Goal: Task Accomplishment & Management: Manage account settings

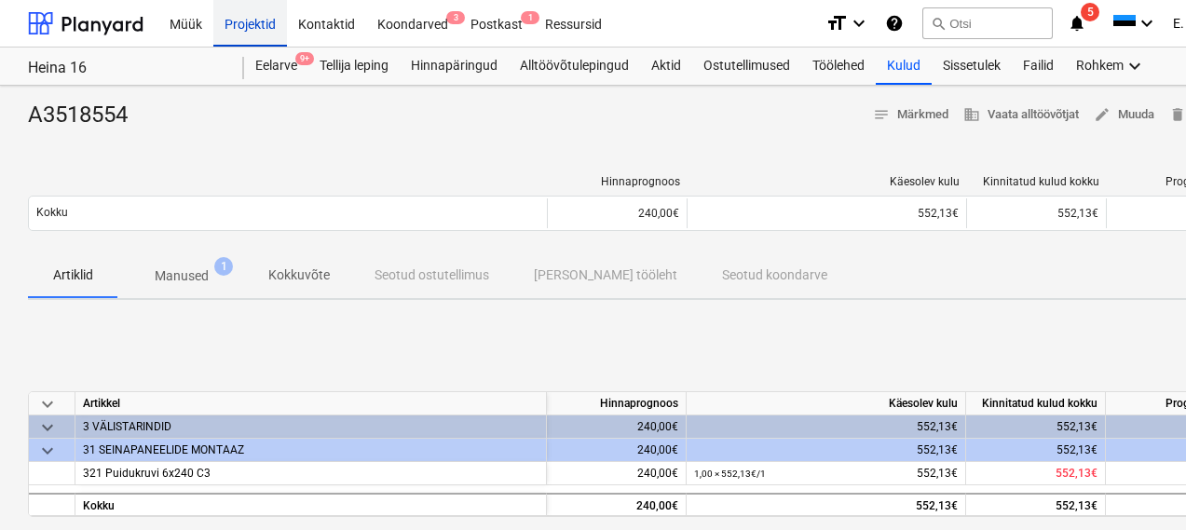
click at [234, 7] on div "Projektid" at bounding box center [250, 22] width 74 height 47
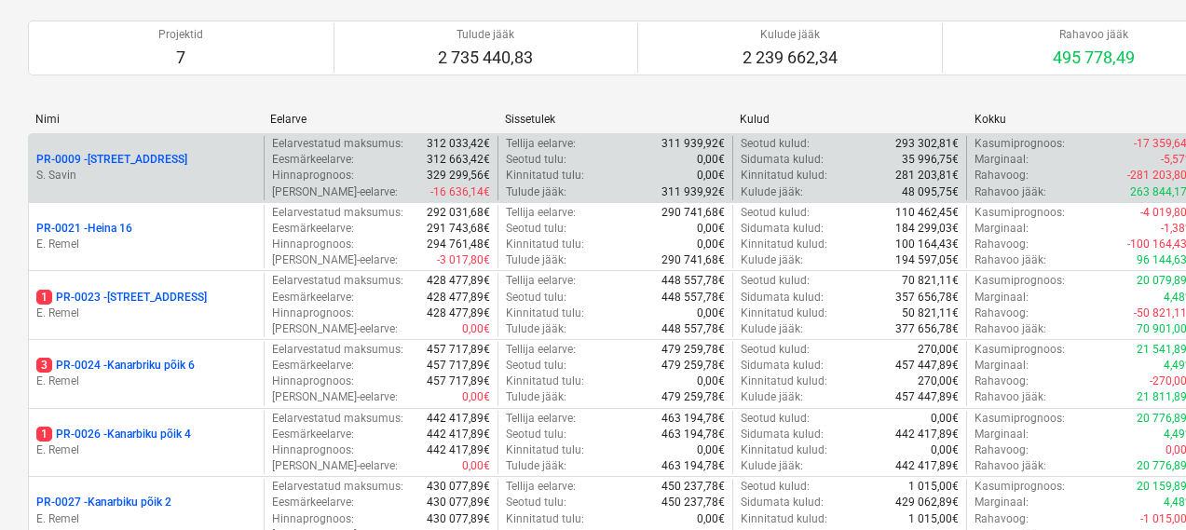
scroll to position [176, 0]
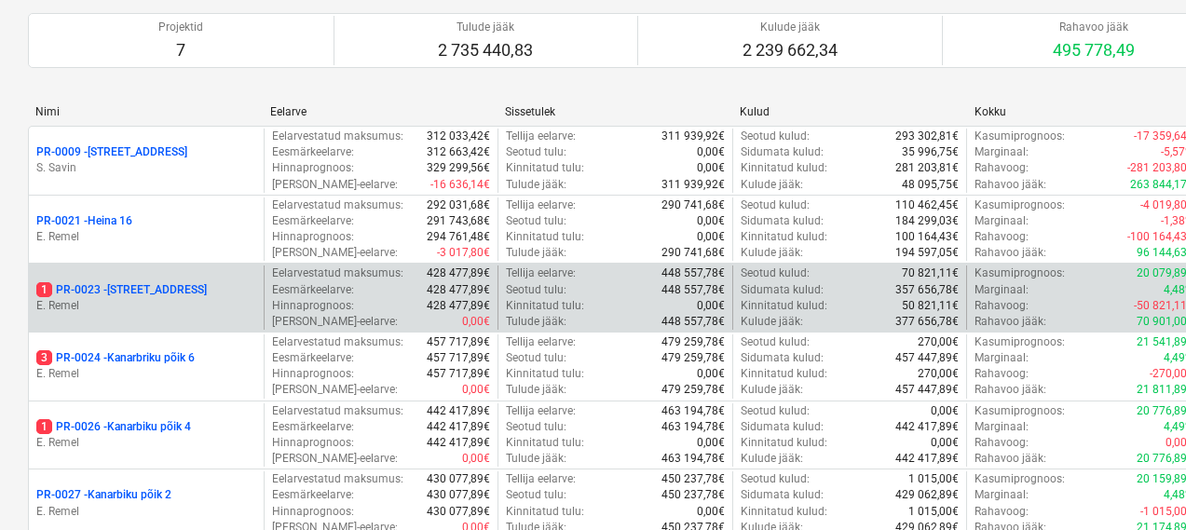
click at [205, 304] on p "E. Remel" at bounding box center [146, 306] width 220 height 16
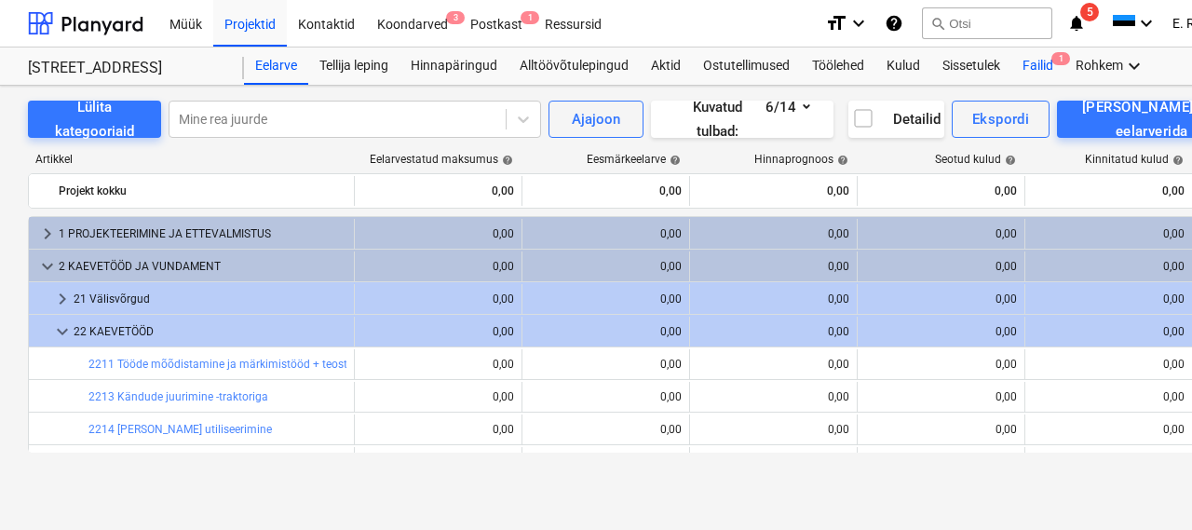
click at [1028, 71] on div "Failid 1" at bounding box center [1037, 65] width 53 height 37
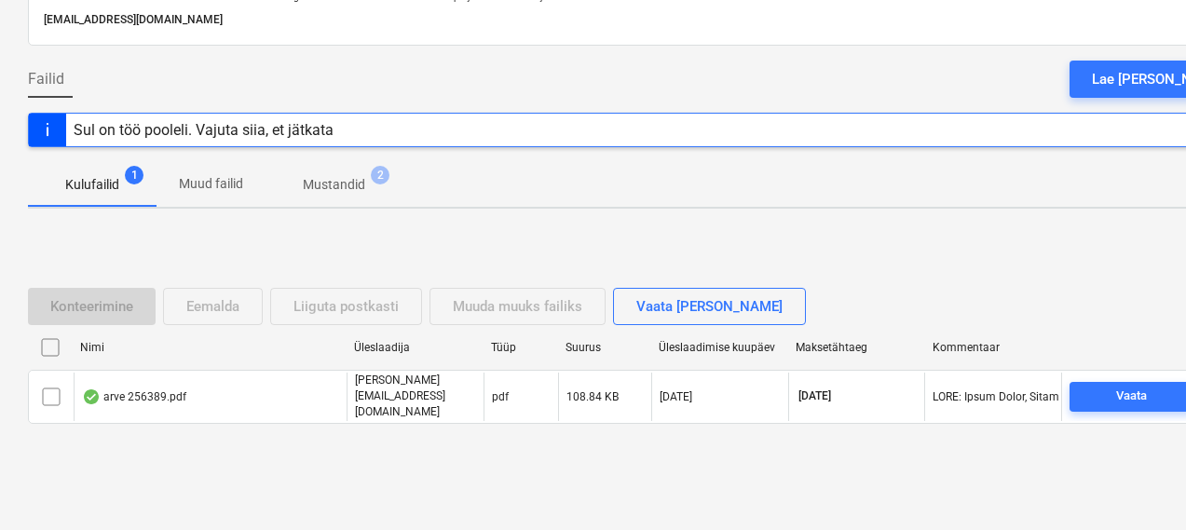
scroll to position [129, 0]
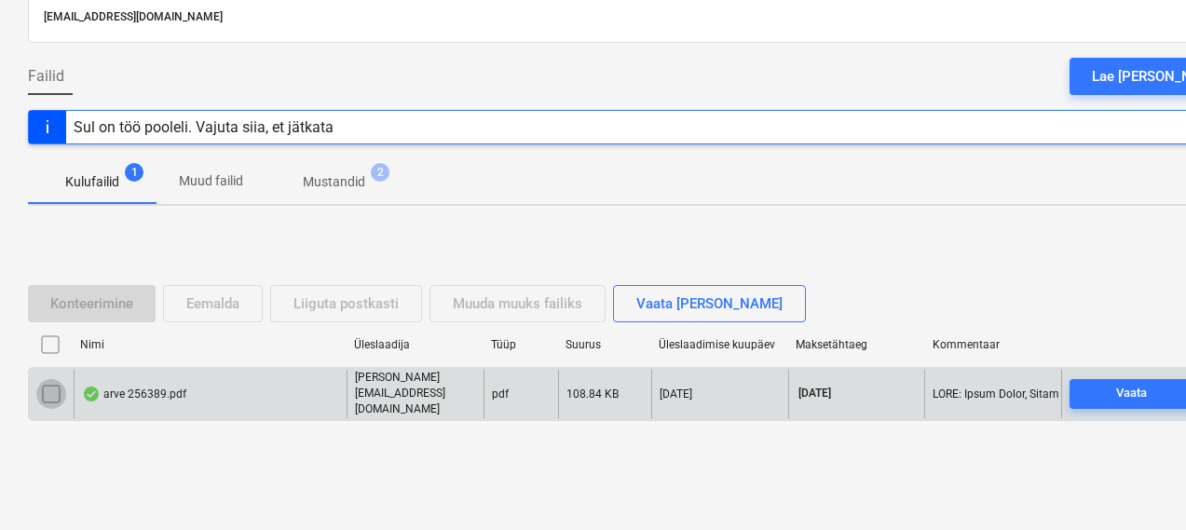
click at [44, 383] on input "checkbox" at bounding box center [51, 394] width 30 height 30
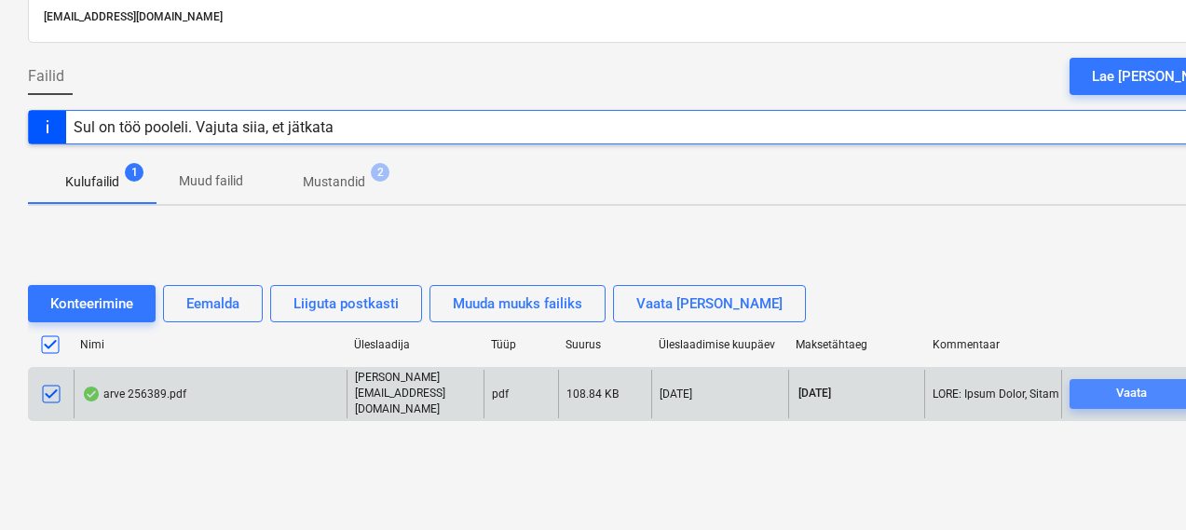
click at [1118, 400] on div "Vaata" at bounding box center [1131, 393] width 31 height 21
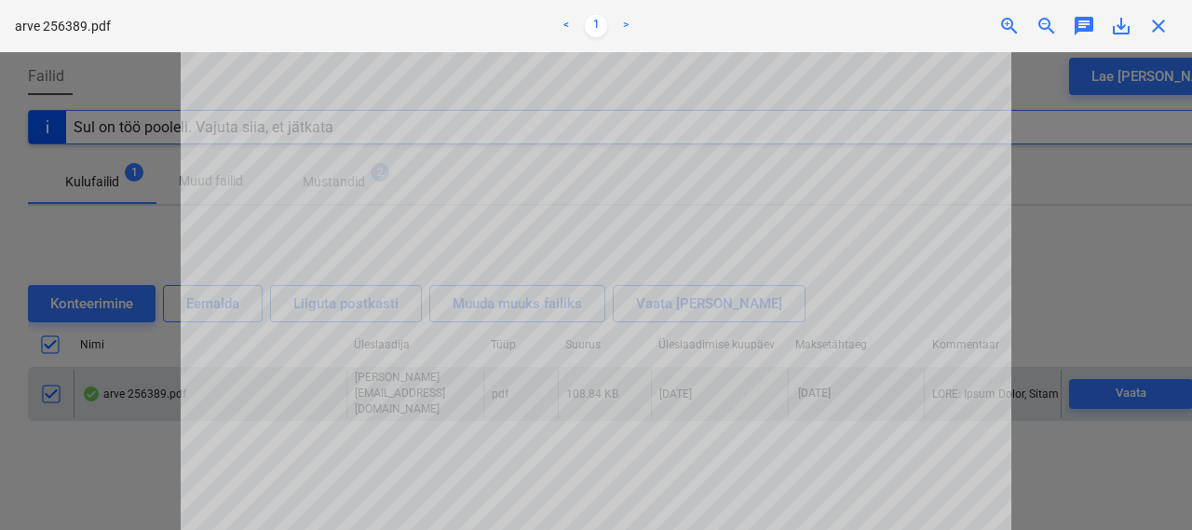
click at [1112, 266] on div at bounding box center [596, 291] width 1192 height 478
click at [120, 463] on div at bounding box center [596, 291] width 1192 height 478
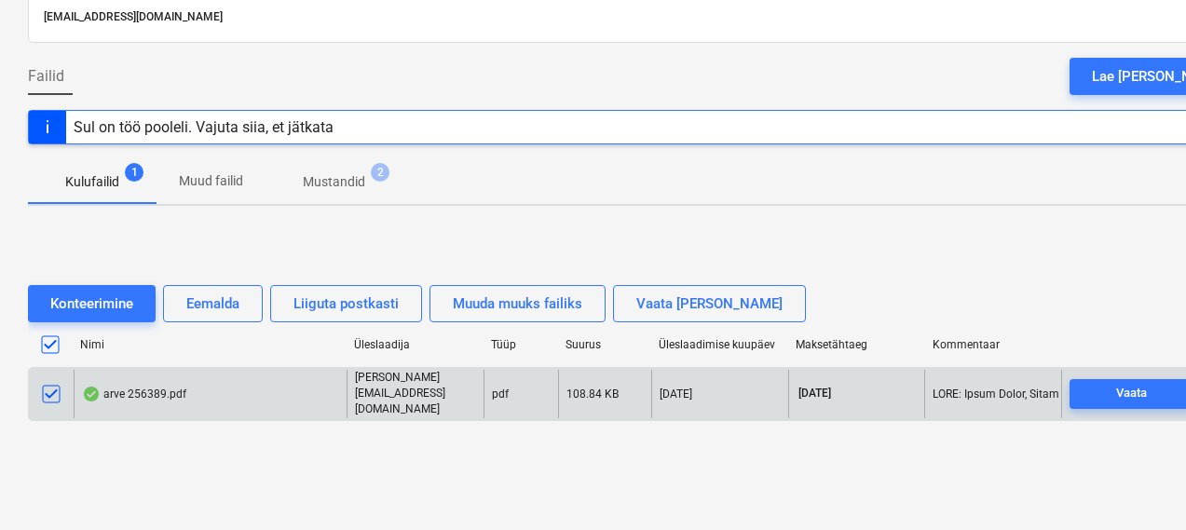
click at [152, 447] on div "Konteerimine Eemalda Liiguta postkasti Muuda muuks failiks Vaata faile eraldi N…" at bounding box center [637, 360] width 1218 height 195
click at [174, 122] on div "Sul on töö pooleli. Vajuta siia, et jätkata" at bounding box center [204, 127] width 260 height 18
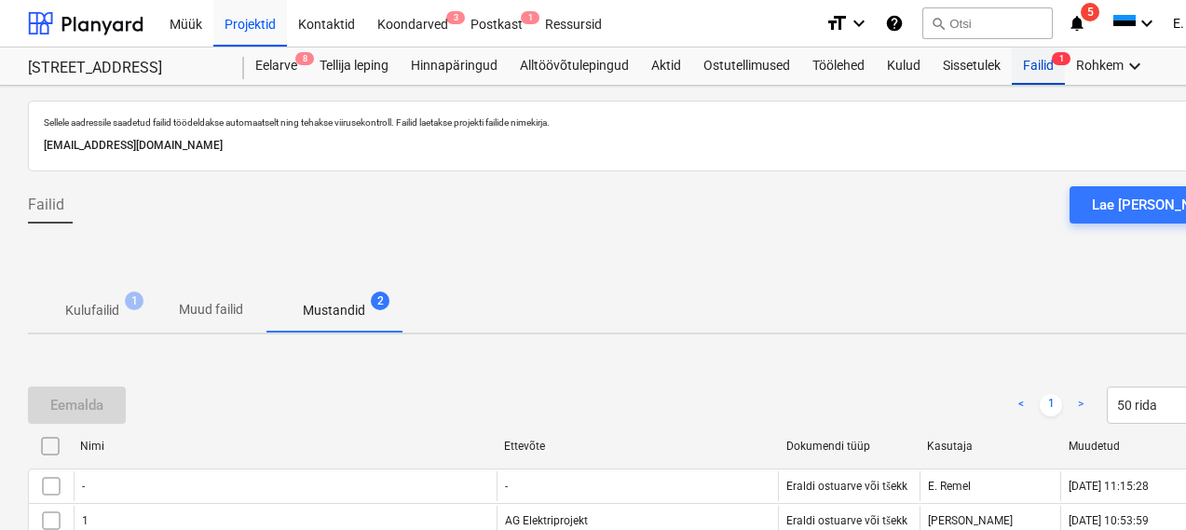
click at [1036, 81] on div "Failid 1" at bounding box center [1037, 65] width 53 height 37
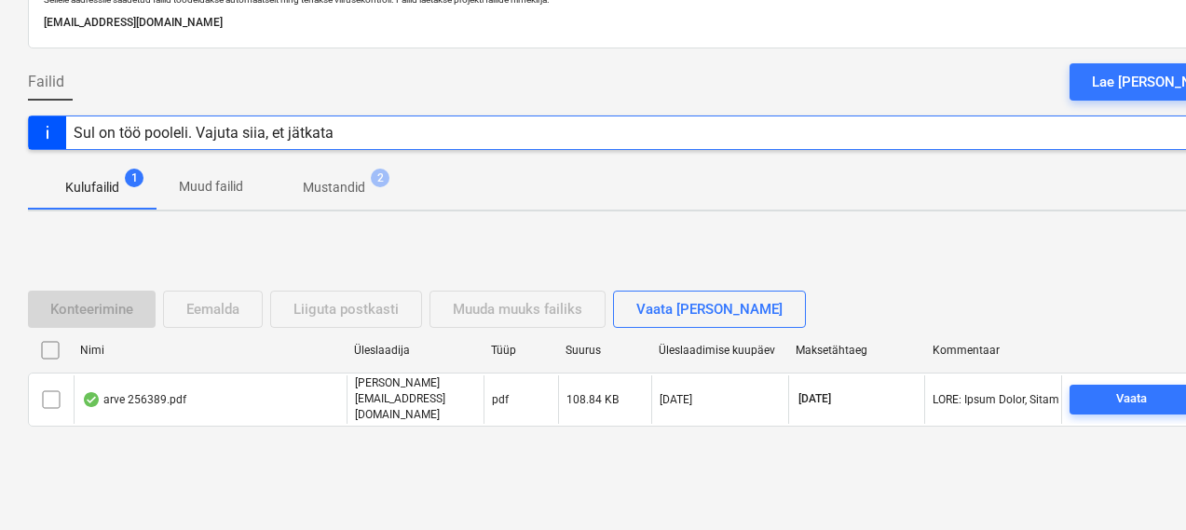
scroll to position [129, 0]
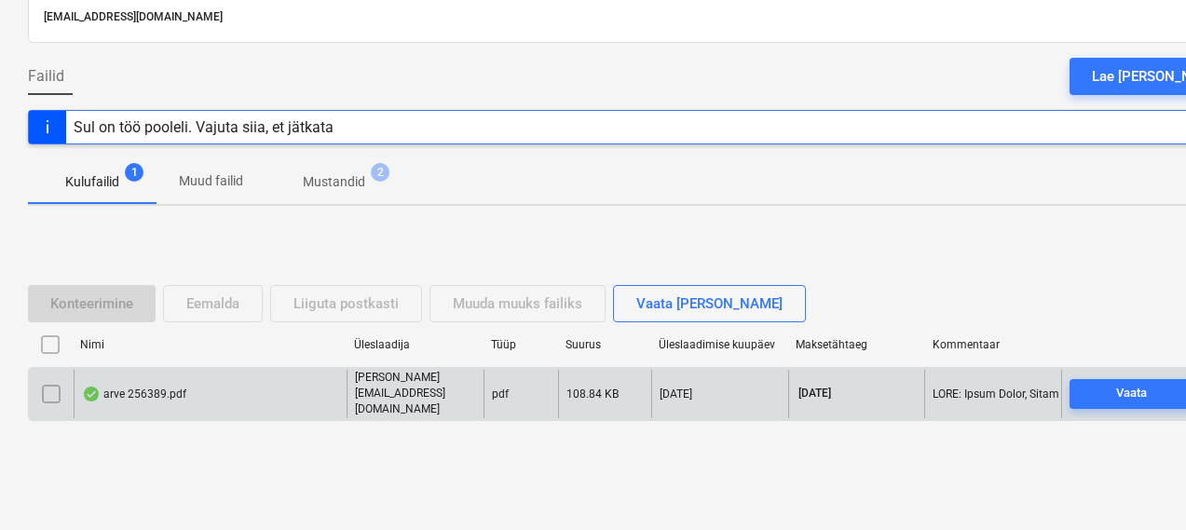
click at [139, 393] on div "arve 256389.pdf" at bounding box center [134, 393] width 104 height 15
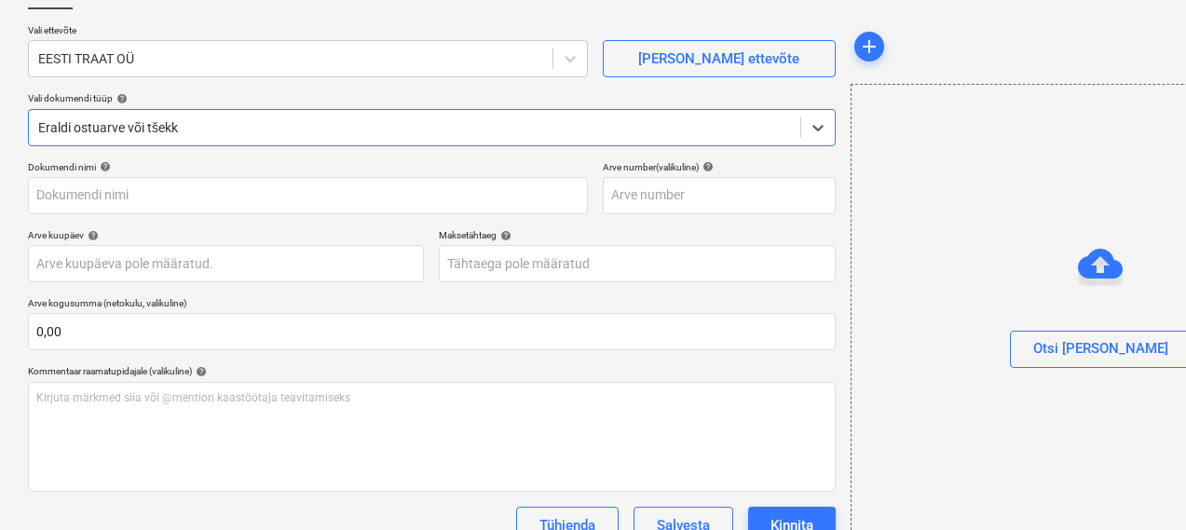
type input "256389"
type input "22 Sep 2025"
type input "22 Oct 2025"
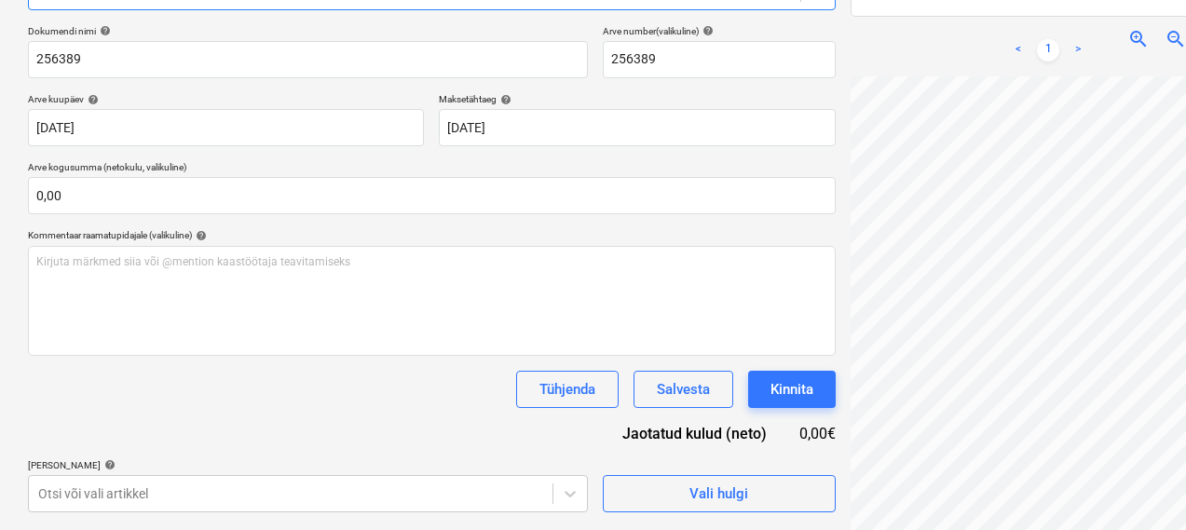
scroll to position [224, 270]
click at [1134, 13] on div "Märkmete laadimine ebaõnnestus" at bounding box center [924, 19] width 503 height 39
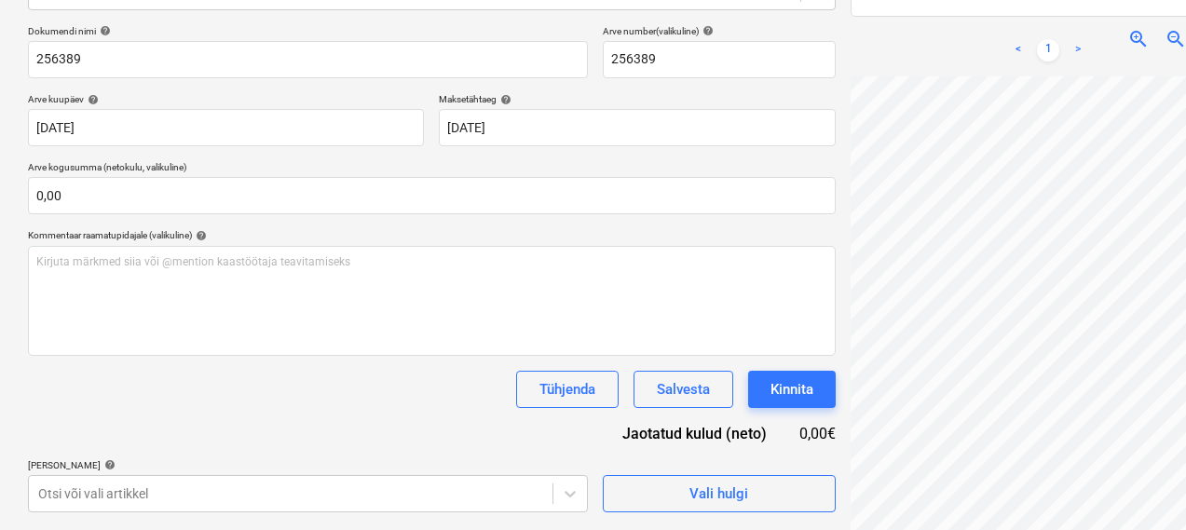
click at [1136, 5] on div "Märkmete laadimine ebaõnnestus" at bounding box center [924, 19] width 503 height 39
click at [1139, 11] on div "Märkmete laadimine ebaõnnestus" at bounding box center [924, 19] width 503 height 39
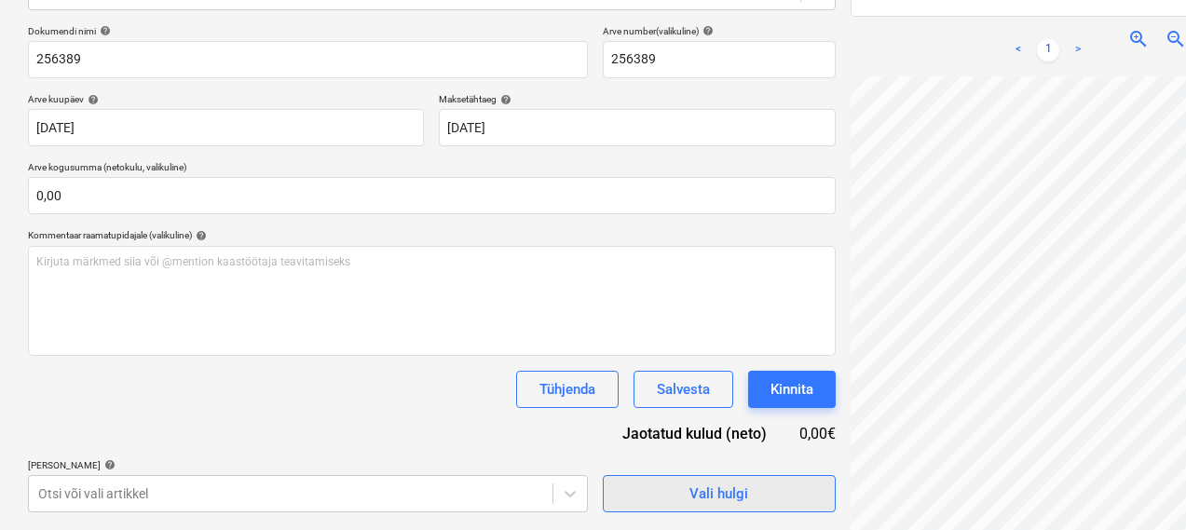
click at [603, 481] on button "Vali hulgi" at bounding box center [719, 493] width 233 height 37
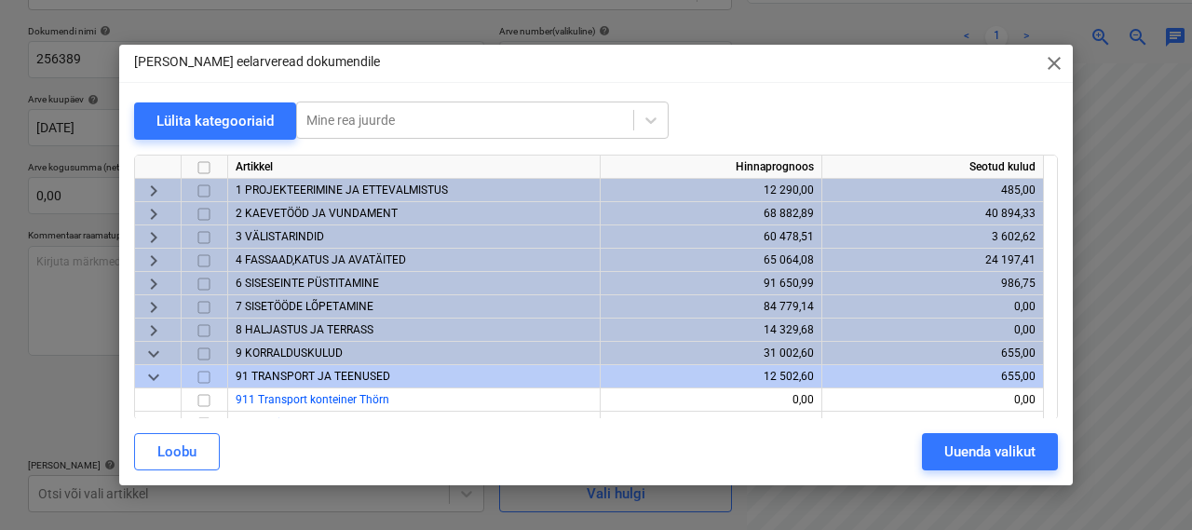
click at [295, 212] on span "2 KAEVETÖÖD JA VUNDAMENT" at bounding box center [317, 213] width 162 height 13
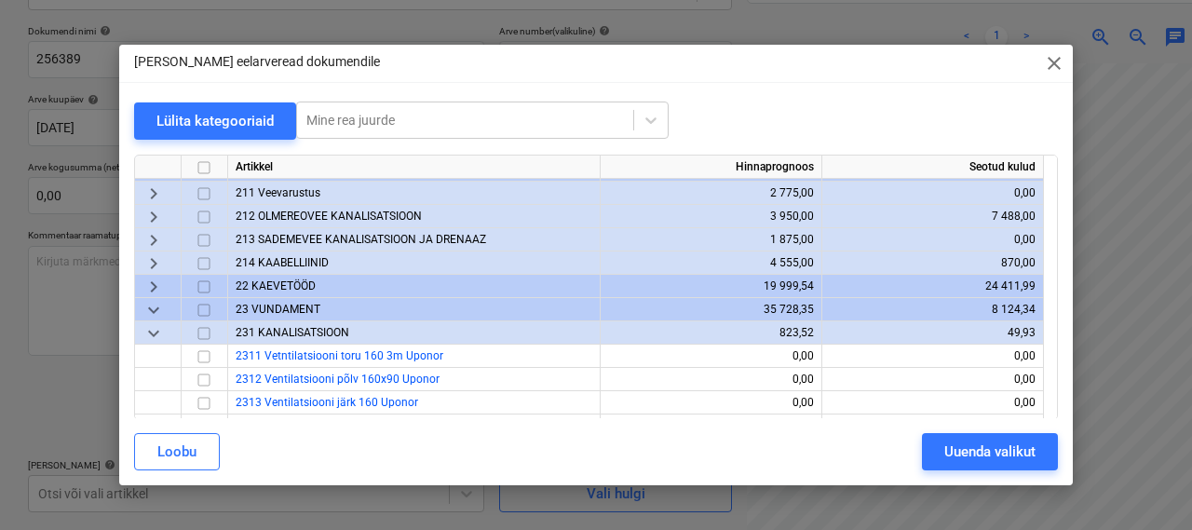
scroll to position [66, 0]
click at [271, 308] on span "23 VUNDAMENT" at bounding box center [278, 310] width 85 height 13
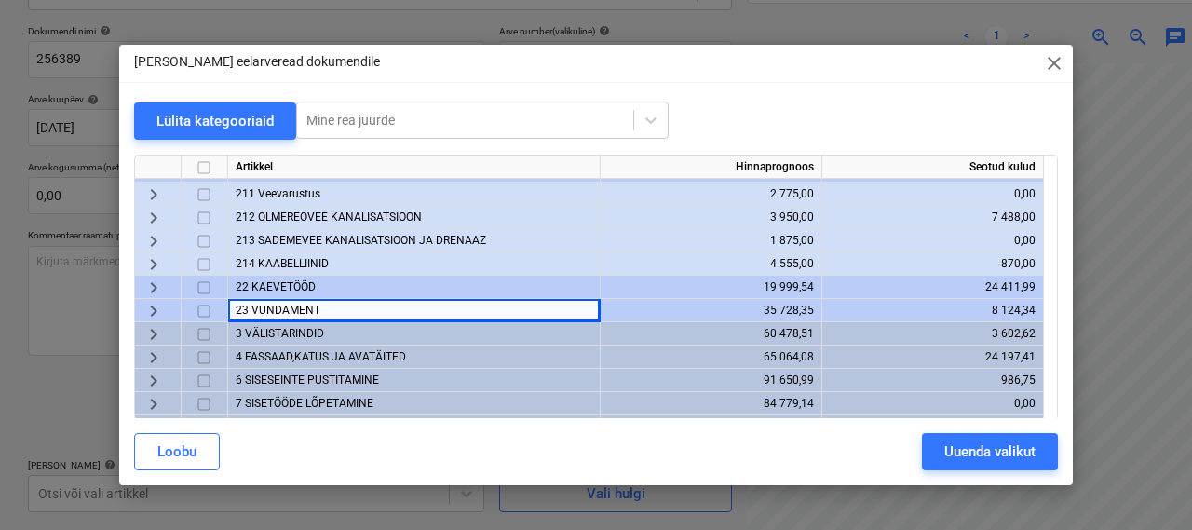
click at [150, 307] on span "keyboard_arrow_right" at bounding box center [153, 311] width 22 height 22
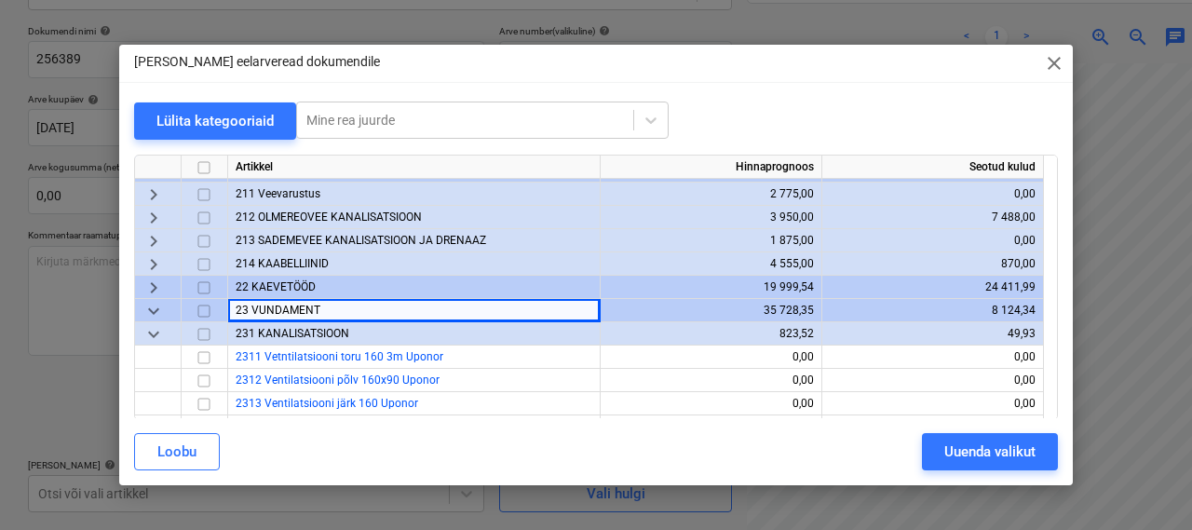
click at [156, 332] on span "keyboard_arrow_down" at bounding box center [153, 334] width 22 height 22
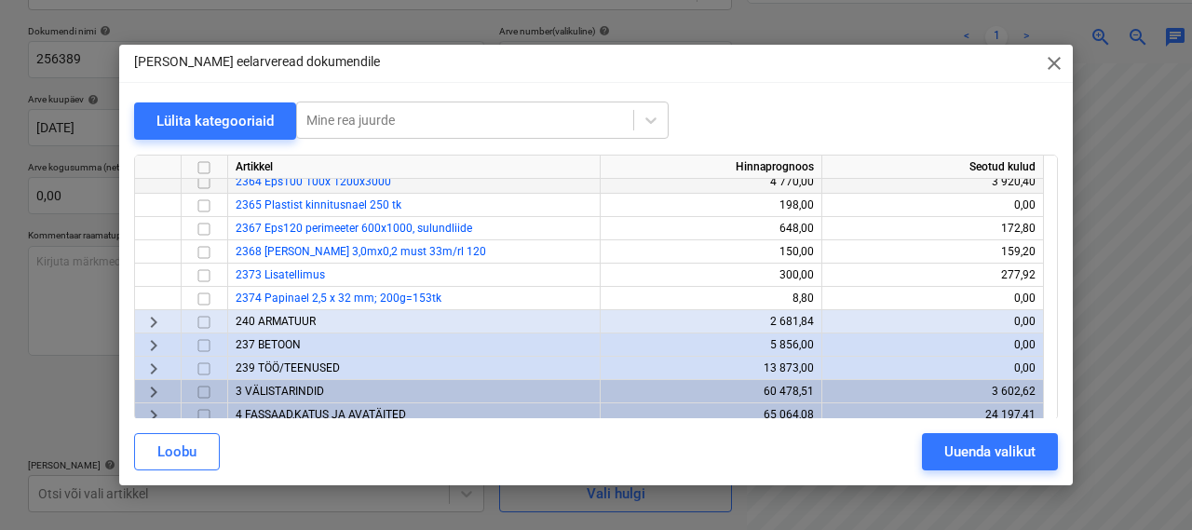
scroll to position [428, 0]
click at [262, 318] on span "240 ARMATUUR" at bounding box center [276, 320] width 80 height 13
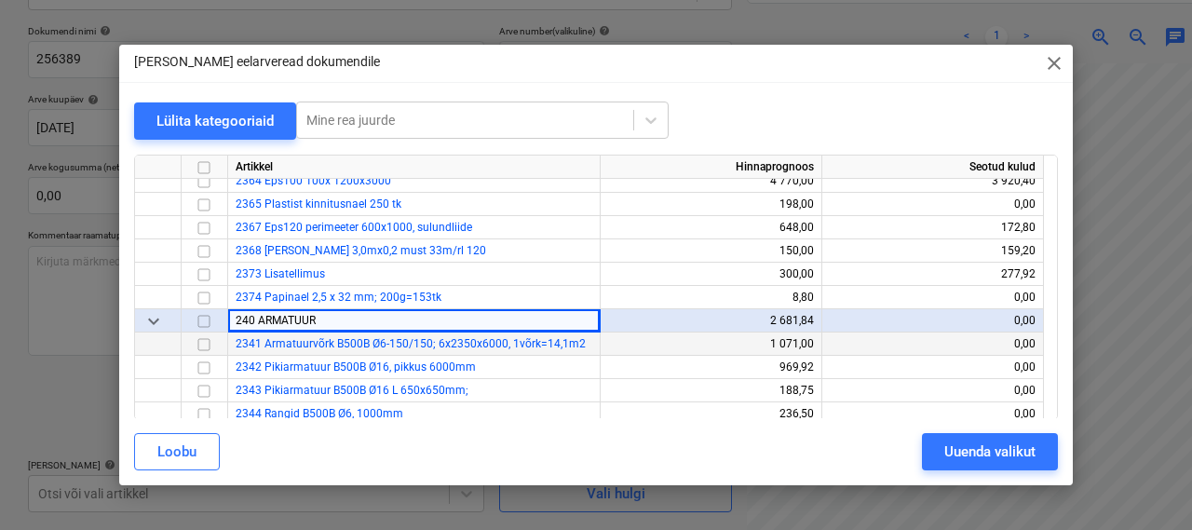
click at [208, 348] on input "checkbox" at bounding box center [204, 344] width 22 height 22
click at [196, 372] on input "checkbox" at bounding box center [204, 368] width 22 height 22
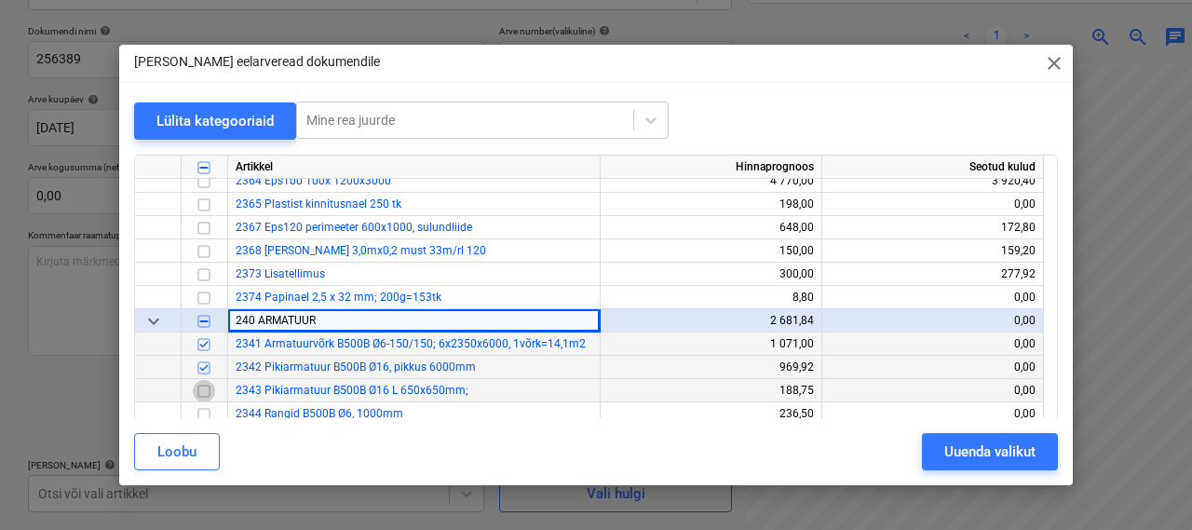
click at [204, 393] on input "checkbox" at bounding box center [204, 391] width 22 height 22
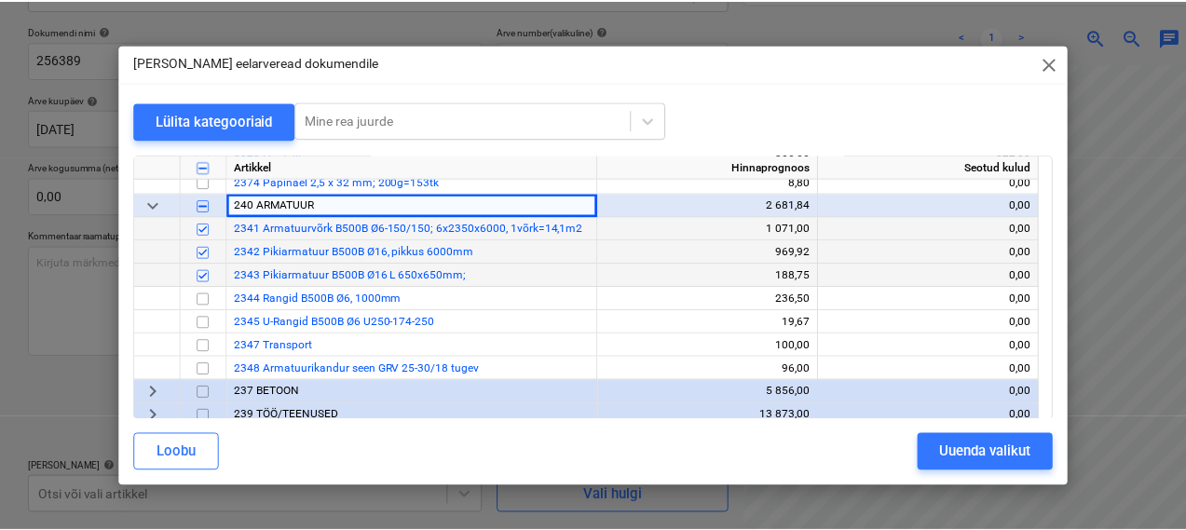
scroll to position [550, 0]
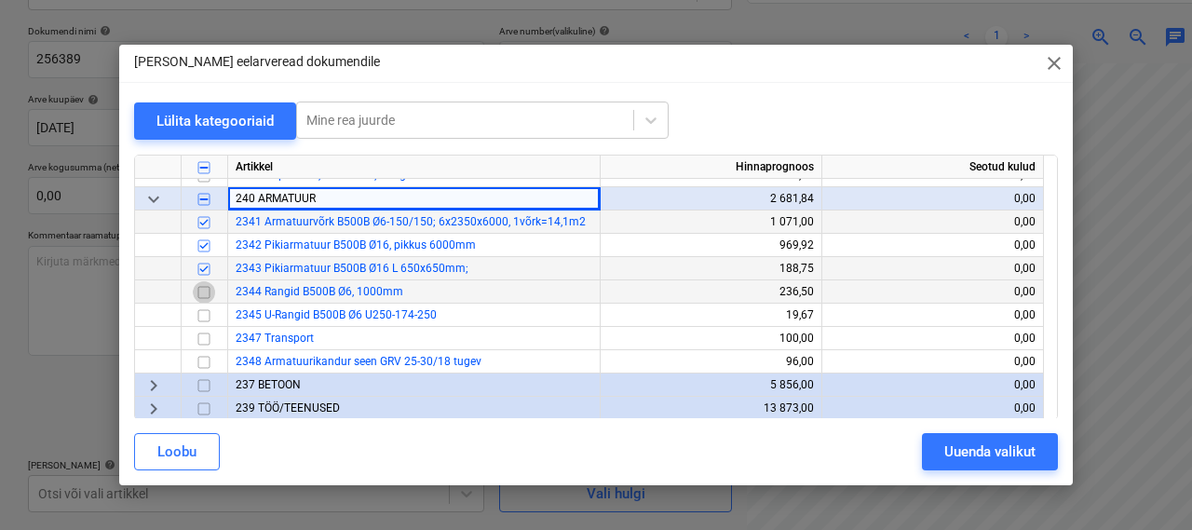
click at [206, 293] on input "checkbox" at bounding box center [204, 292] width 22 height 22
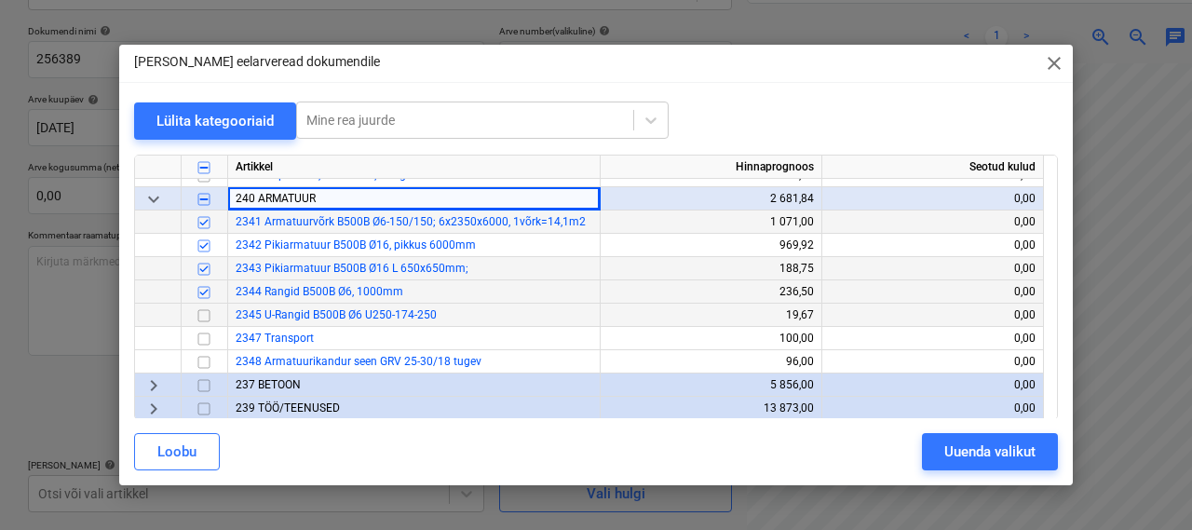
click at [207, 312] on input "checkbox" at bounding box center [204, 316] width 22 height 22
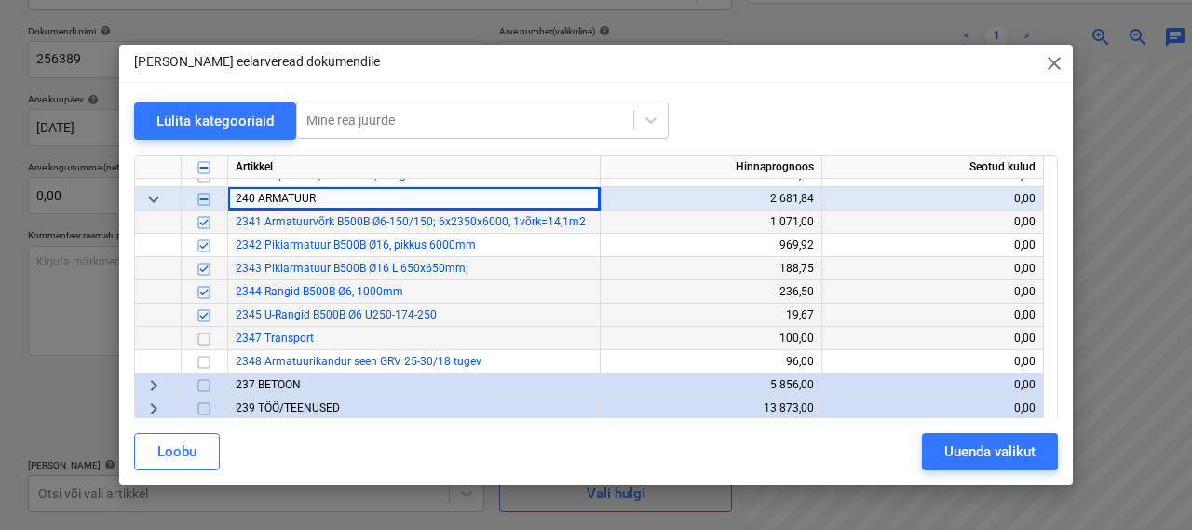
click at [208, 339] on input "checkbox" at bounding box center [204, 339] width 22 height 22
click at [205, 361] on input "checkbox" at bounding box center [204, 362] width 22 height 22
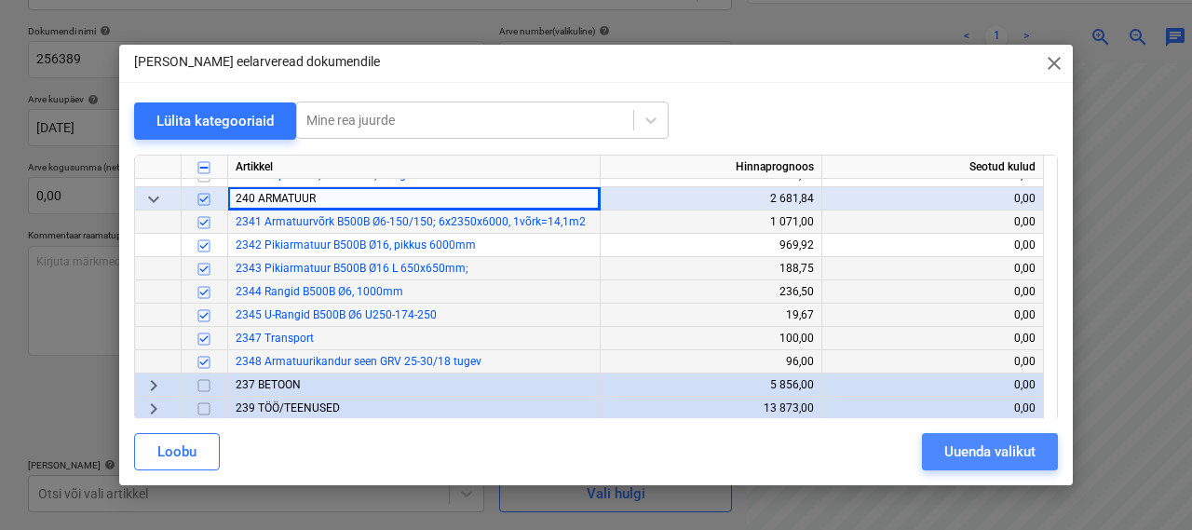
click at [944, 449] on div "Uuenda valikut" at bounding box center [989, 452] width 91 height 24
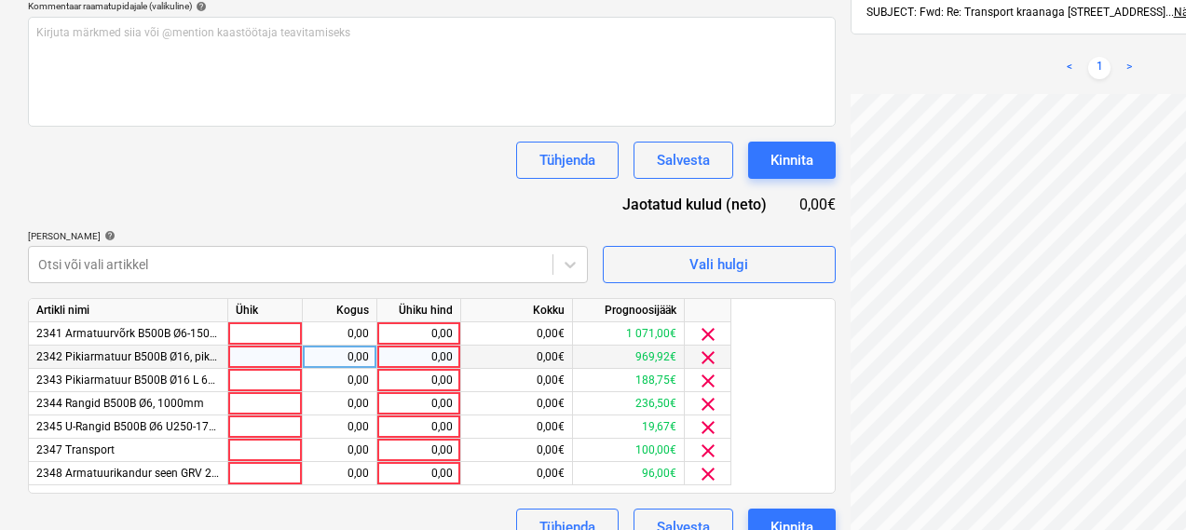
scroll to position [508, 0]
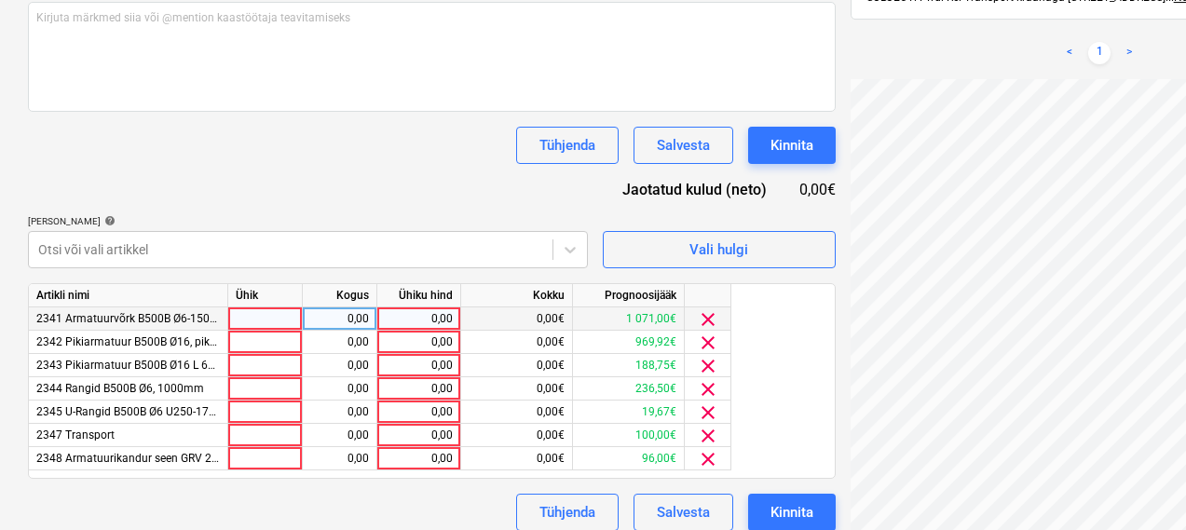
click at [273, 323] on div at bounding box center [265, 318] width 75 height 23
type input "1"
click at [1129, 9] on div "Märkmete laadimine ebaõnnestus" at bounding box center [924, 19] width 503 height 39
click at [1136, 31] on div "Märkmete laadimine ebaõnnestus" at bounding box center [924, 19] width 503 height 39
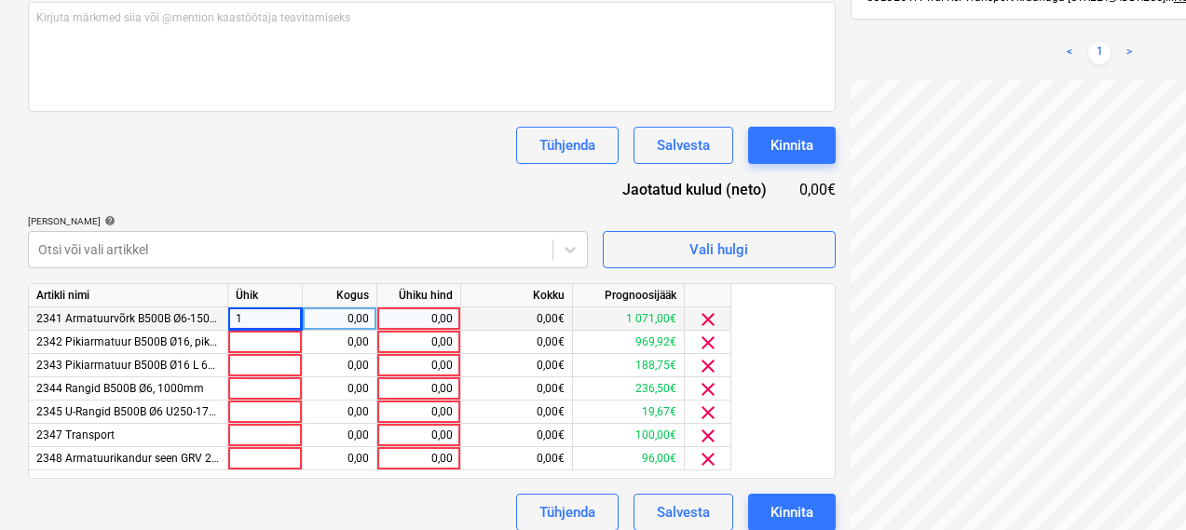
click at [1136, 31] on div "Märkmete laadimine ebaõnnestus" at bounding box center [924, 19] width 503 height 39
click at [362, 314] on div "0,00" at bounding box center [339, 318] width 59 height 23
type input "408,9"
click at [405, 320] on div "0,00" at bounding box center [419, 318] width 68 height 23
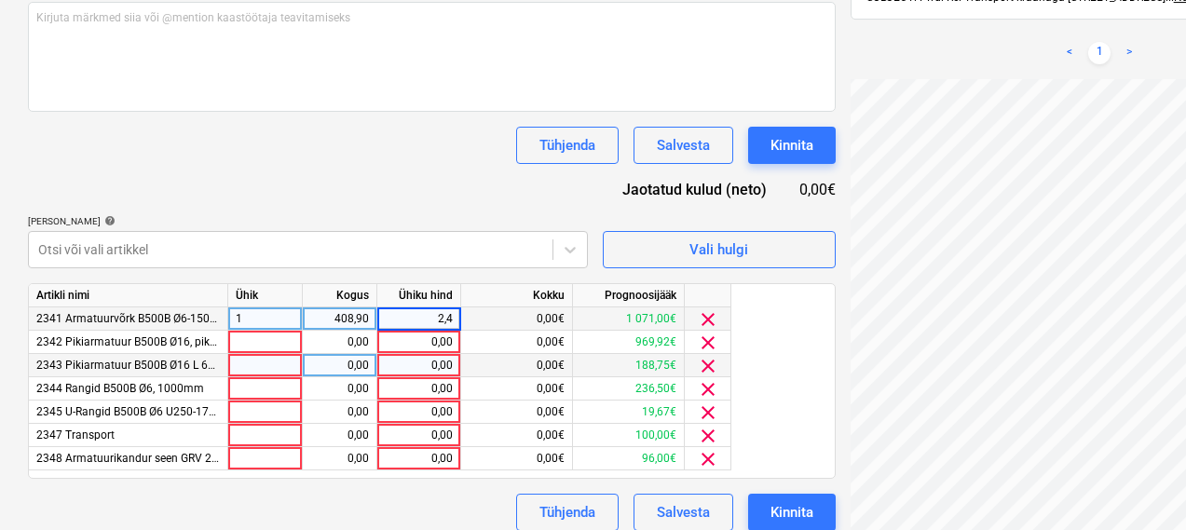
type input "2,41"
click at [332, 191] on div "Dokumendi nimi help 256389 Arve number (valikuline) help 256389 Arve kuupäev he…" at bounding box center [431, 156] width 807 height 750
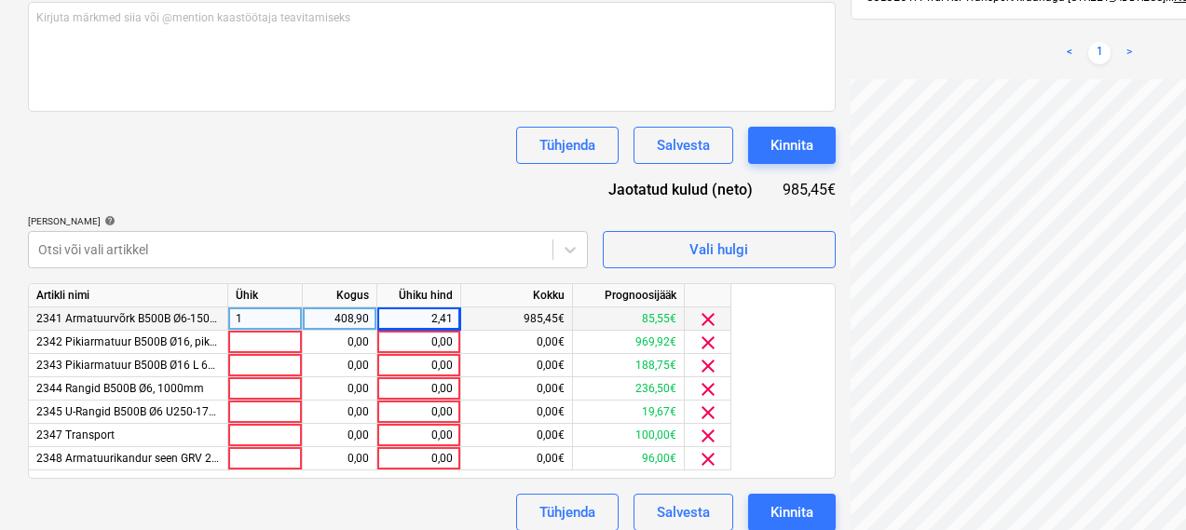
scroll to position [240, 58]
click at [281, 343] on div at bounding box center [265, 342] width 75 height 23
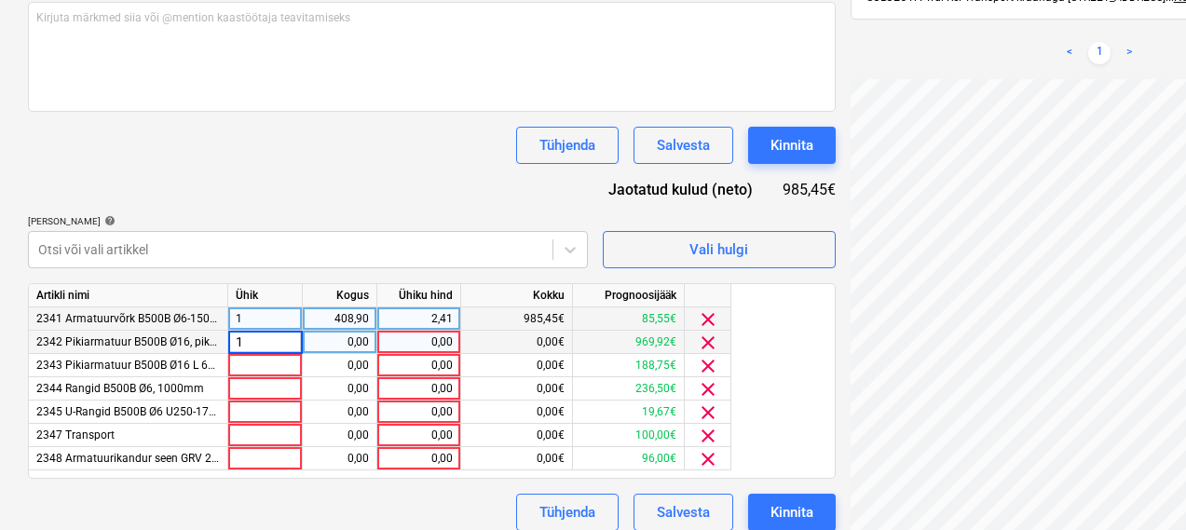
scroll to position [254, 343]
click at [351, 345] on div "0,00" at bounding box center [339, 342] width 59 height 23
type input "870"
click at [406, 331] on div "0,00" at bounding box center [419, 342] width 68 height 23
type input "1,15"
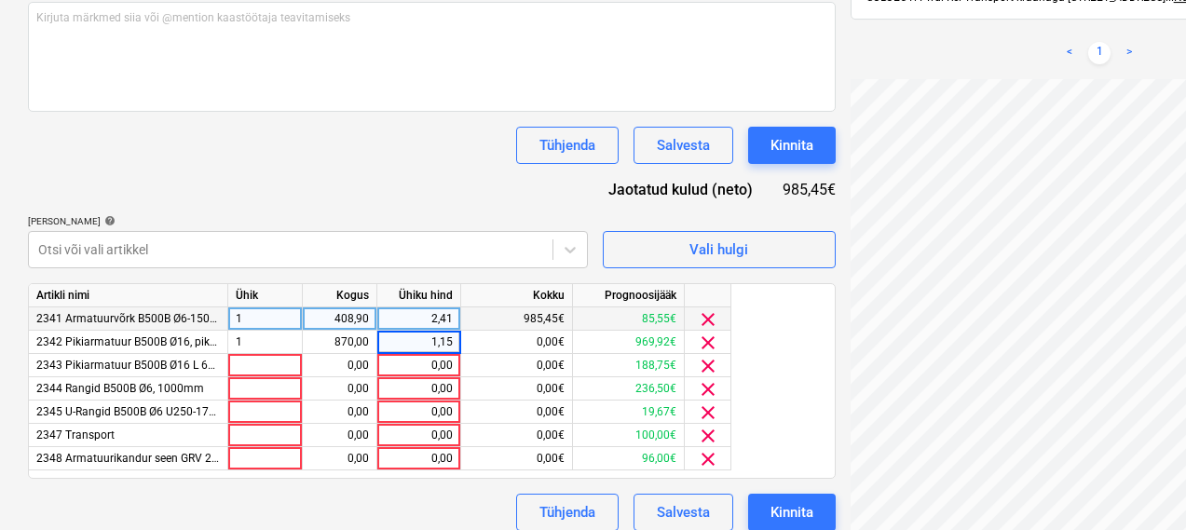
click at [382, 168] on div "Dokumendi nimi help 256389 Arve number (valikuline) help 256389 Arve kuupäev he…" at bounding box center [431, 156] width 807 height 750
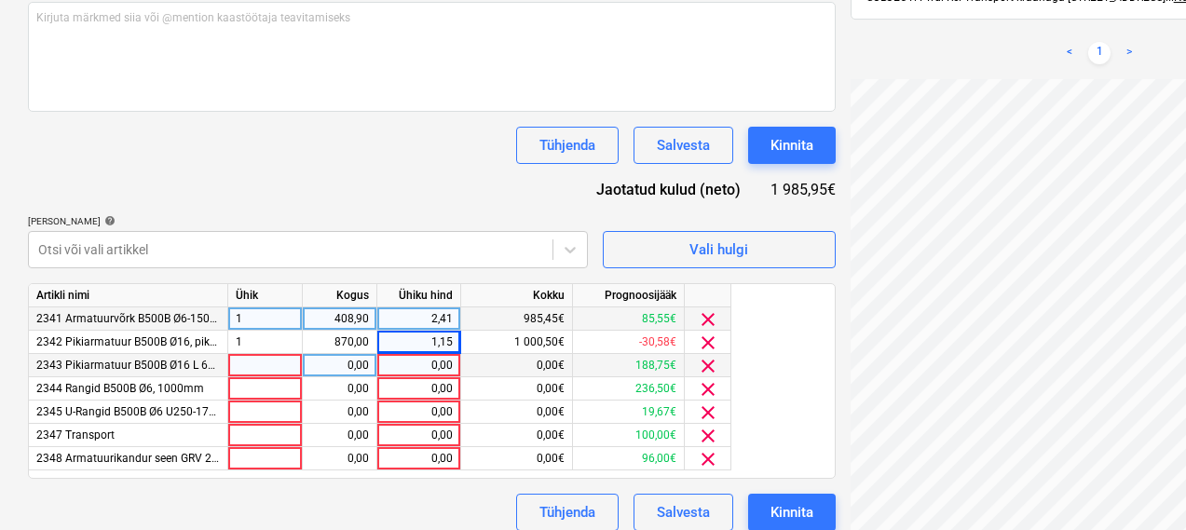
click at [259, 366] on div at bounding box center [265, 365] width 75 height 23
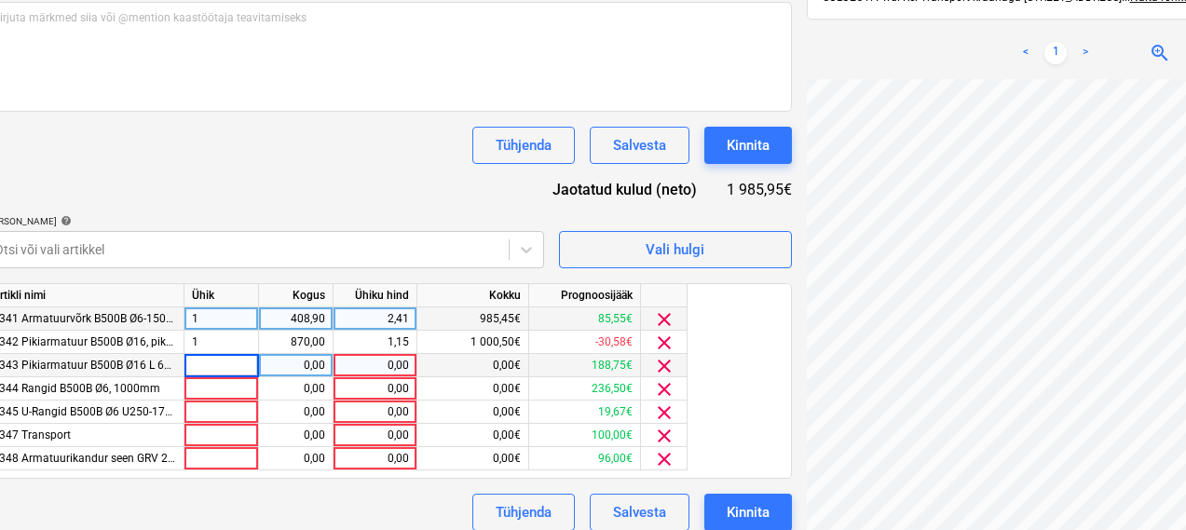
scroll to position [508, 45]
click at [240, 364] on input at bounding box center [220, 365] width 74 height 22
type input "1"
click at [299, 369] on div "0,00" at bounding box center [294, 365] width 59 height 23
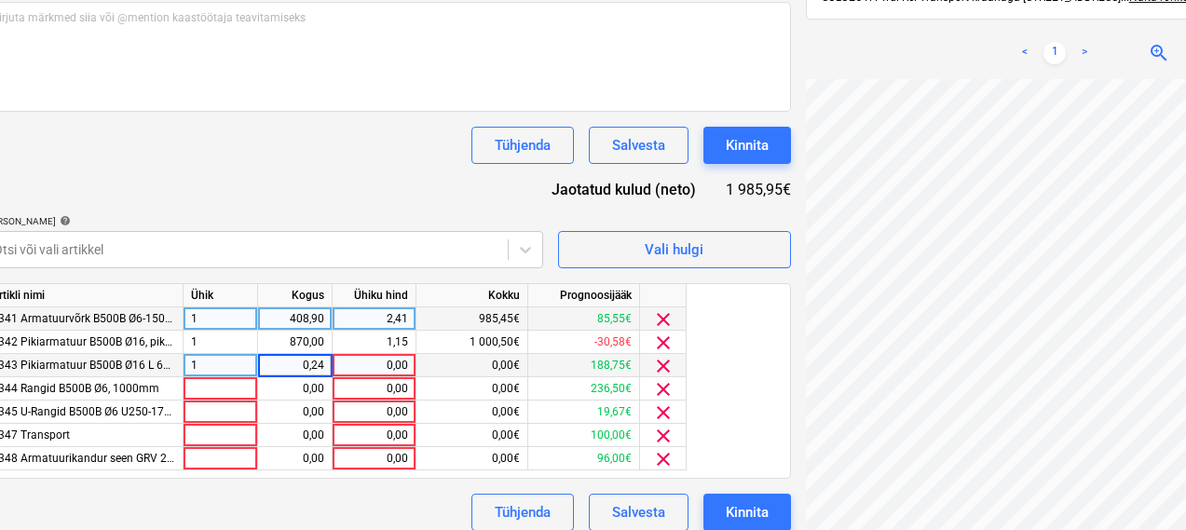
type input "0,247"
click at [384, 360] on div "0,00" at bounding box center [374, 365] width 68 height 23
type input "775"
click at [301, 173] on div "Dokumendi nimi help 256389 Arve number (valikuline) help 256389 Arve kuupäev he…" at bounding box center [386, 156] width 807 height 750
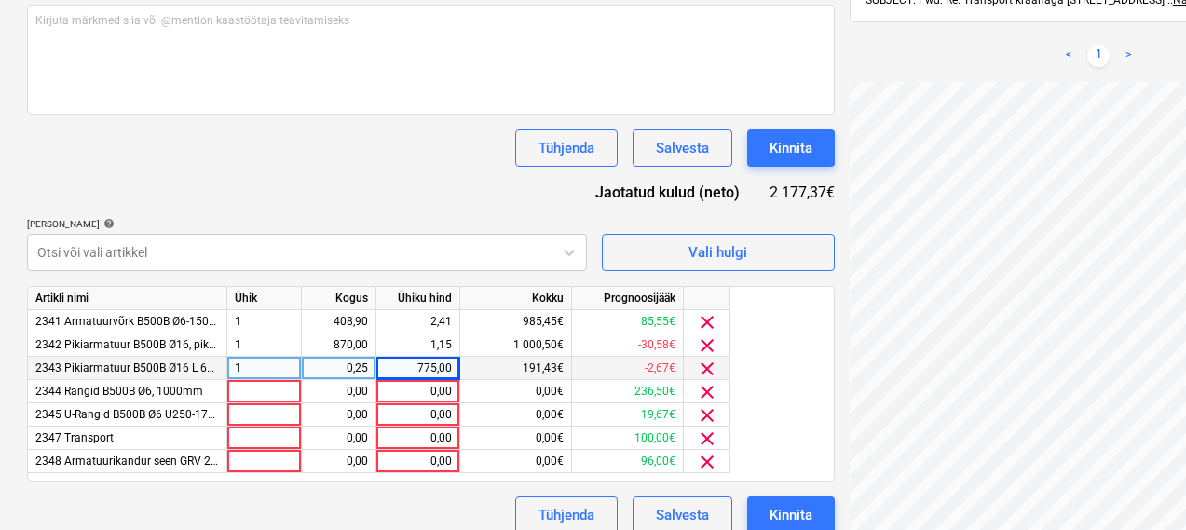
scroll to position [258, 343]
click at [277, 390] on div at bounding box center [264, 391] width 75 height 23
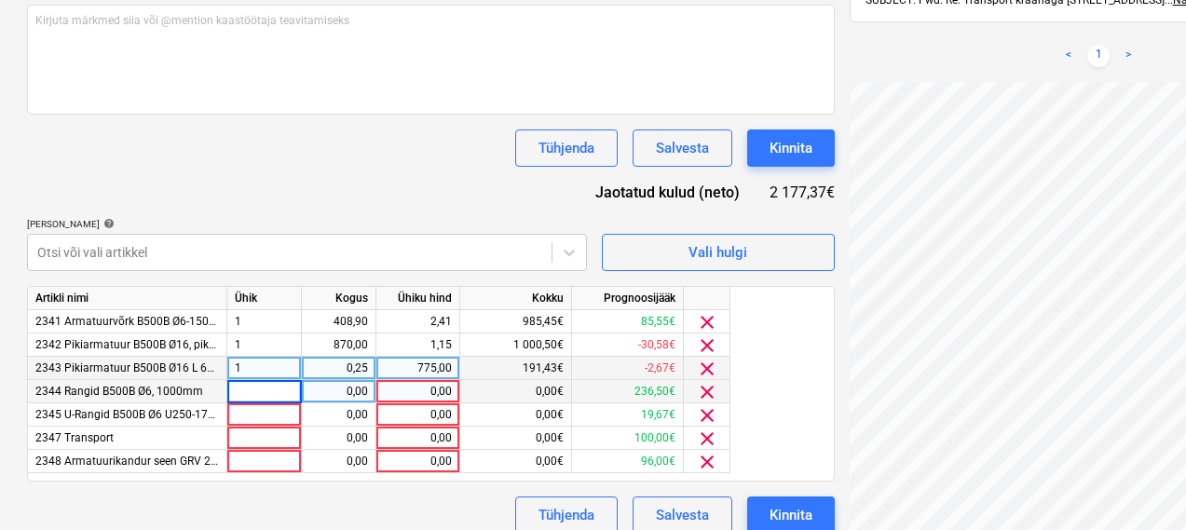
type input "1"
click at [336, 389] on div "0,00" at bounding box center [338, 391] width 59 height 23
type input "0,22"
click at [410, 386] on div "0,00" at bounding box center [418, 391] width 68 height 23
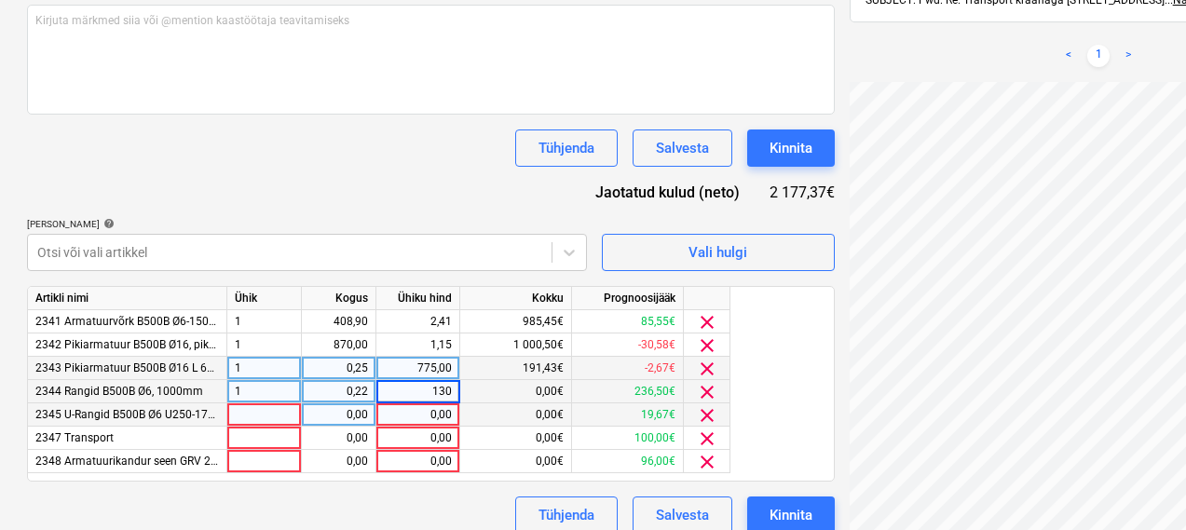
type input "1300"
click at [305, 191] on div "Dokumendi nimi help 256389 Arve number (valikuline) help 256389 Arve kuupäev he…" at bounding box center [430, 159] width 807 height 750
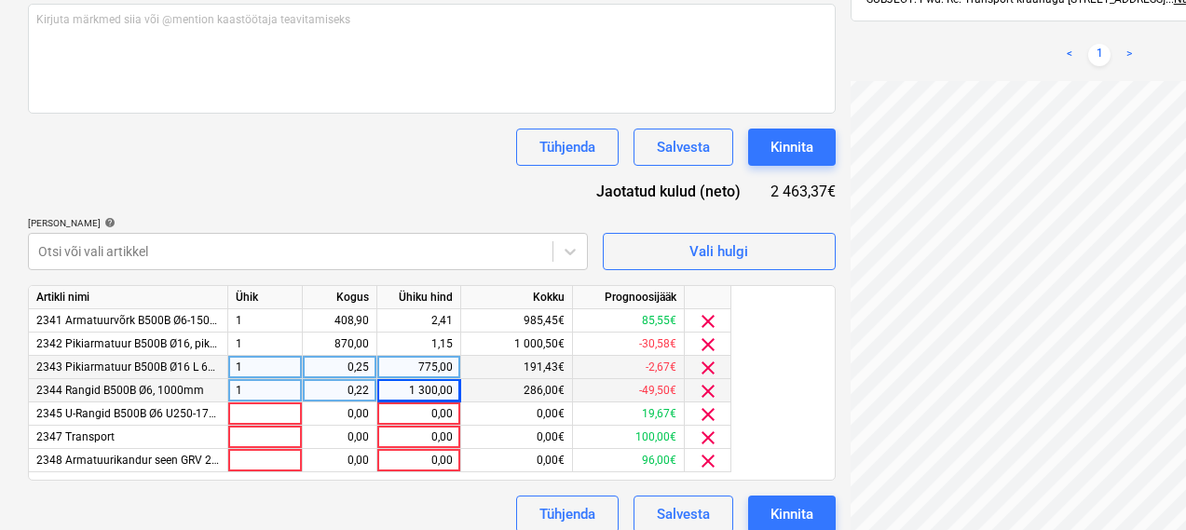
scroll to position [256, 321]
click at [278, 418] on div at bounding box center [265, 413] width 75 height 23
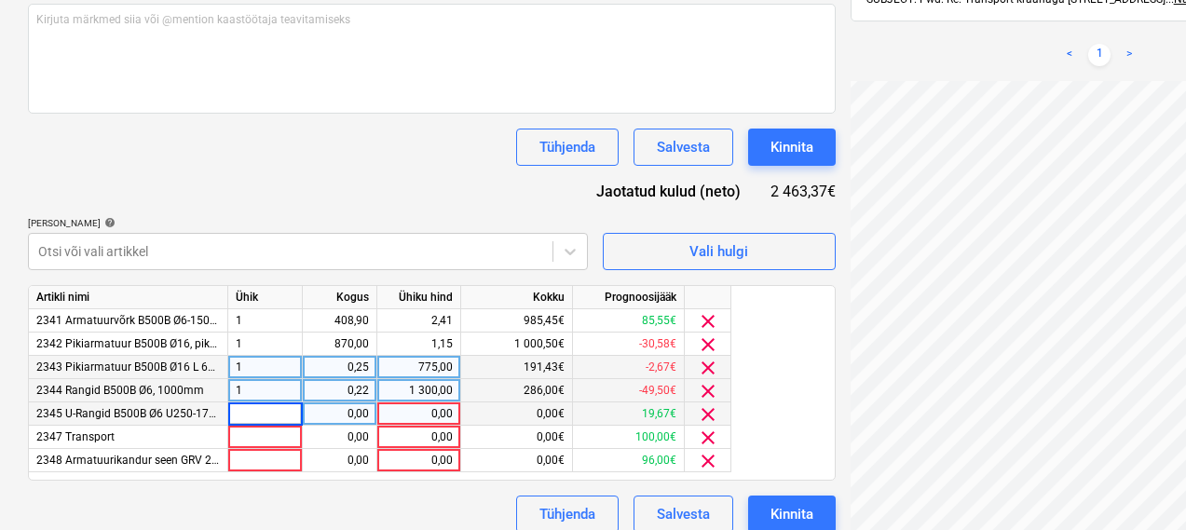
type input "1"
click at [346, 412] on div "0,00" at bounding box center [339, 413] width 59 height 23
type input "0,019"
click at [413, 413] on div "0,00" at bounding box center [419, 413] width 68 height 23
type input "1300"
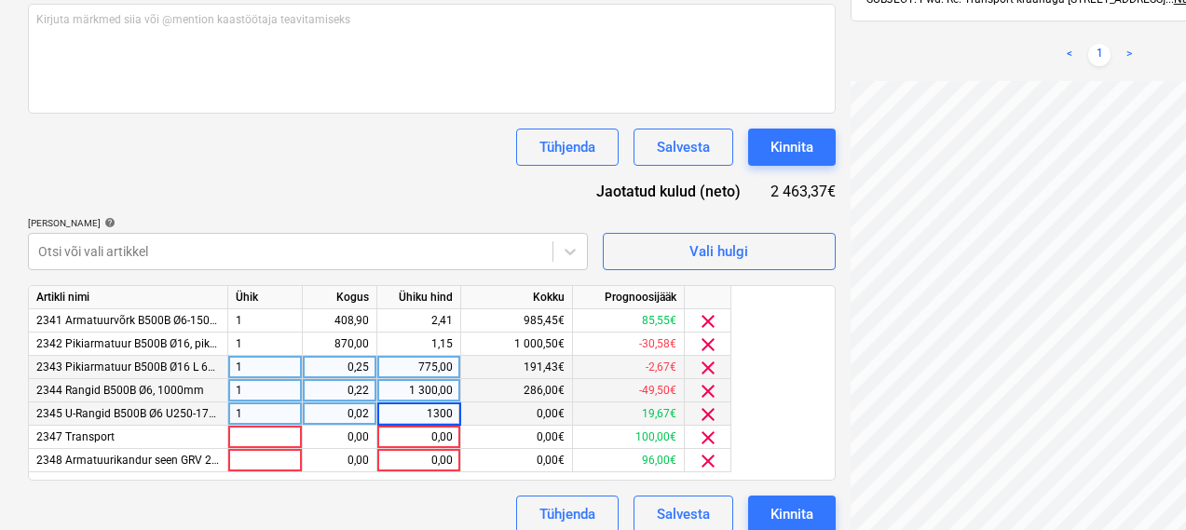
click at [315, 162] on div "Tühjenda Salvesta Kinnita" at bounding box center [431, 147] width 807 height 37
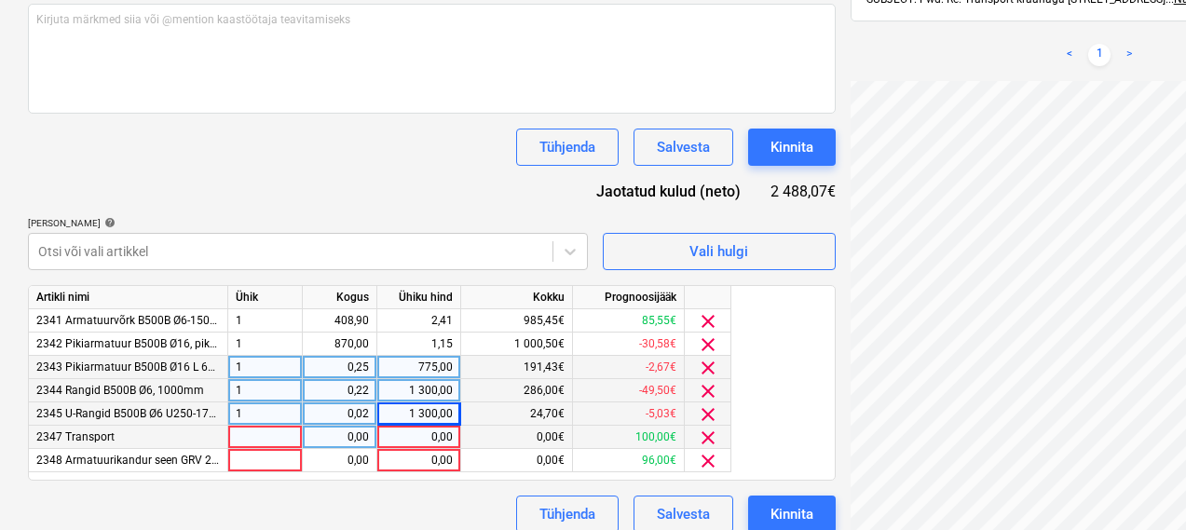
click at [290, 434] on div at bounding box center [265, 437] width 75 height 23
type input "1"
click at [337, 431] on div "0,00" at bounding box center [339, 437] width 59 height 23
click at [428, 430] on div "0,00" at bounding box center [419, 437] width 68 height 23
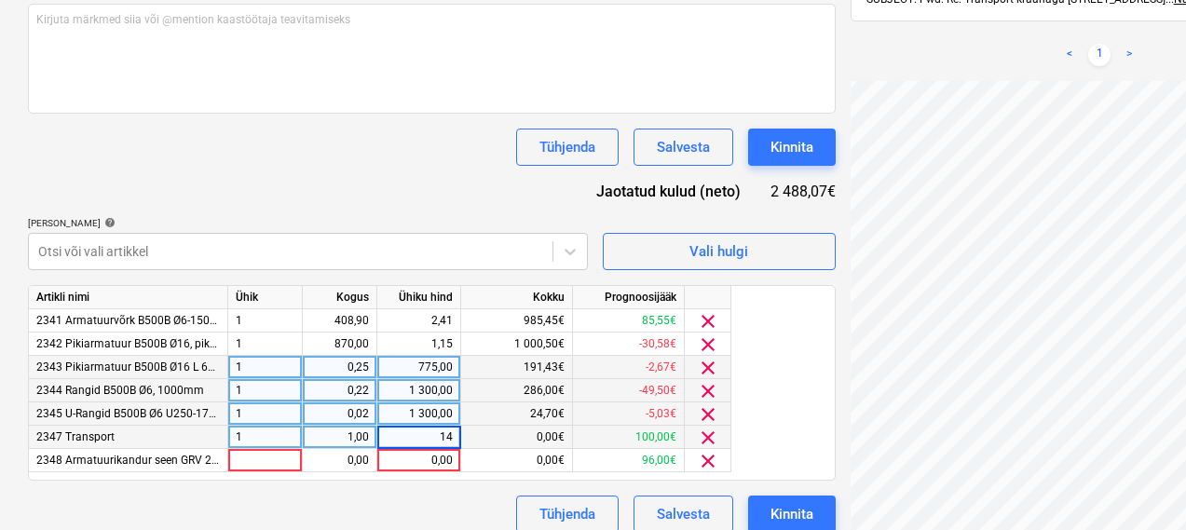
type input "140"
click at [214, 155] on div "Tühjenda Salvesta Kinnita" at bounding box center [431, 147] width 807 height 37
click at [274, 455] on div at bounding box center [265, 460] width 75 height 23
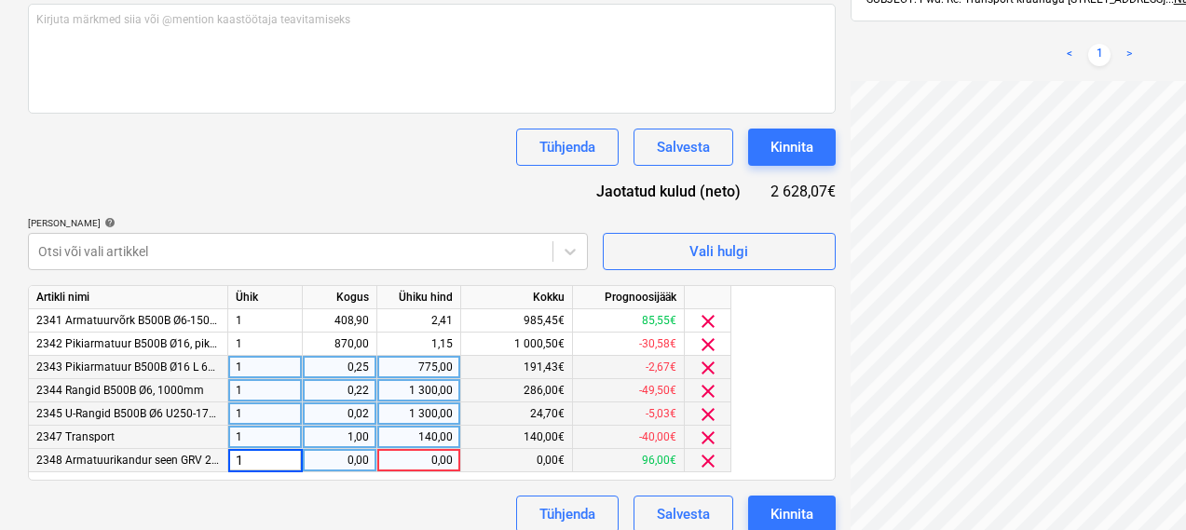
click at [340, 468] on div "0,00" at bounding box center [339, 460] width 59 height 23
type input "3"
click at [417, 463] on div "0,00" at bounding box center [419, 460] width 68 height 23
type input "ˇ"
type input "19,08"
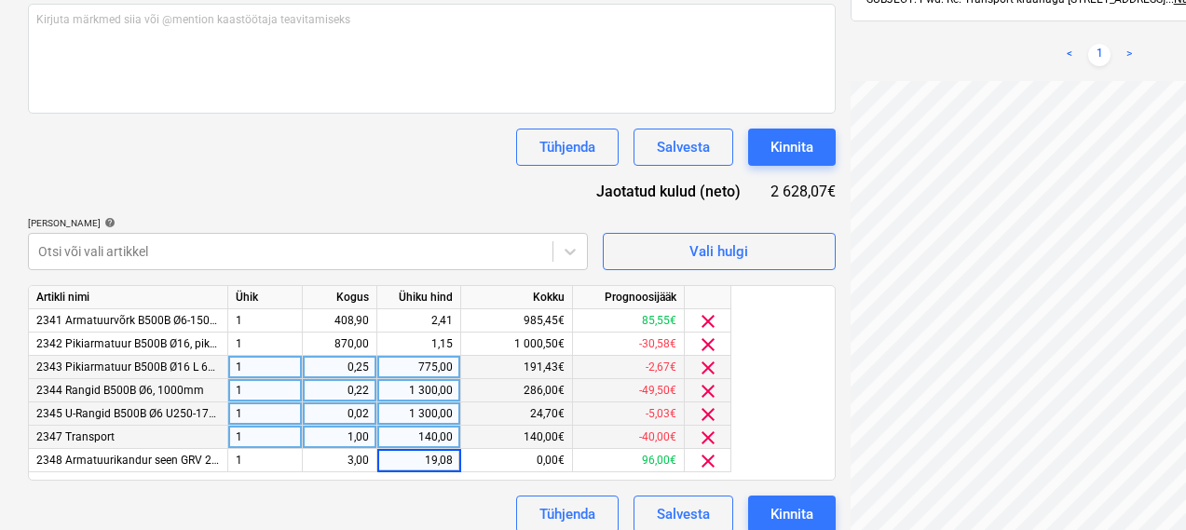
click at [345, 209] on div "Dokumendi nimi help 256389 Arve number (valikuline) help 256389 Arve kuupäev he…" at bounding box center [431, 158] width 807 height 750
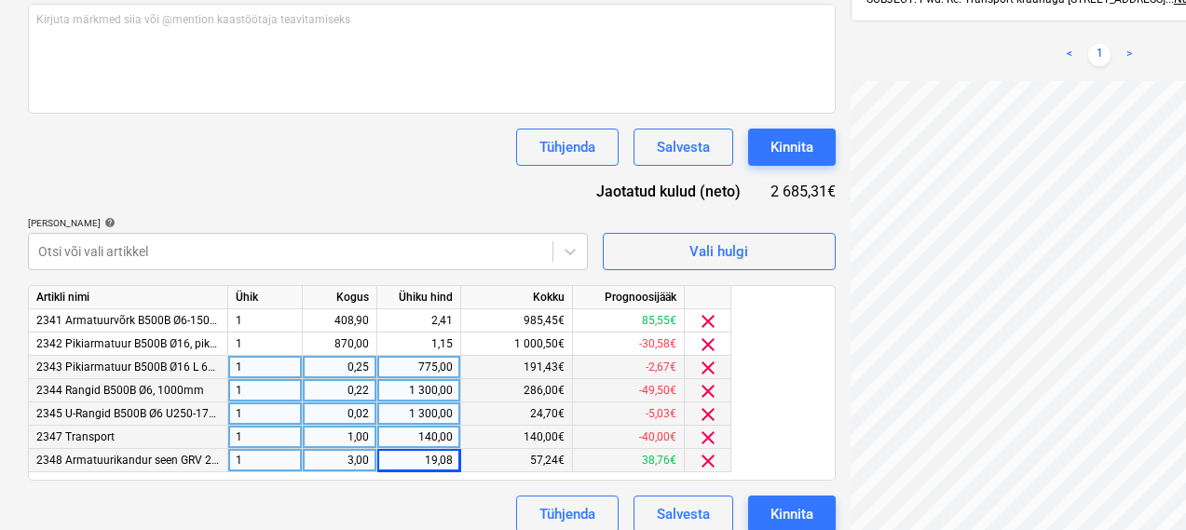
click at [426, 464] on div "19,08" at bounding box center [419, 460] width 68 height 23
type input "29,52"
click at [334, 492] on div "Dokumendi nimi help 256389 Arve number (valikuline) help 256389 Arve kuupäev he…" at bounding box center [431, 158] width 807 height 750
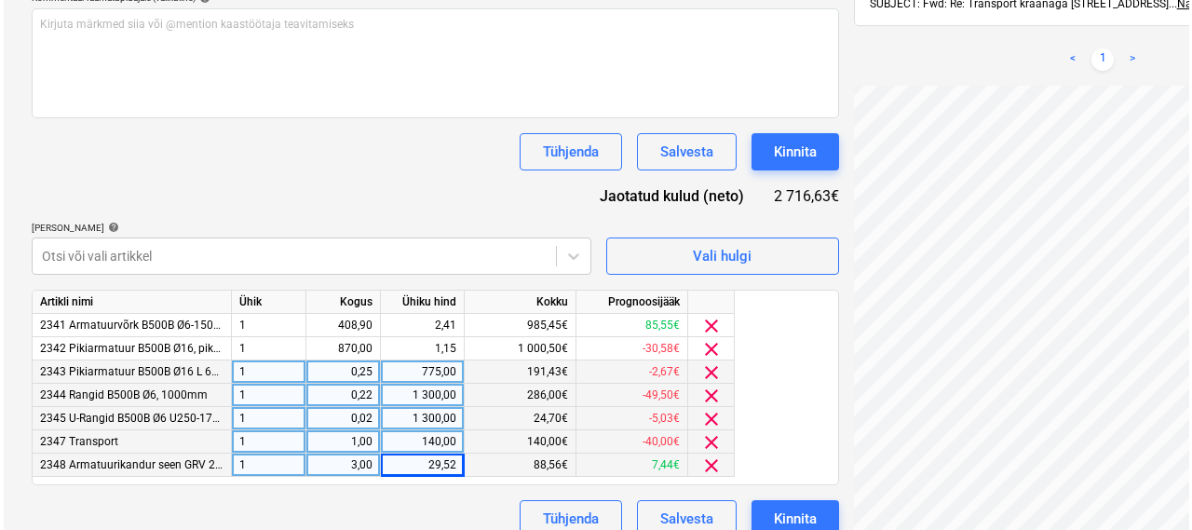
scroll to position [509, 0]
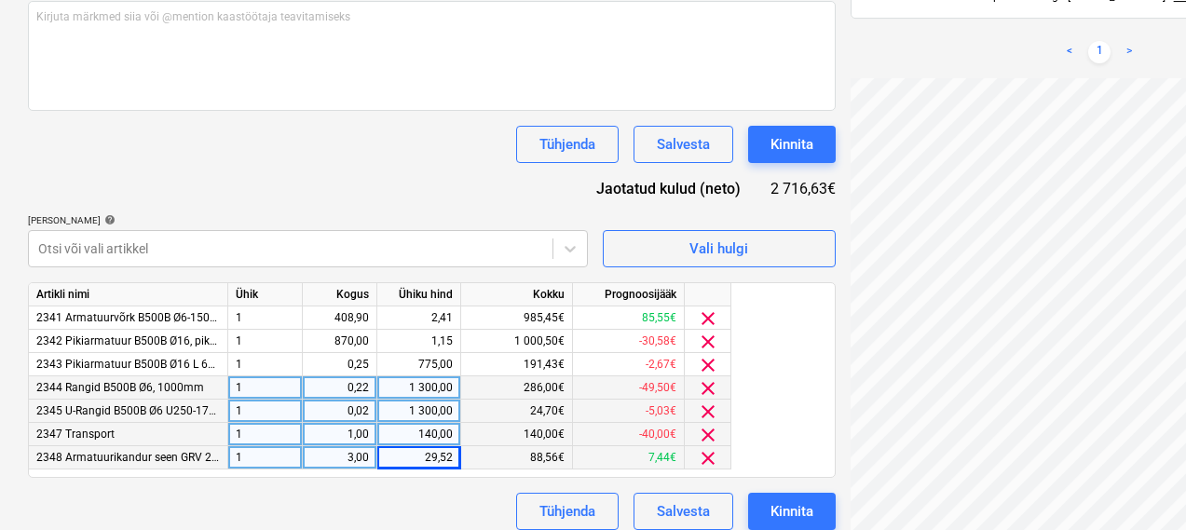
click at [553, 435] on div "140,00€" at bounding box center [517, 434] width 112 height 23
click at [556, 435] on div "140,00€" at bounding box center [517, 434] width 112 height 23
click at [453, 434] on div "140,00" at bounding box center [419, 434] width 84 height 23
click at [453, 434] on input "140" at bounding box center [418, 434] width 83 height 22
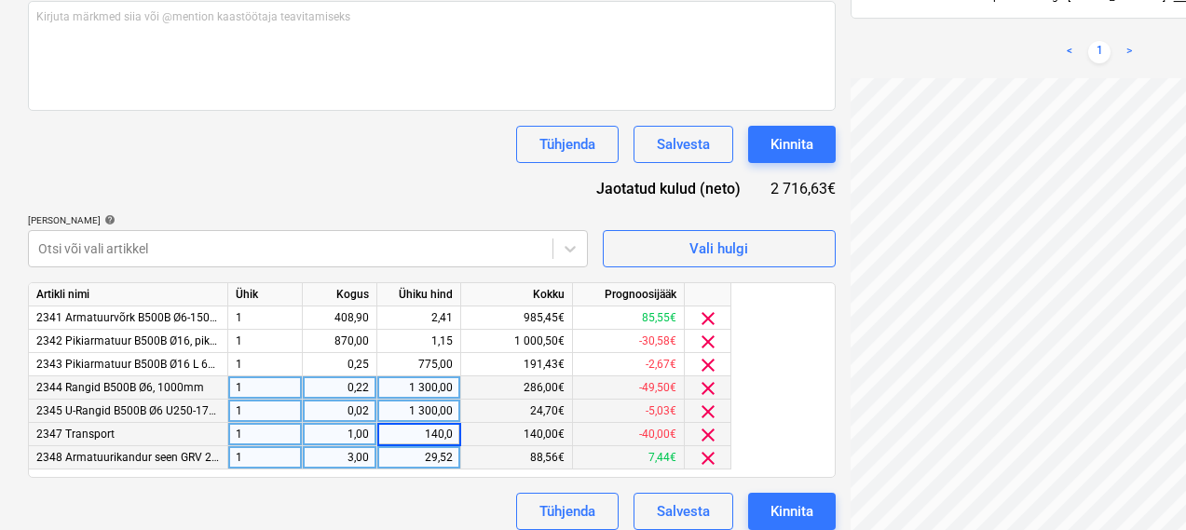
type input "140,01"
click at [770, 506] on div "Kinnita" at bounding box center [791, 511] width 43 height 24
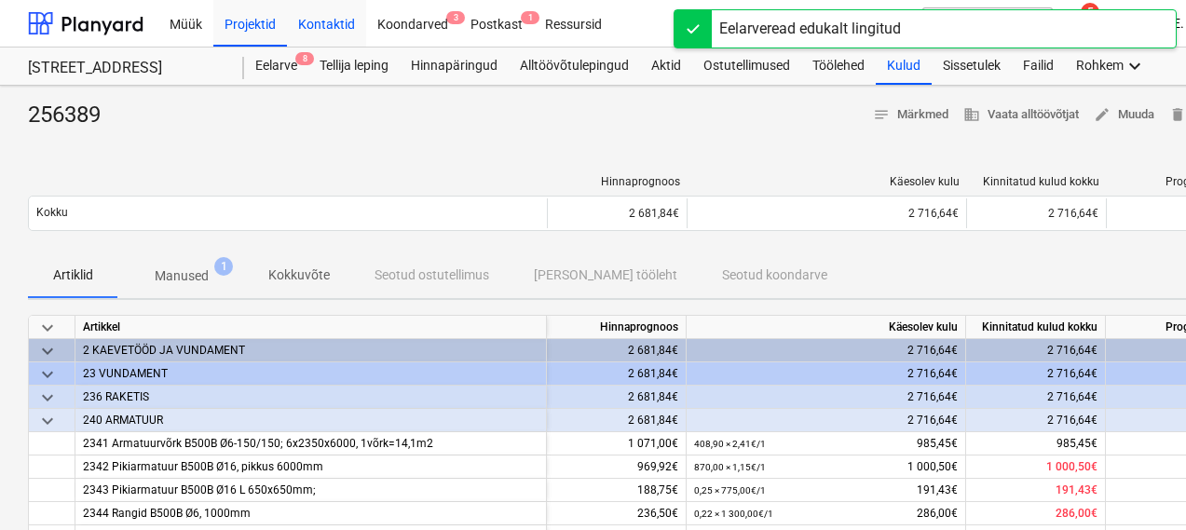
click at [320, 18] on div "Kontaktid" at bounding box center [326, 22] width 79 height 47
click at [252, 25] on div "Projektid" at bounding box center [250, 22] width 74 height 47
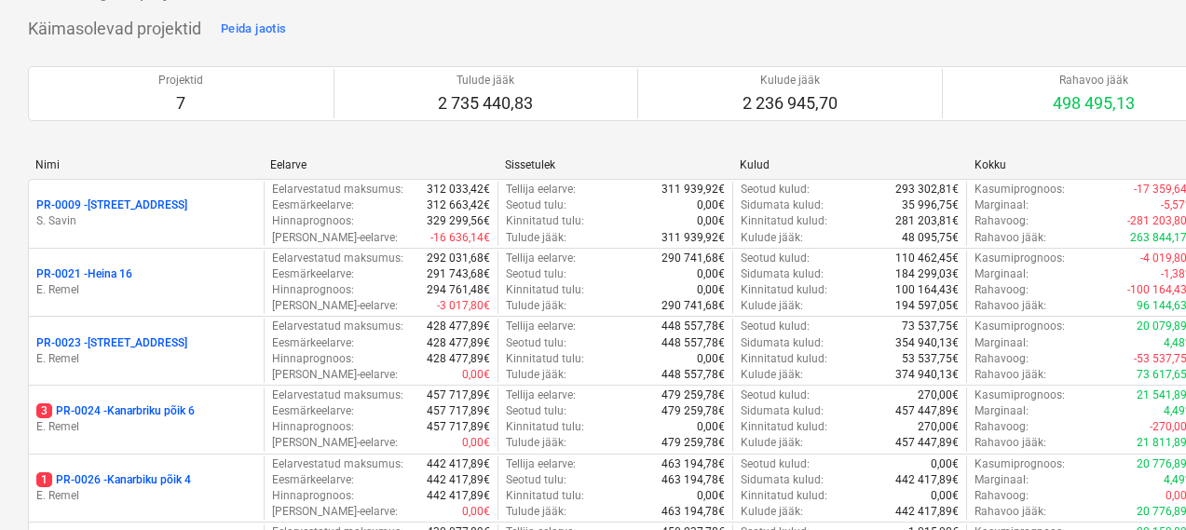
scroll to position [175, 0]
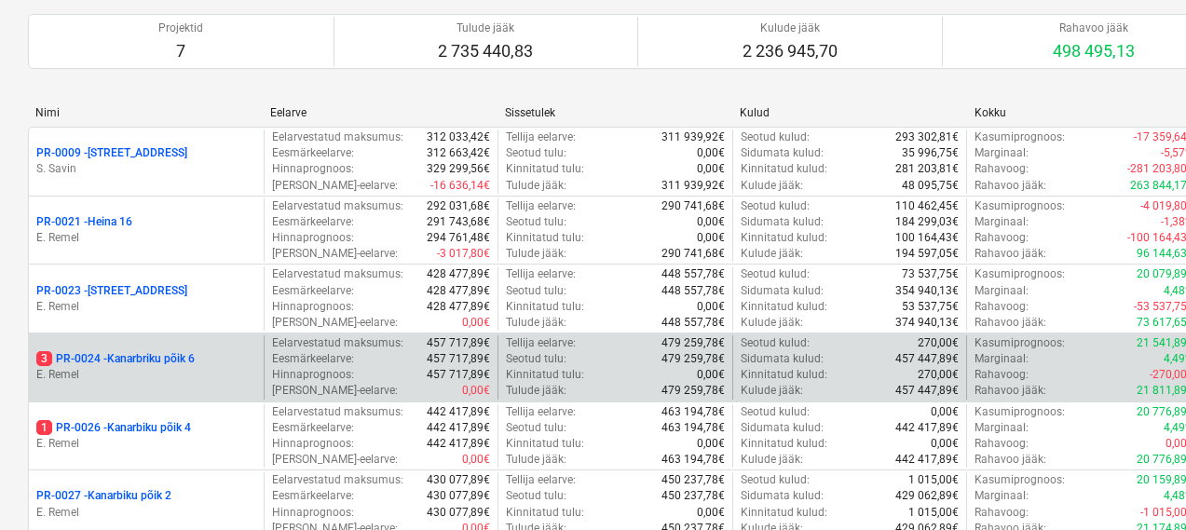
click at [140, 360] on p "3 PR-0024 - Kanarbriku põik 6" at bounding box center [115, 359] width 158 height 16
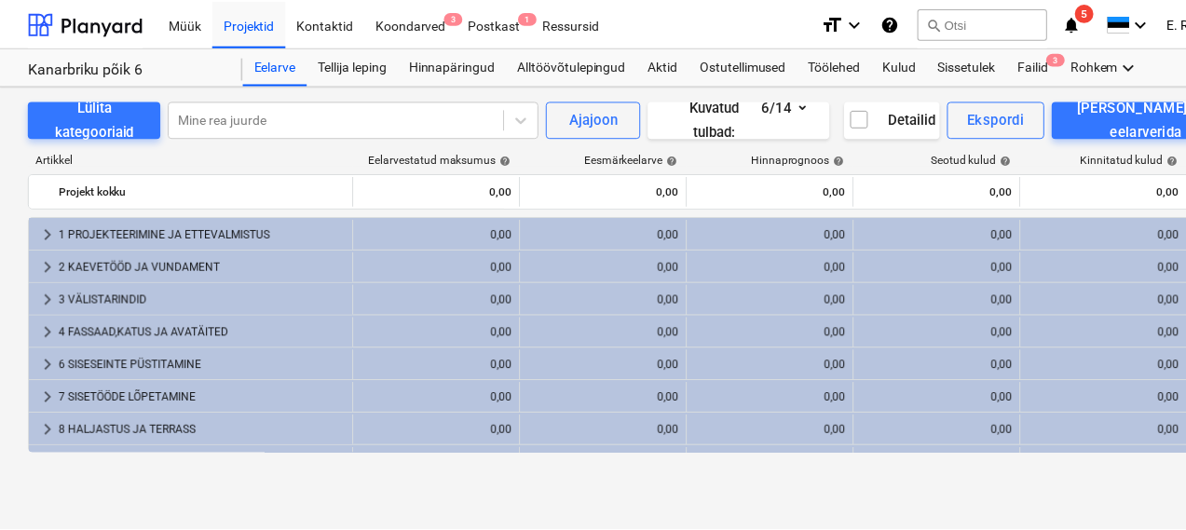
scroll to position [24, 0]
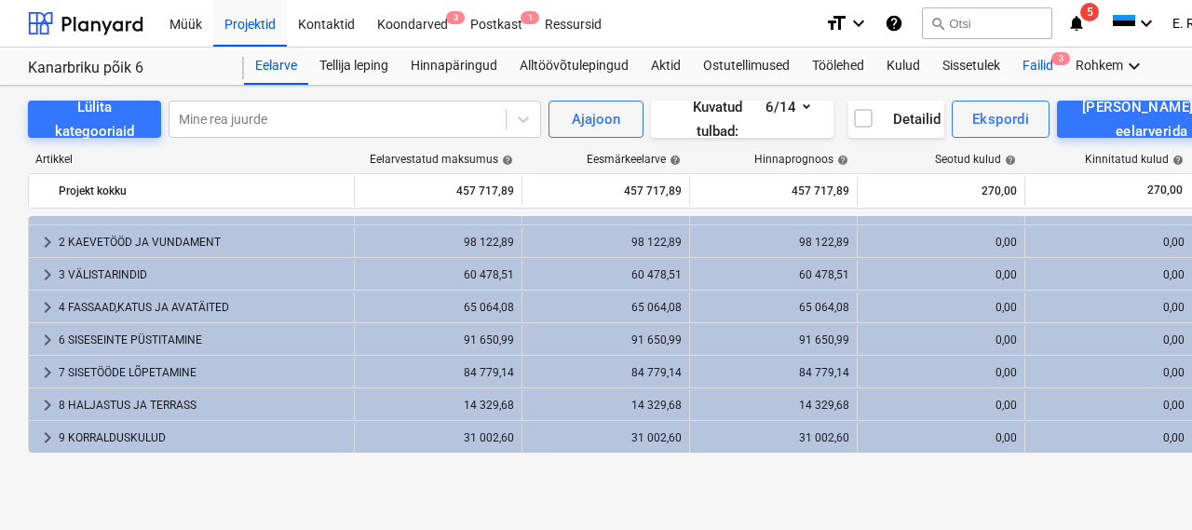
click at [1042, 58] on div "Failid 3" at bounding box center [1037, 65] width 53 height 37
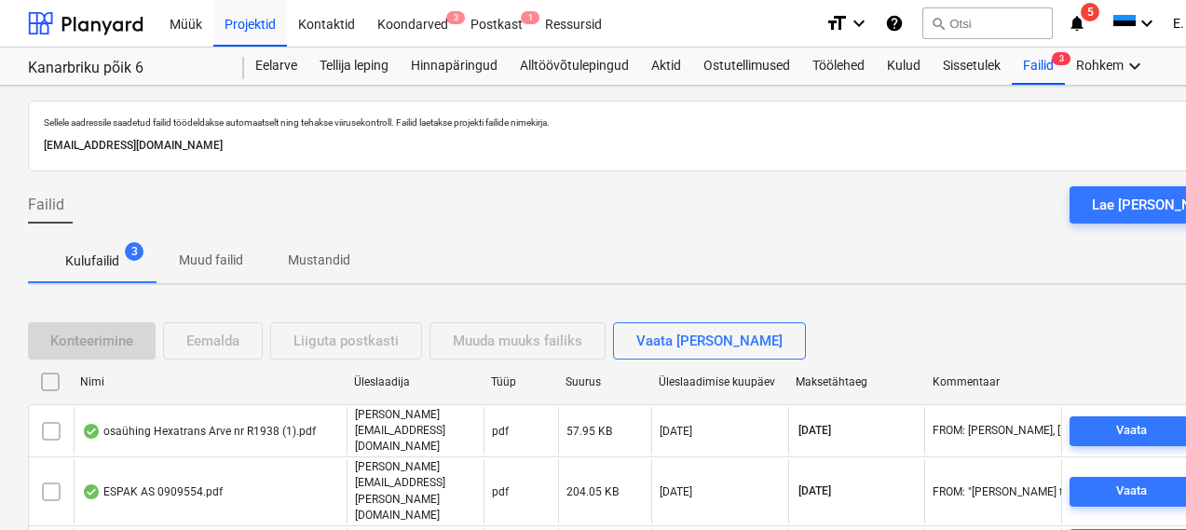
scroll to position [79, 0]
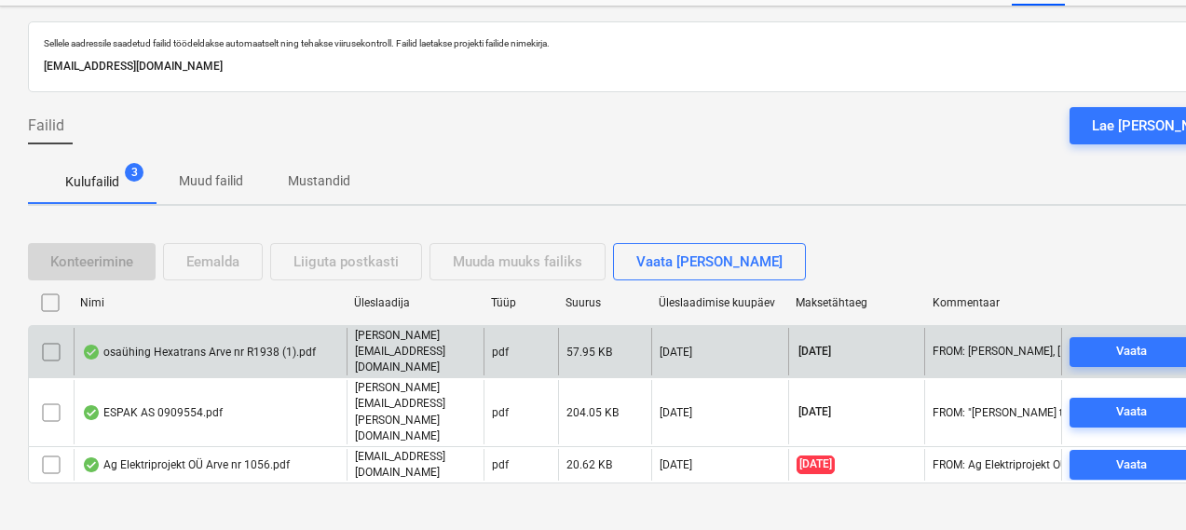
click at [245, 356] on div "osaühing Hexatrans Arve nr R1938 (1).pdf" at bounding box center [199, 352] width 234 height 15
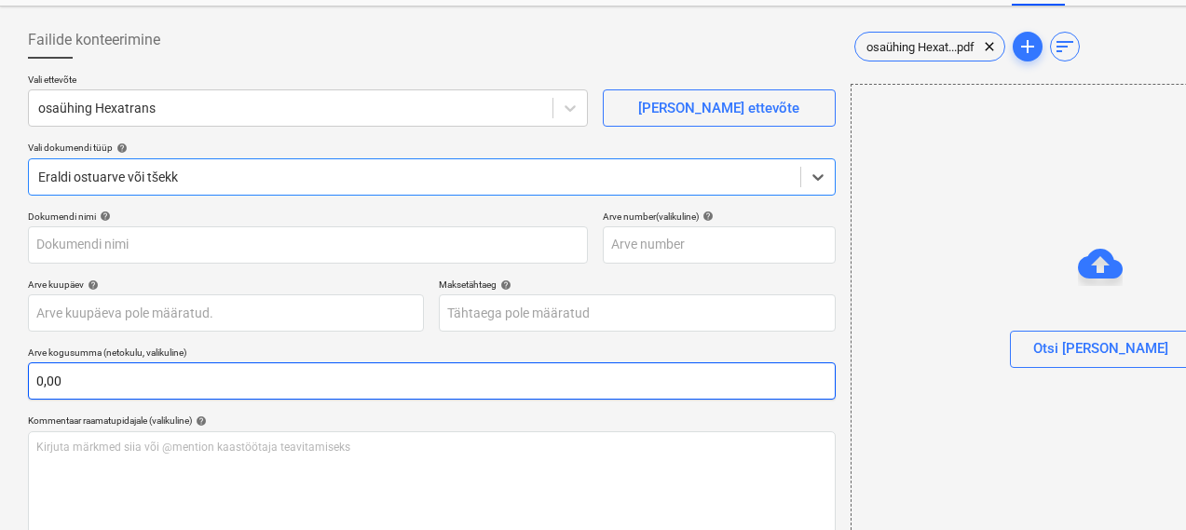
type input "R1938"
type input "21 Sep 2025"
type input "12 Oct 2025"
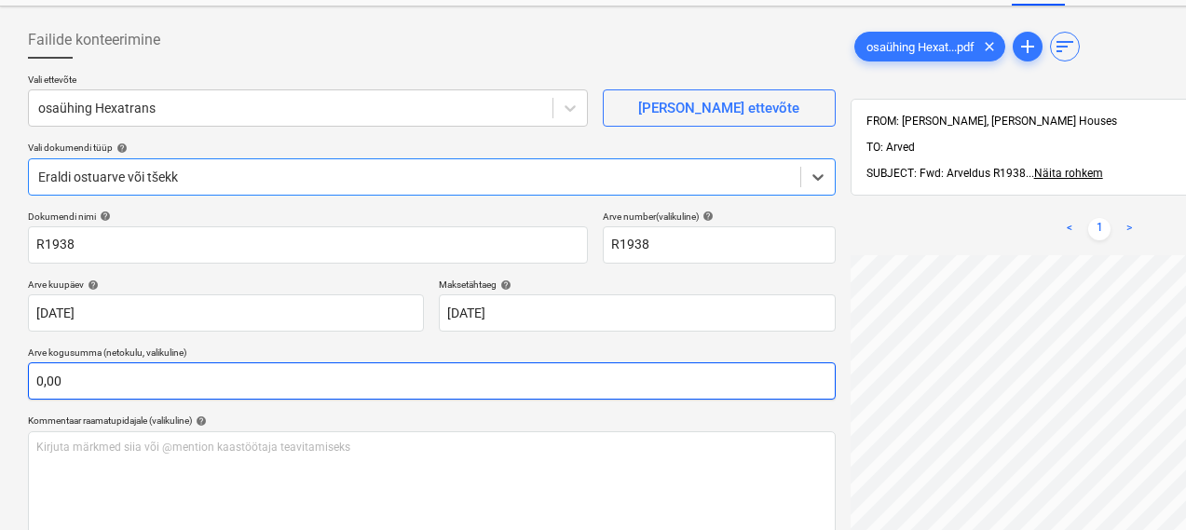
scroll to position [313, 251]
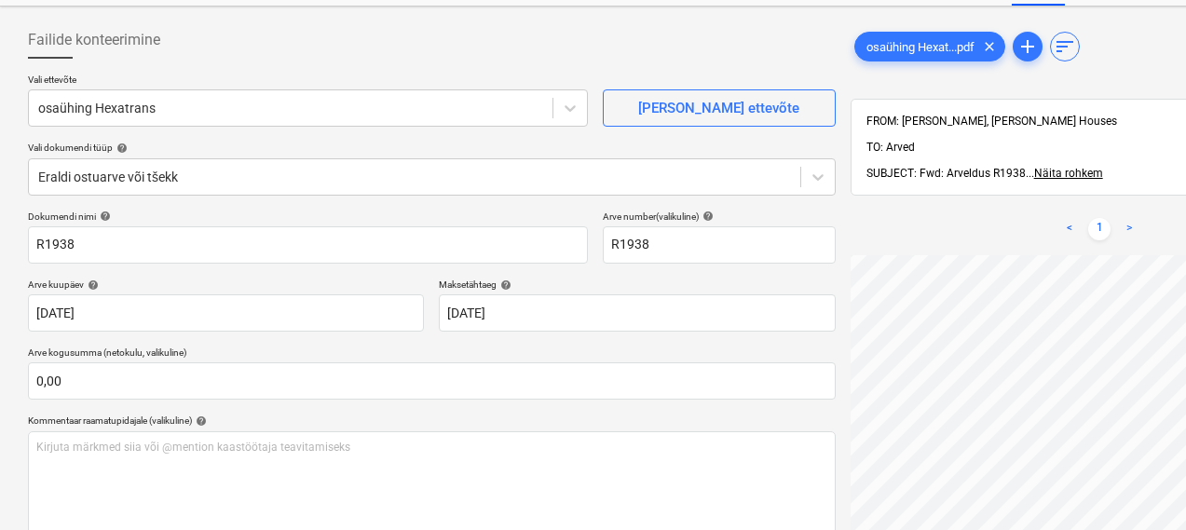
scroll to position [313, 204]
click at [1185, 218] on span "zoom_in" at bounding box center [1203, 229] width 22 height 22
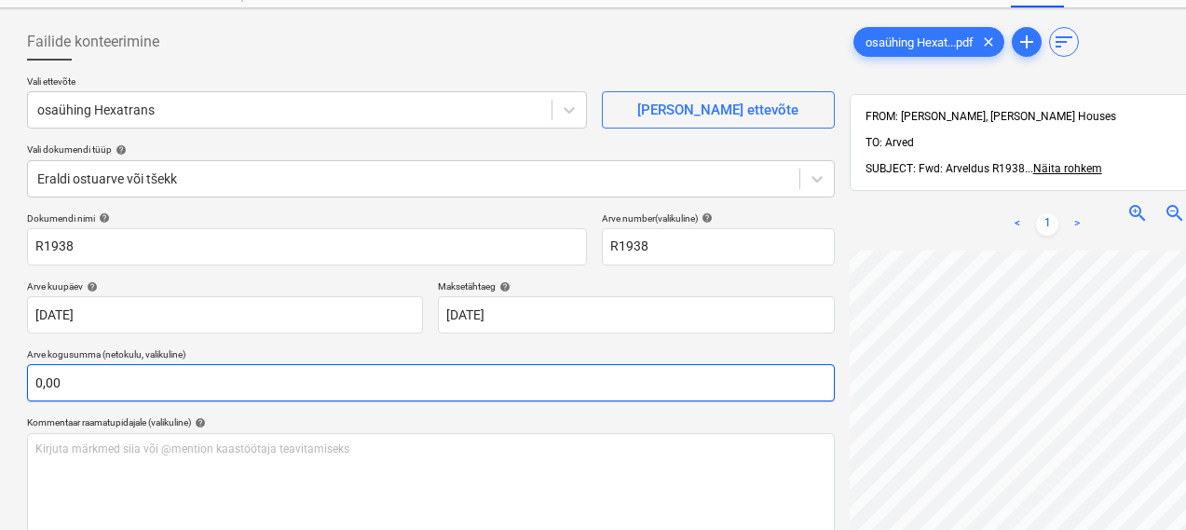
scroll to position [77, 0]
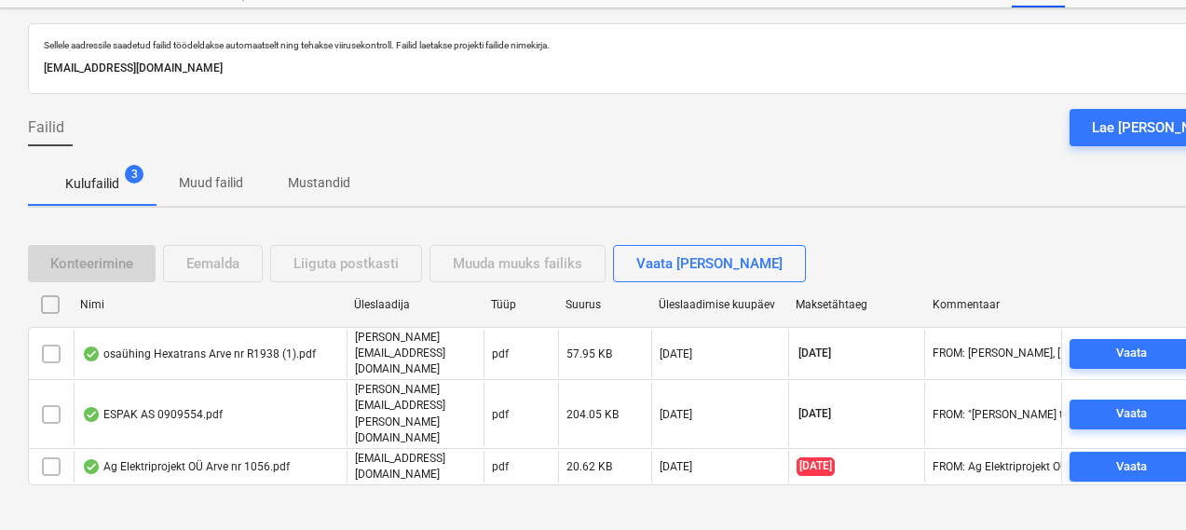
scroll to position [79, 0]
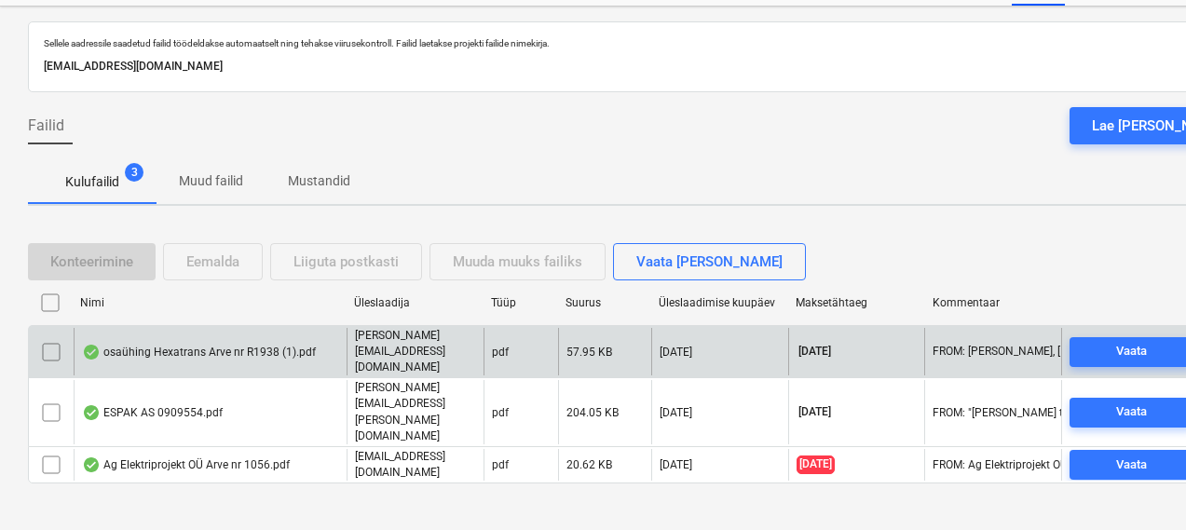
click at [180, 350] on div "osaühing Hexatrans Arve nr R1938 (1).pdf" at bounding box center [210, 351] width 273 height 47
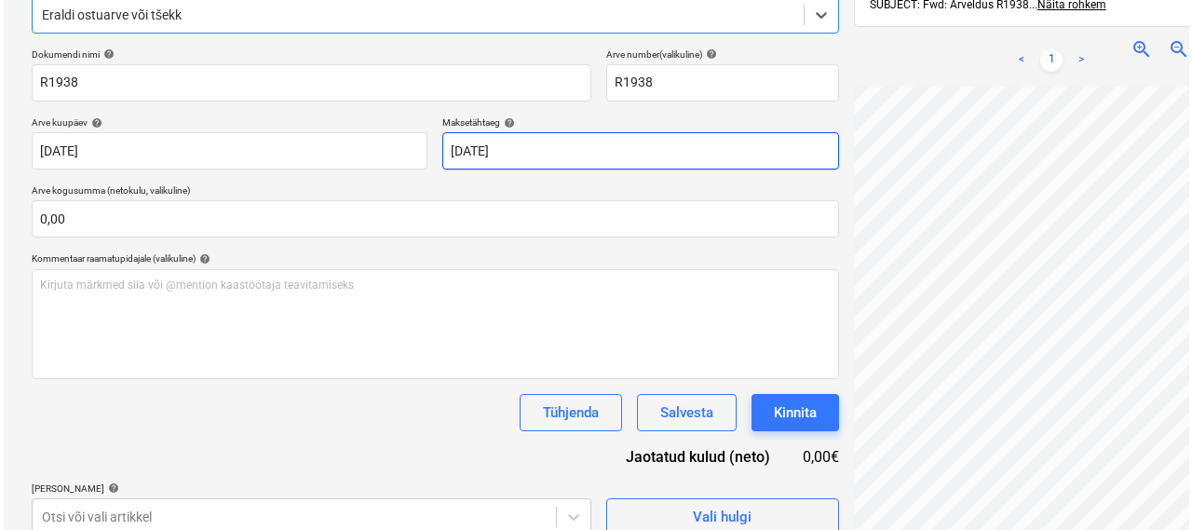
scroll to position [264, 0]
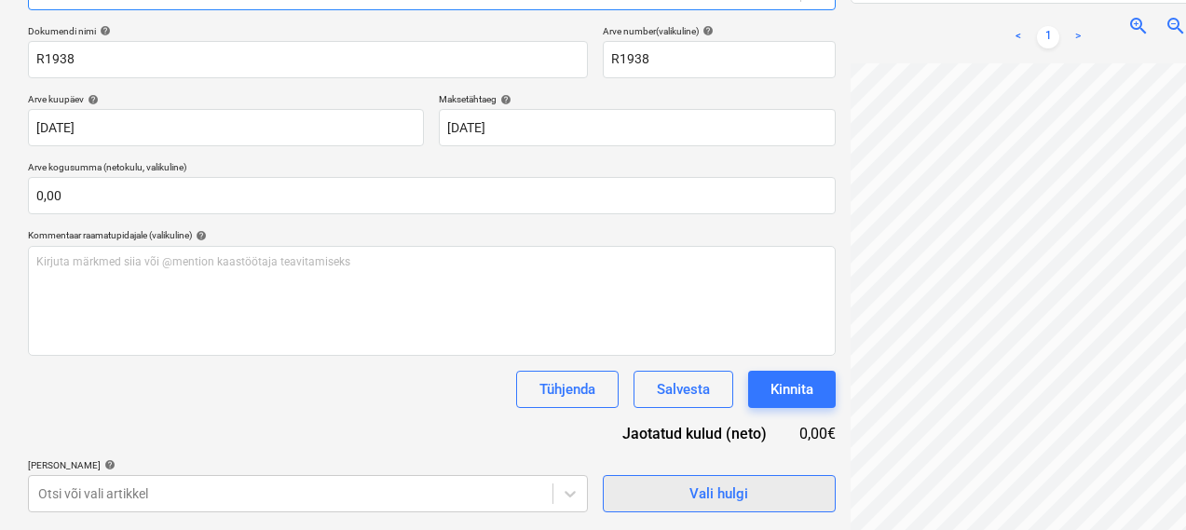
click at [689, 487] on div "Vali hulgi" at bounding box center [718, 493] width 59 height 24
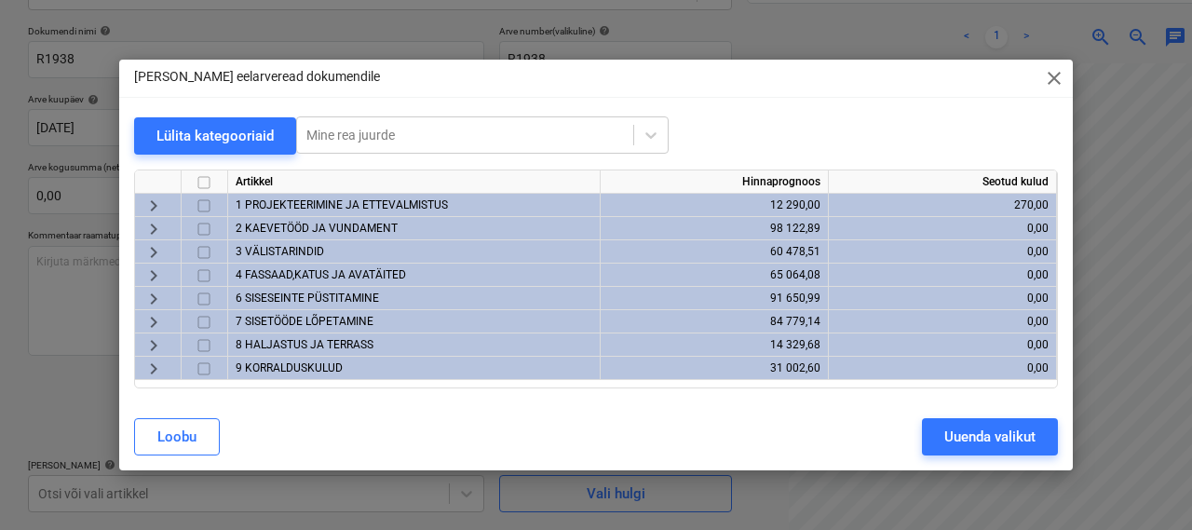
click at [312, 225] on span "2 KAEVETÖÖD JA VUNDAMENT" at bounding box center [317, 228] width 162 height 13
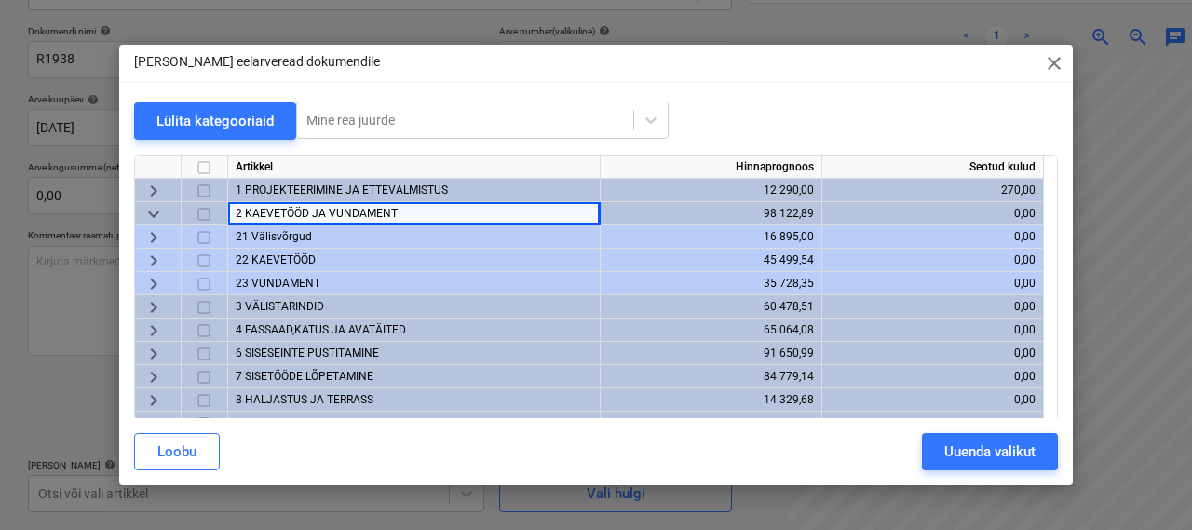
drag, startPoint x: 838, startPoint y: 51, endPoint x: 743, endPoint y: 56, distance: 95.1
click at [743, 56] on div "Lisa eelarveread dokumendile close" at bounding box center [596, 63] width 954 height 37
click at [278, 257] on span "22 KAEVETÖÖD" at bounding box center [276, 259] width 80 height 13
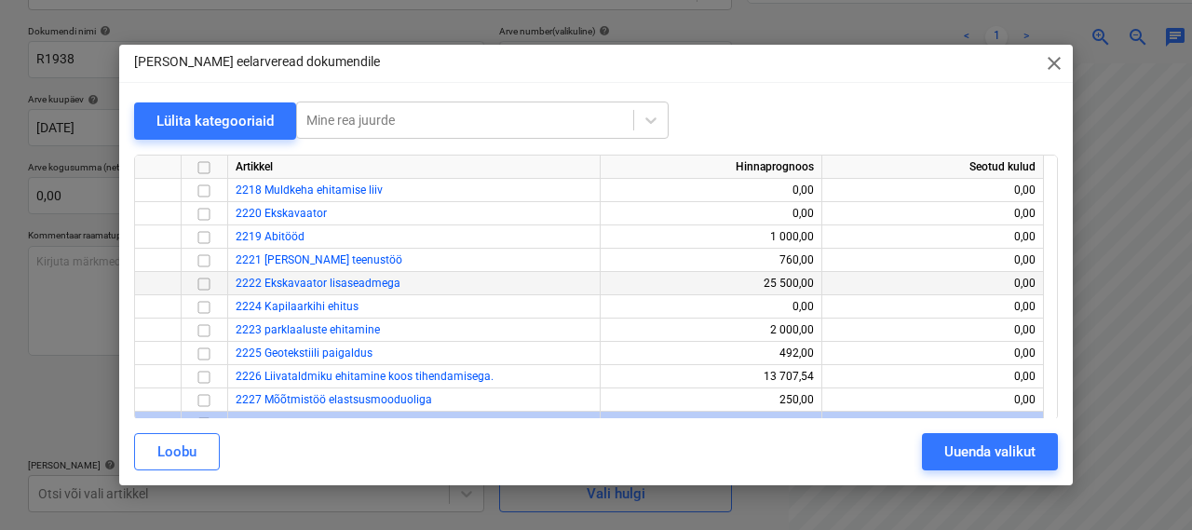
scroll to position [239, 0]
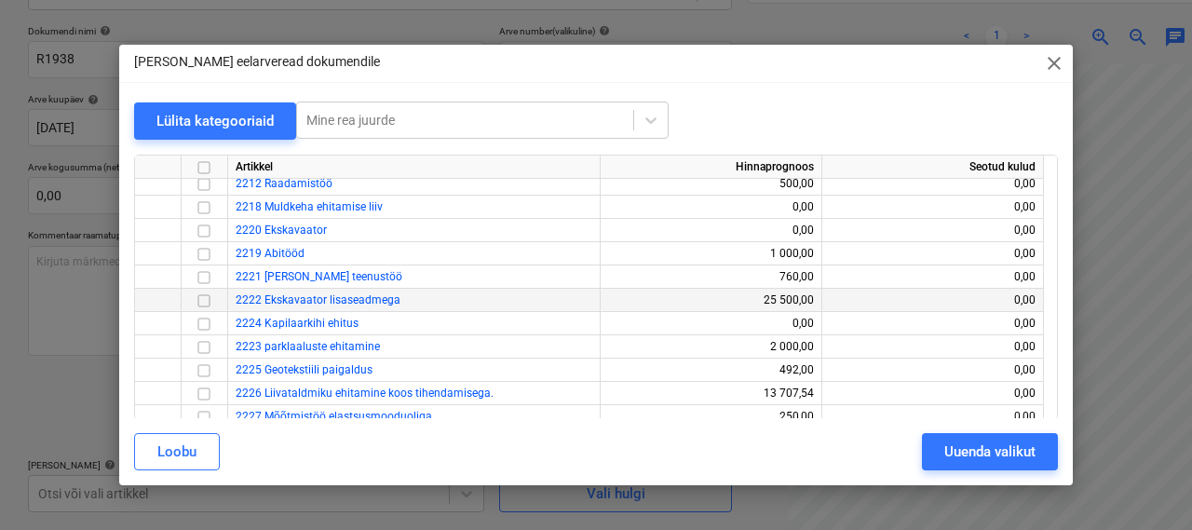
click at [278, 300] on span "2222 Ekskavaator lisaseadmega" at bounding box center [318, 299] width 165 height 13
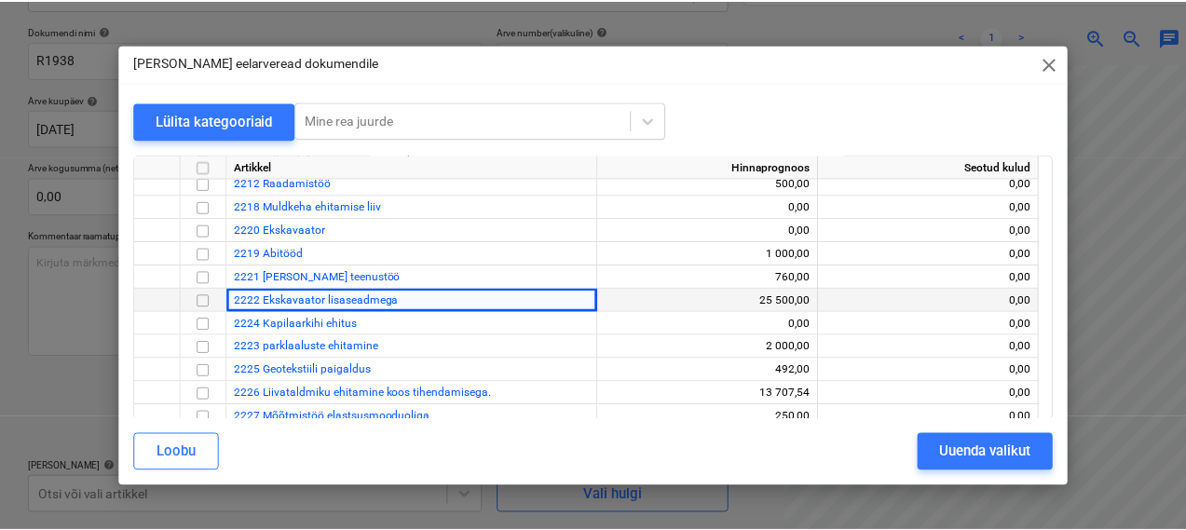
scroll to position [278, 0]
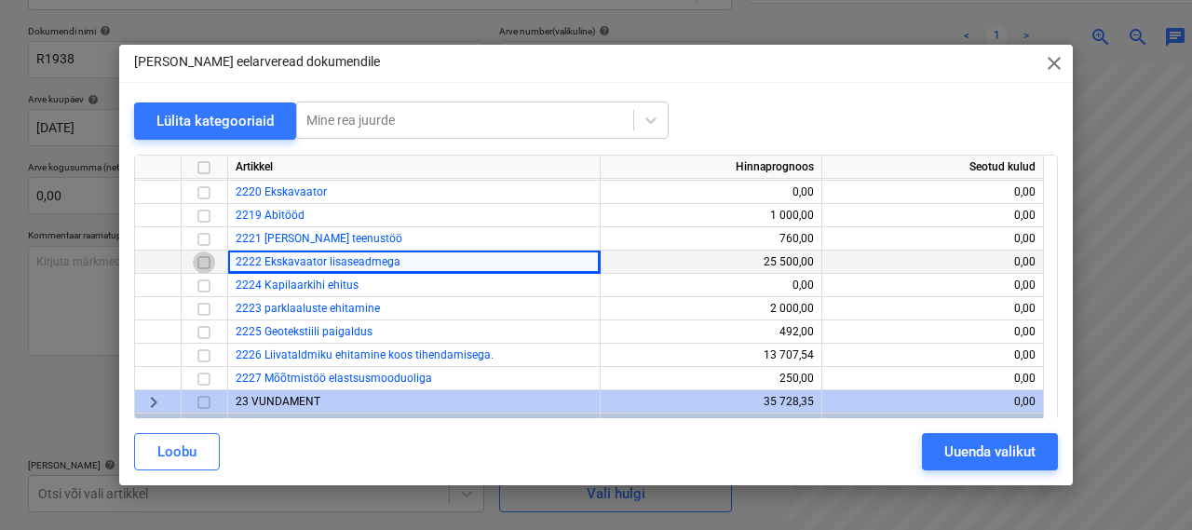
click at [207, 263] on input "checkbox" at bounding box center [204, 262] width 22 height 22
click at [986, 444] on div "Uuenda valikut" at bounding box center [989, 452] width 91 height 24
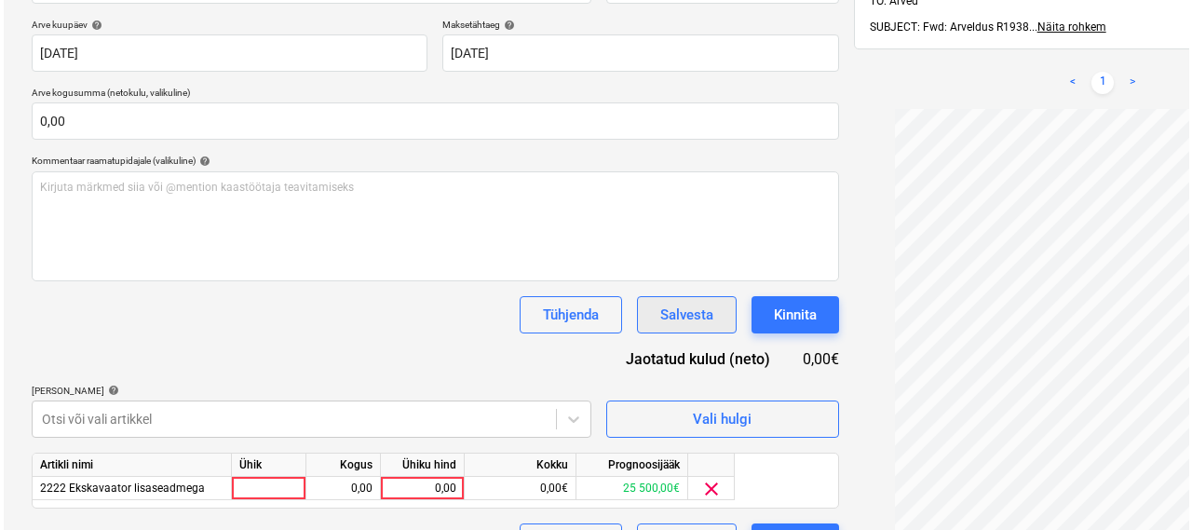
scroll to position [385, 0]
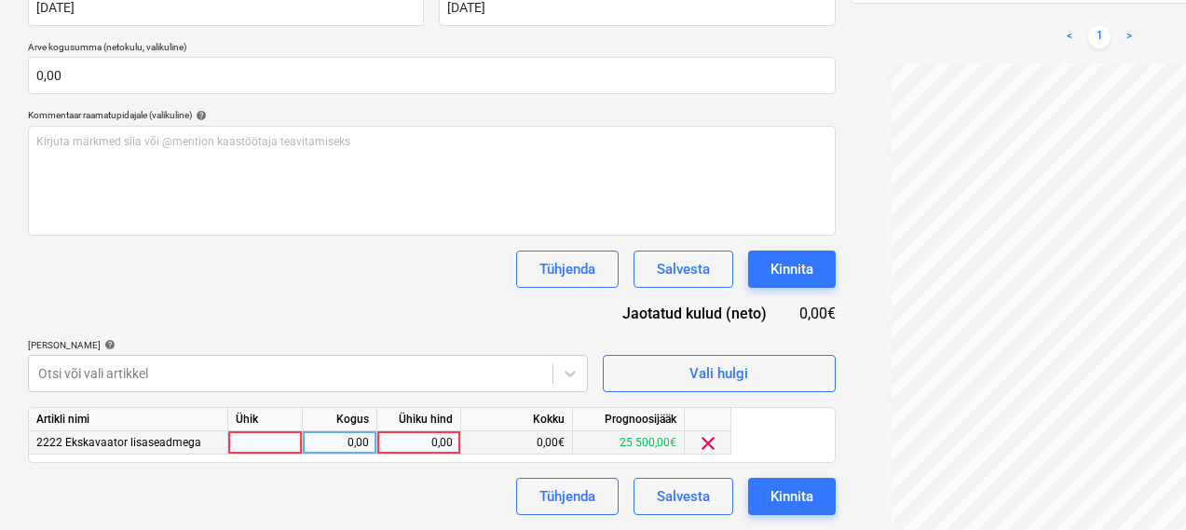
click at [264, 435] on div at bounding box center [265, 442] width 75 height 23
type input "1"
click at [344, 444] on div "0,00" at bounding box center [339, 442] width 59 height 23
type input "1"
click at [400, 440] on div "0,00" at bounding box center [419, 442] width 68 height 23
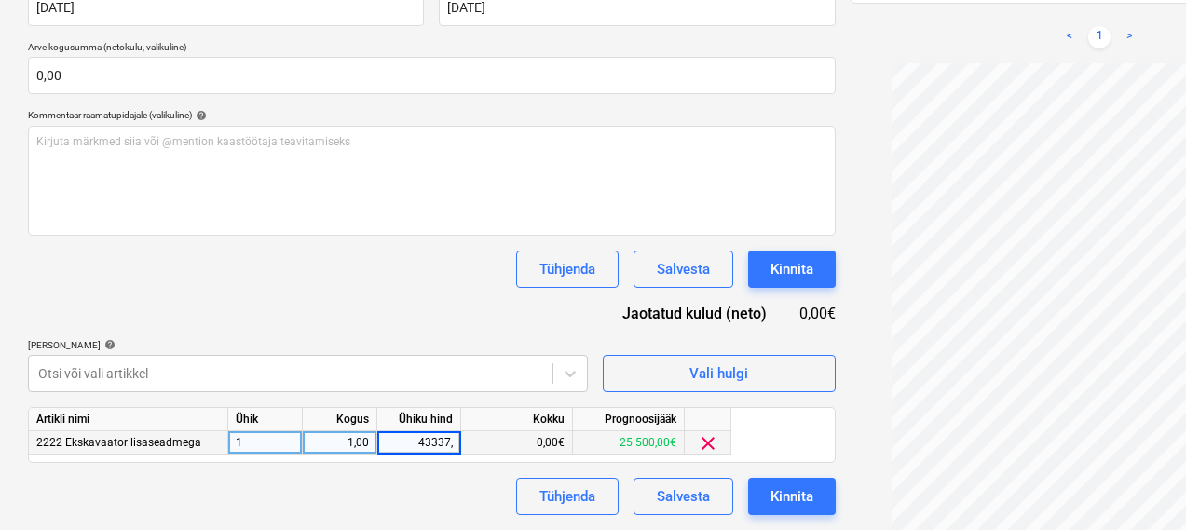
type input "43337,5"
click at [345, 472] on div "Dokumendi nimi help R1938 Arve number (valikuline) help R1938 Arve kuupäev help…" at bounding box center [431, 210] width 807 height 610
click at [410, 449] on div "43 337,50" at bounding box center [419, 442] width 68 height 23
type input "4337,5"
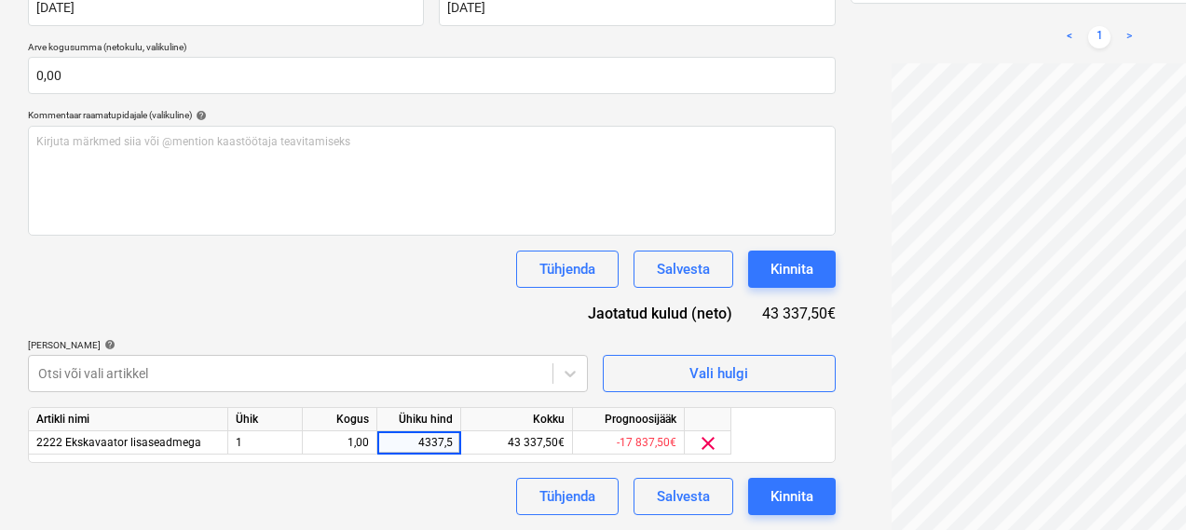
click at [284, 481] on div "Tühjenda Salvesta Kinnita" at bounding box center [431, 496] width 807 height 37
click at [748, 496] on button "Kinnita" at bounding box center [792, 496] width 88 height 37
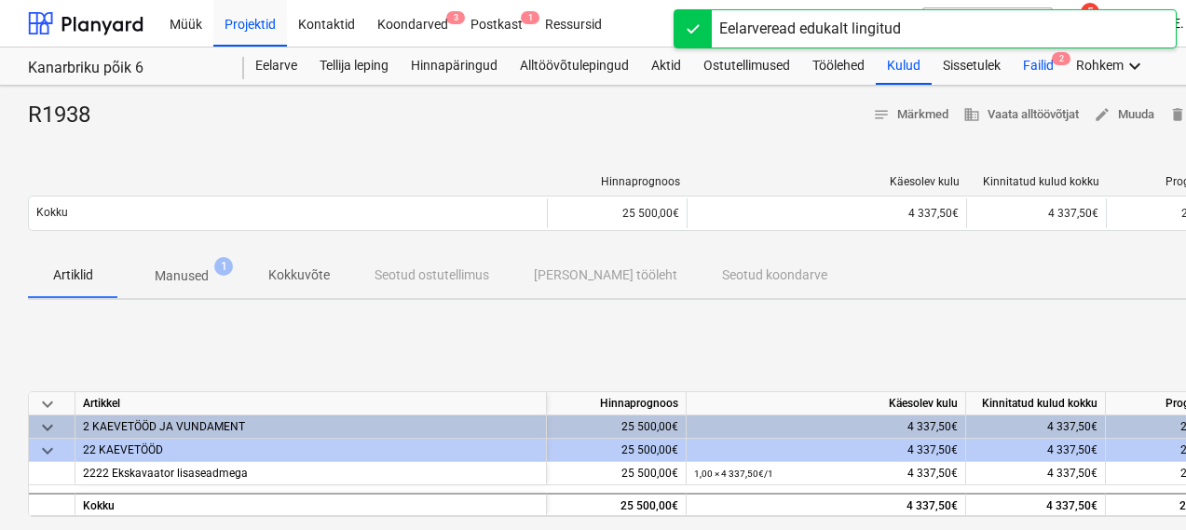
click at [1039, 70] on div "Failid 2" at bounding box center [1037, 65] width 53 height 37
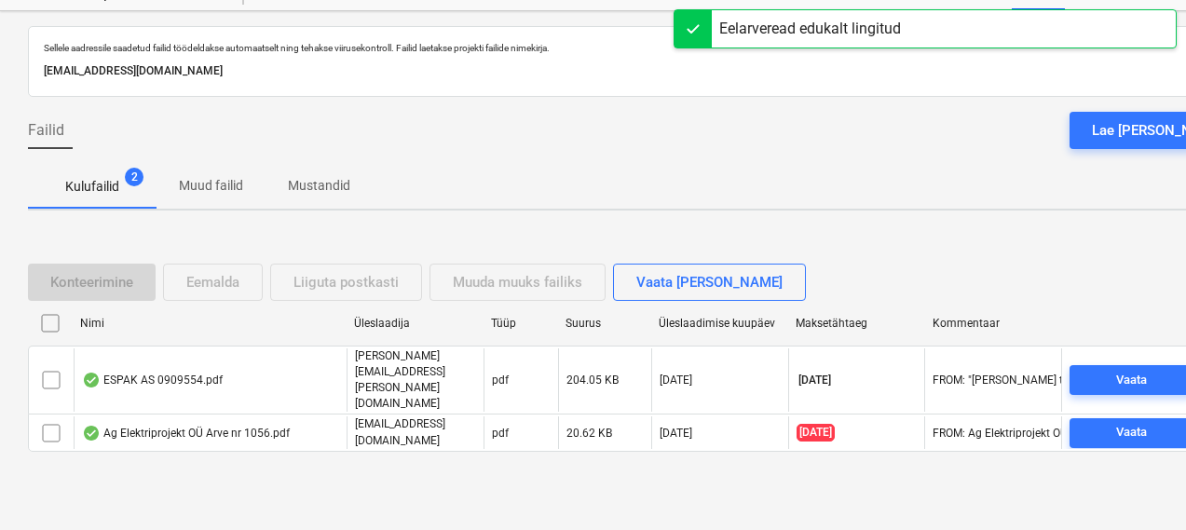
scroll to position [79, 0]
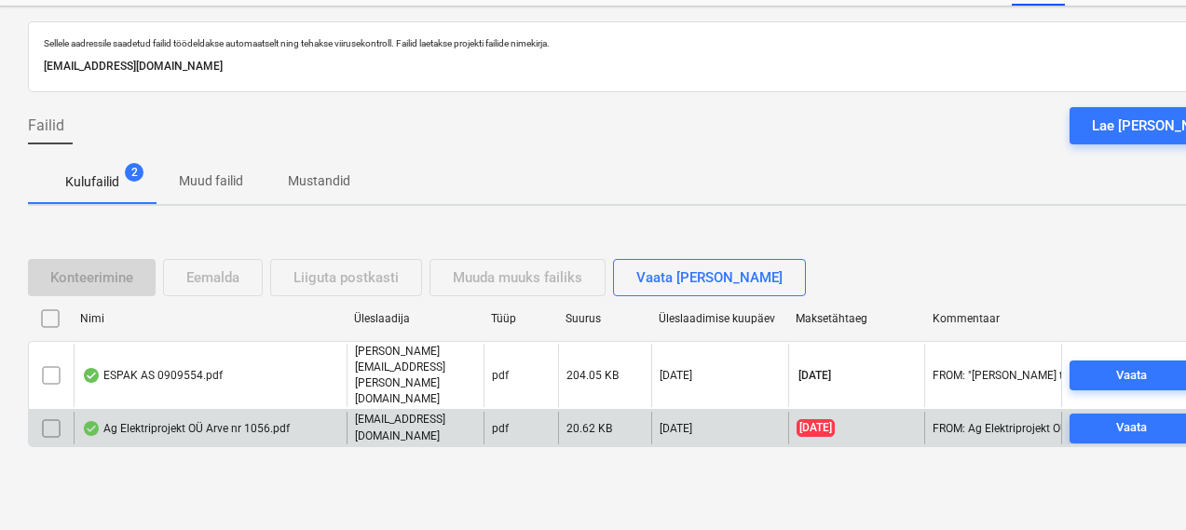
click at [141, 421] on div "Ag Elektriprojekt OÜ Arve nr 1056.pdf" at bounding box center [186, 428] width 208 height 15
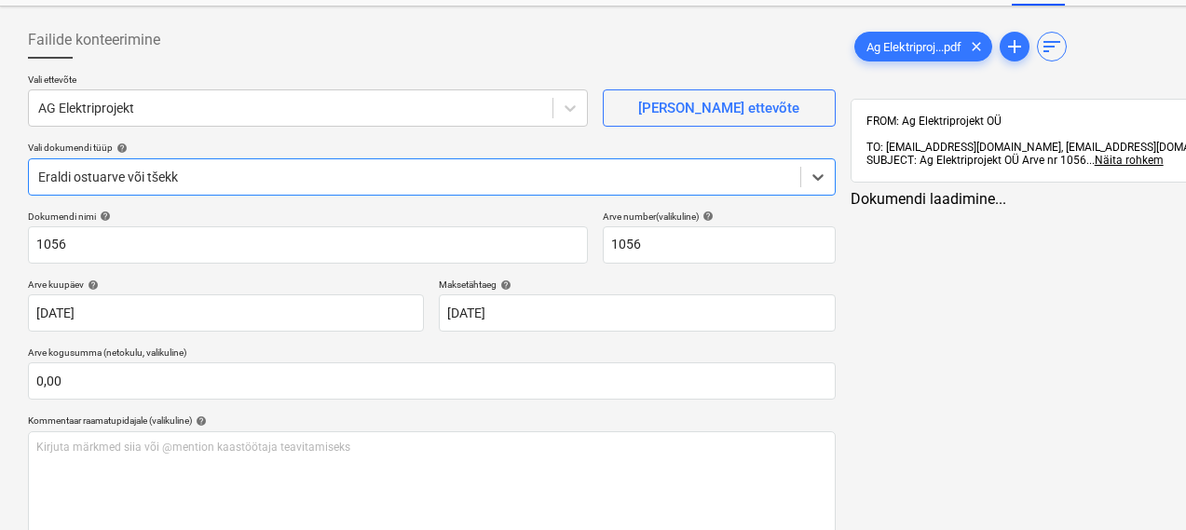
type input "1056"
type input "12 Sep 2025"
type input "19 Sep 2025"
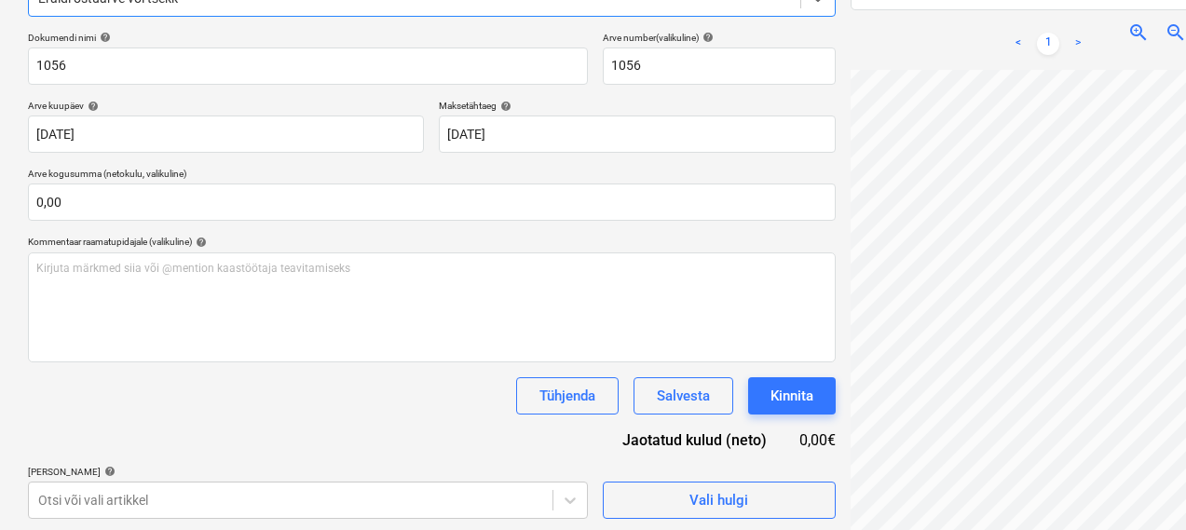
scroll to position [264, 0]
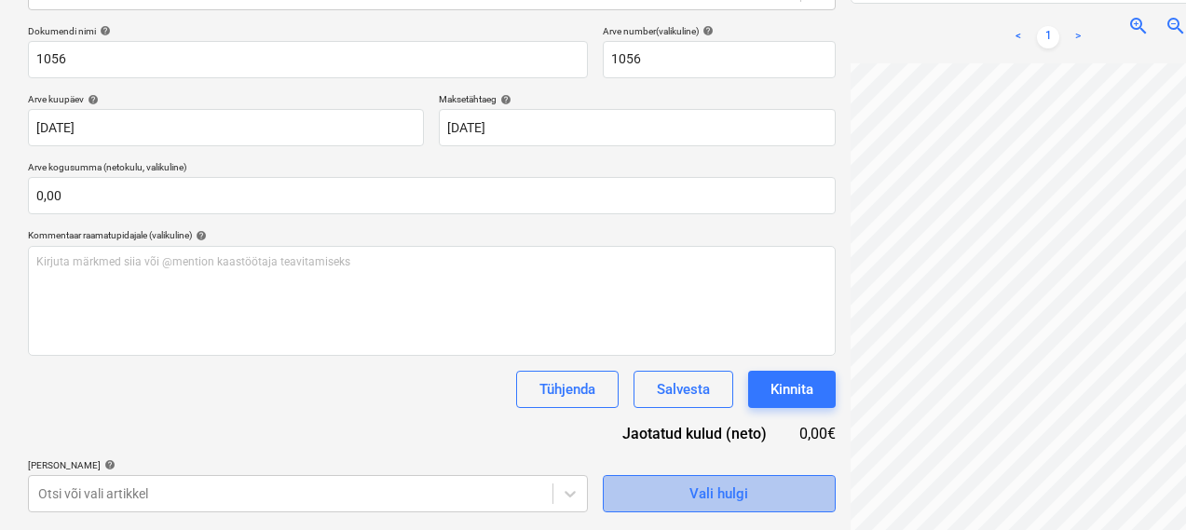
click at [689, 493] on div "Vali hulgi" at bounding box center [718, 493] width 59 height 24
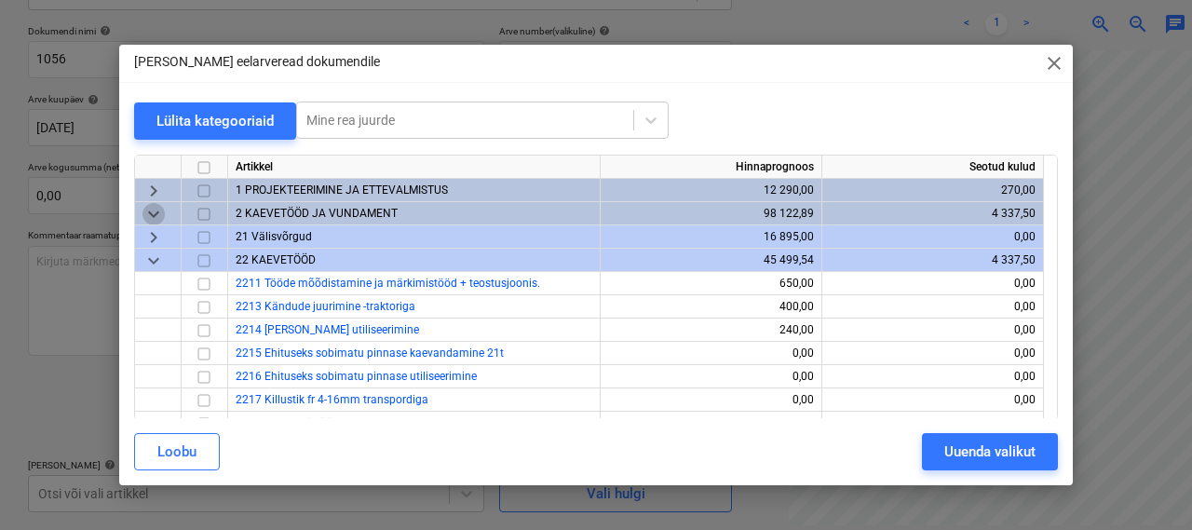
click at [158, 208] on span "keyboard_arrow_down" at bounding box center [153, 214] width 22 height 22
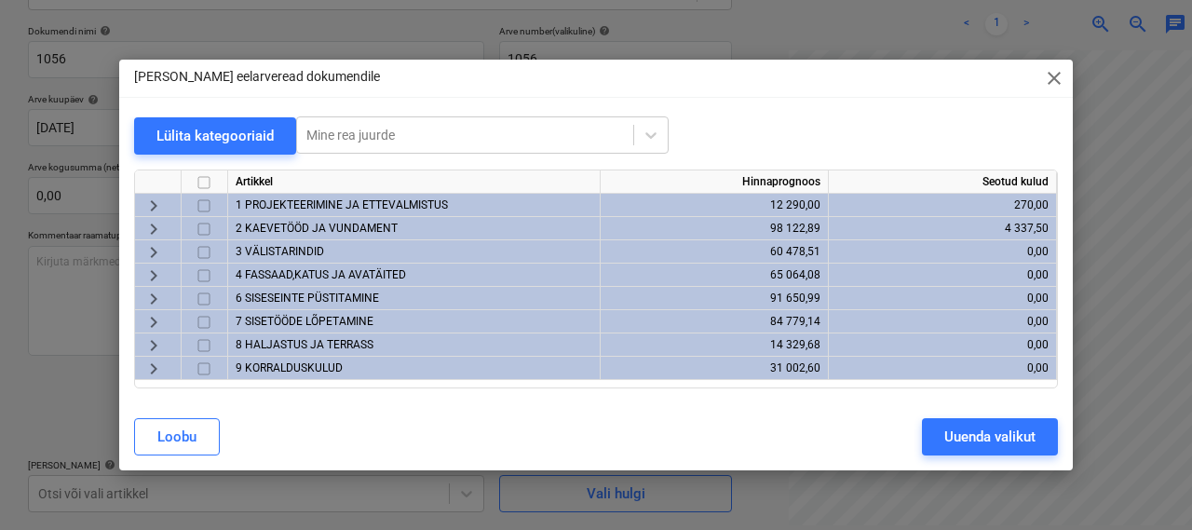
click at [250, 199] on span "1 PROJEKTEERIMINE JA ETTEVALMISTUS" at bounding box center [342, 204] width 212 height 13
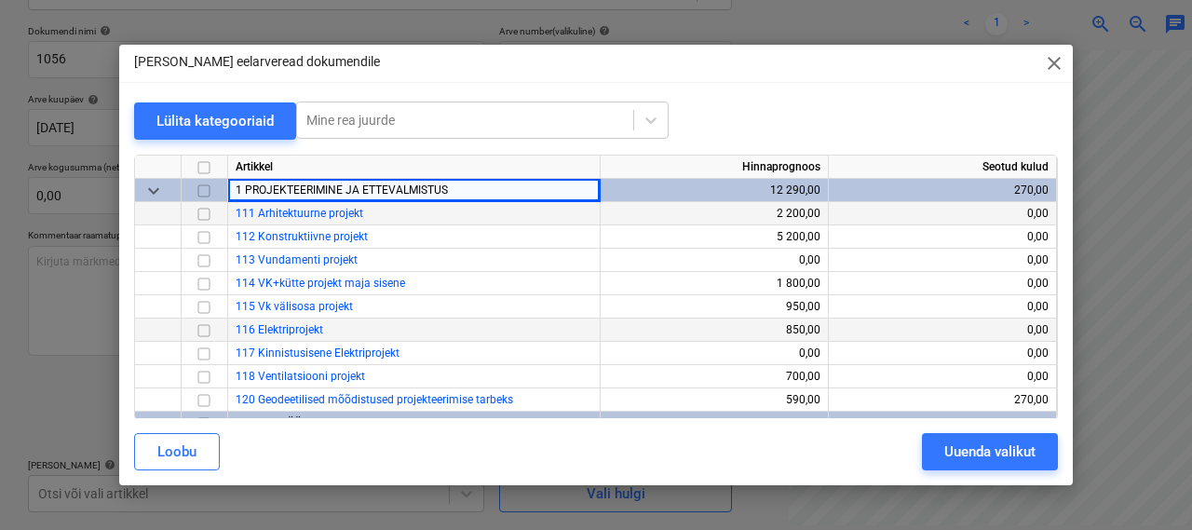
click at [206, 329] on input "checkbox" at bounding box center [204, 330] width 22 height 22
click at [972, 438] on button "Uuenda valikut" at bounding box center [990, 451] width 136 height 37
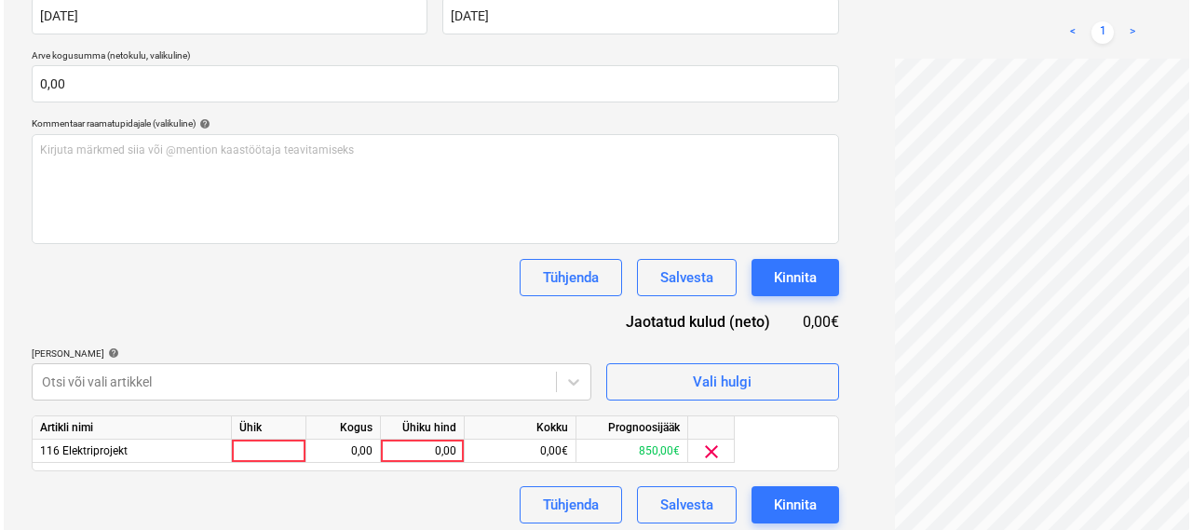
scroll to position [385, 0]
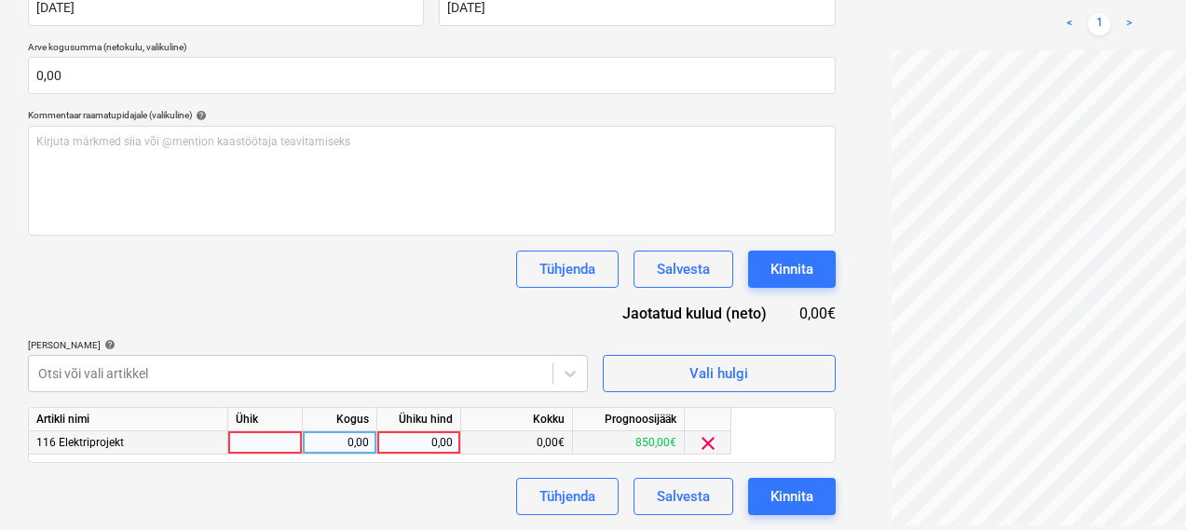
click at [281, 445] on div at bounding box center [265, 442] width 75 height 23
type input "1"
click at [359, 437] on div "0,00" at bounding box center [339, 442] width 59 height 23
type input "2"
click at [419, 443] on div "0,00" at bounding box center [419, 442] width 68 height 23
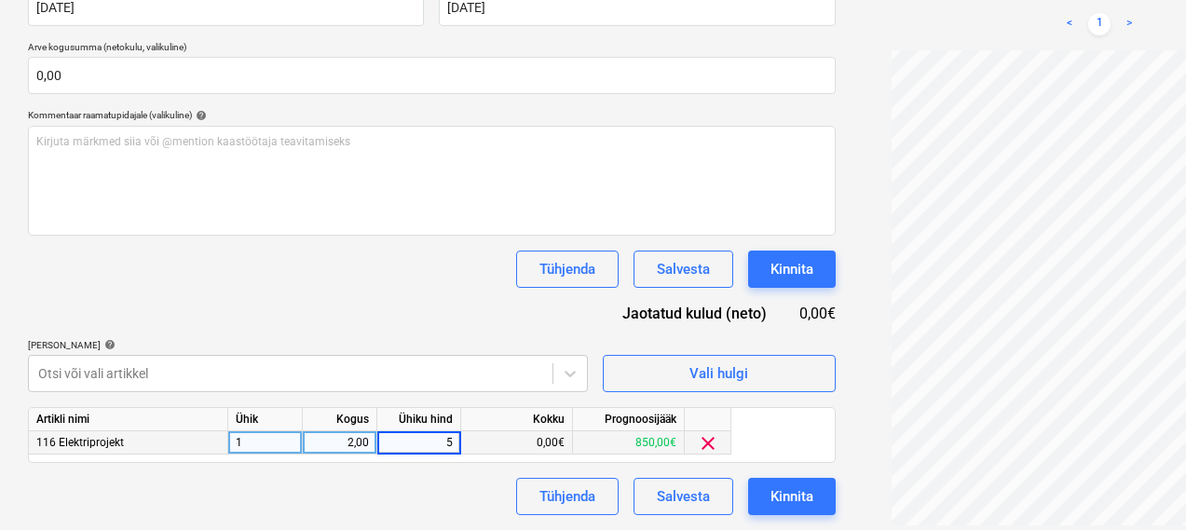
type input "50"
click at [327, 298] on div "Dokumendi nimi help 1056 Arve number (valikuline) help 1056 Arve kuupäev help 1…" at bounding box center [431, 210] width 807 height 610
click at [748, 487] on button "Kinnita" at bounding box center [792, 496] width 88 height 37
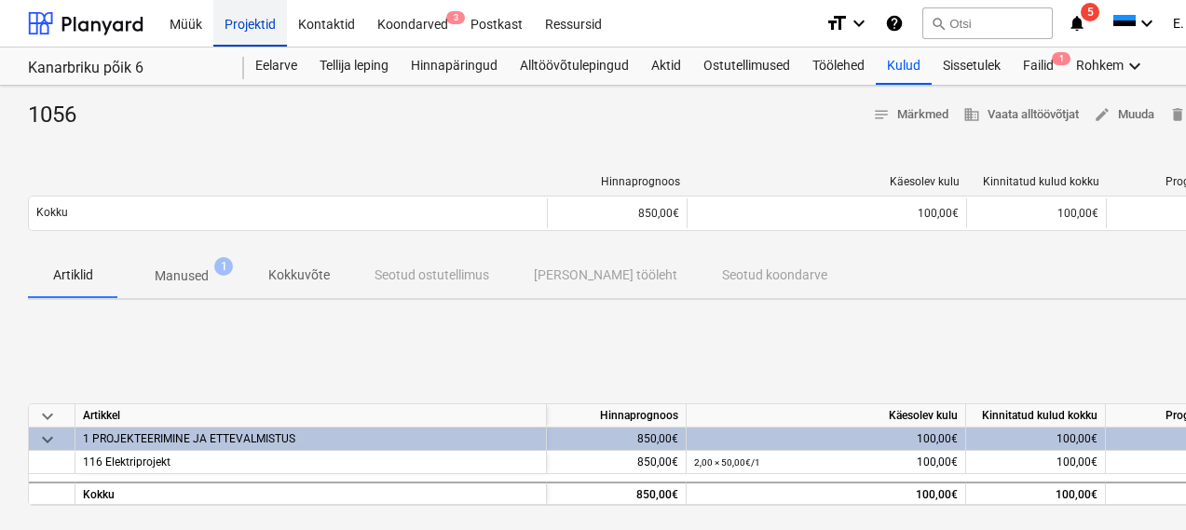
click at [238, 14] on div "Projektid" at bounding box center [250, 22] width 74 height 47
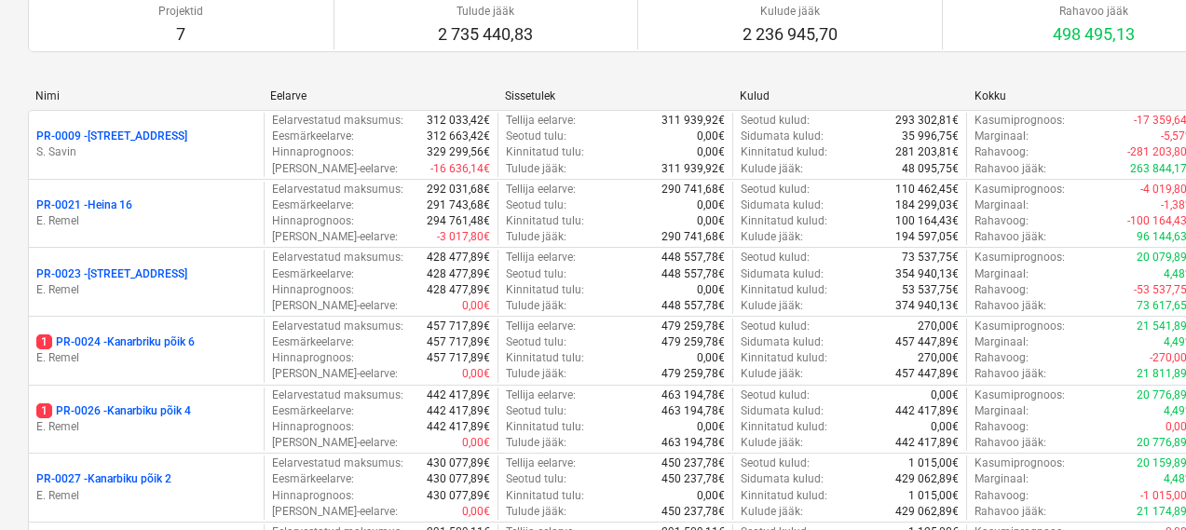
scroll to position [261, 0]
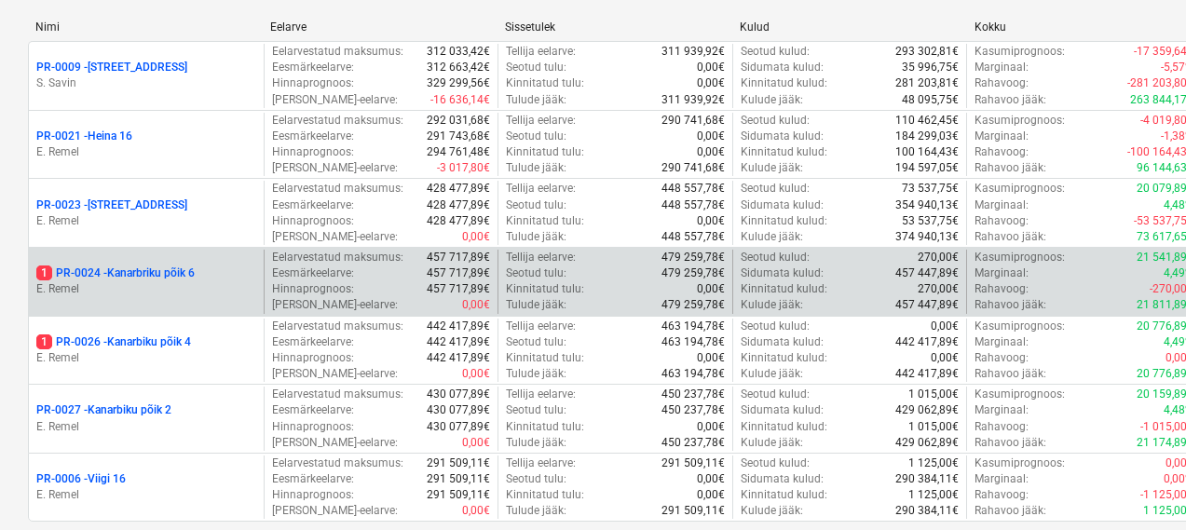
click at [156, 289] on p "E. Remel" at bounding box center [146, 289] width 220 height 16
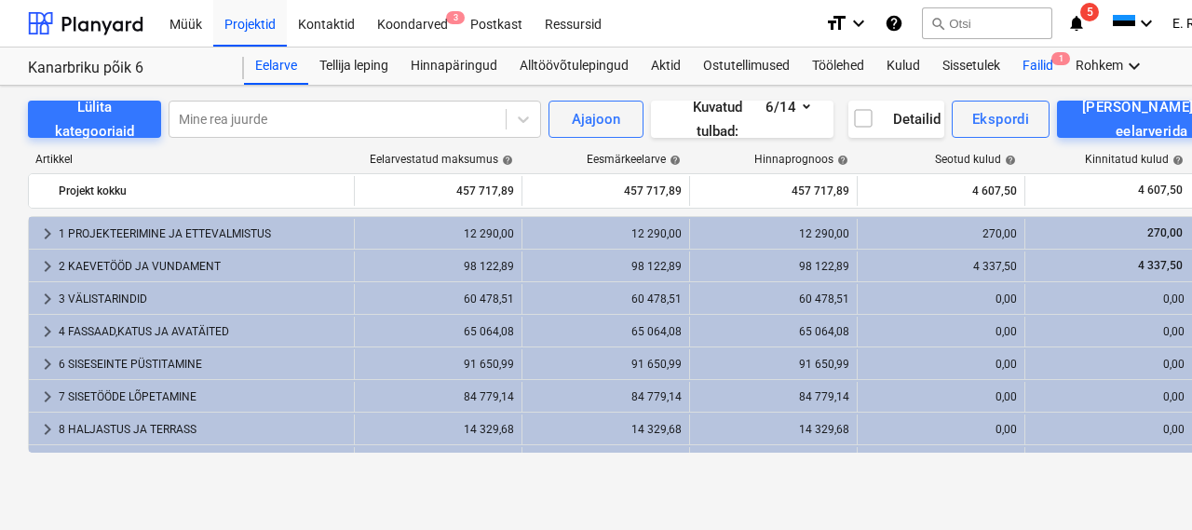
click at [1030, 62] on div "Failid 1" at bounding box center [1037, 65] width 53 height 37
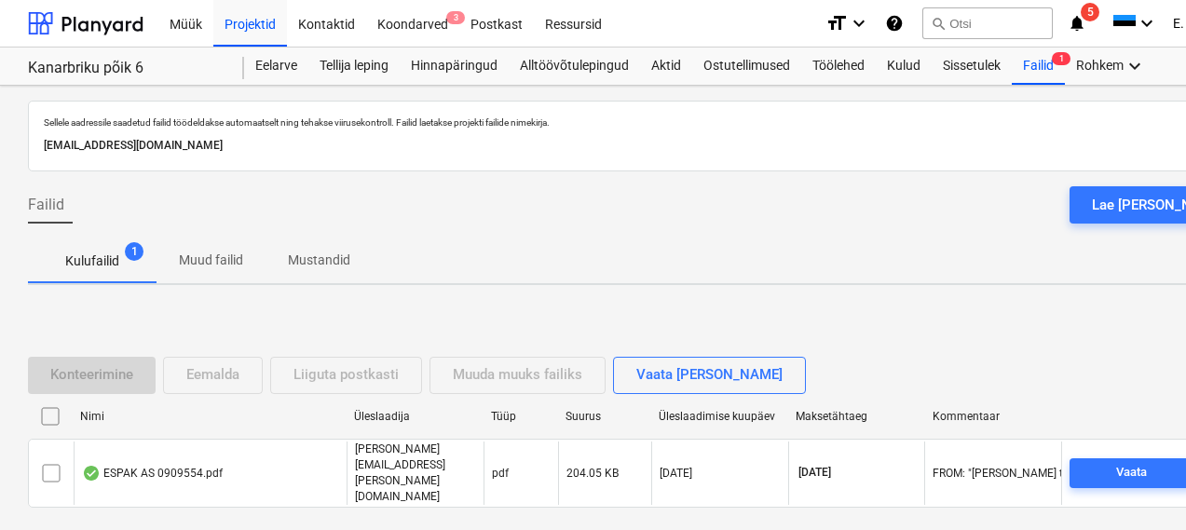
scroll to position [79, 0]
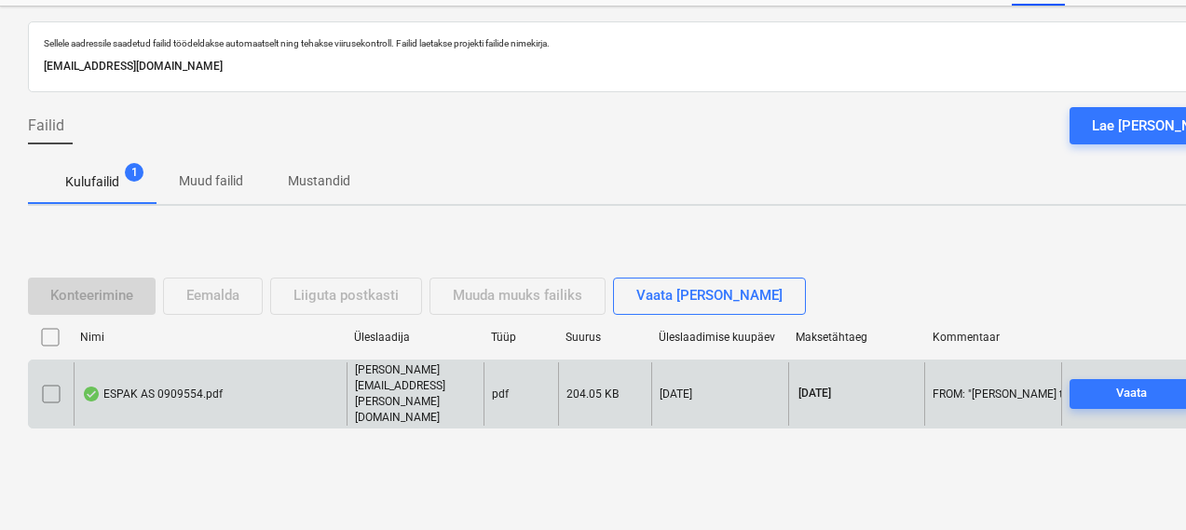
click at [156, 389] on div "ESPAK AS 0909554.pdf" at bounding box center [152, 393] width 141 height 15
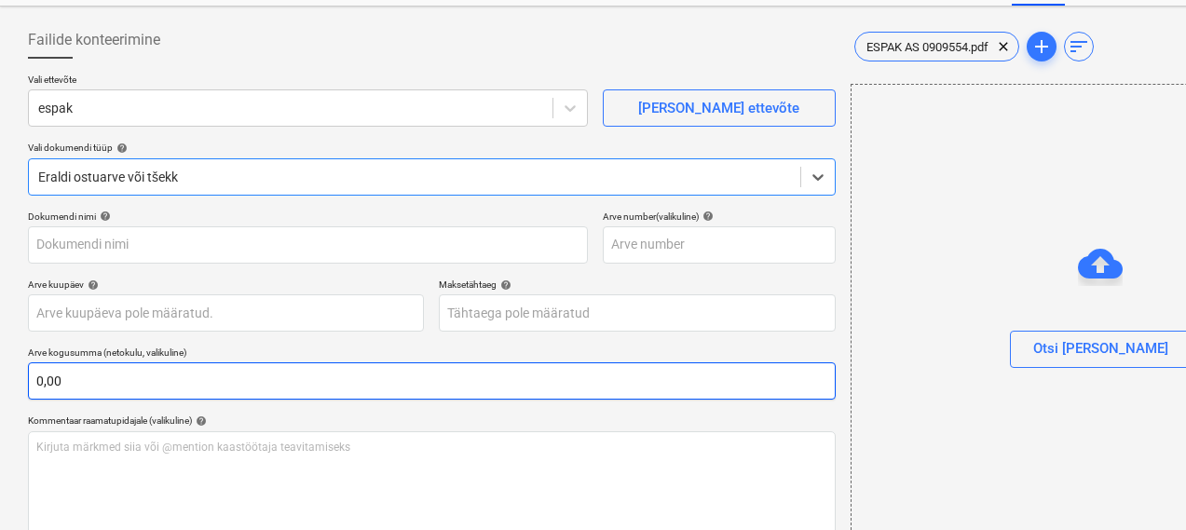
type input "0909554"
type input "16 Sep 2025"
type input "16 Oct 2025"
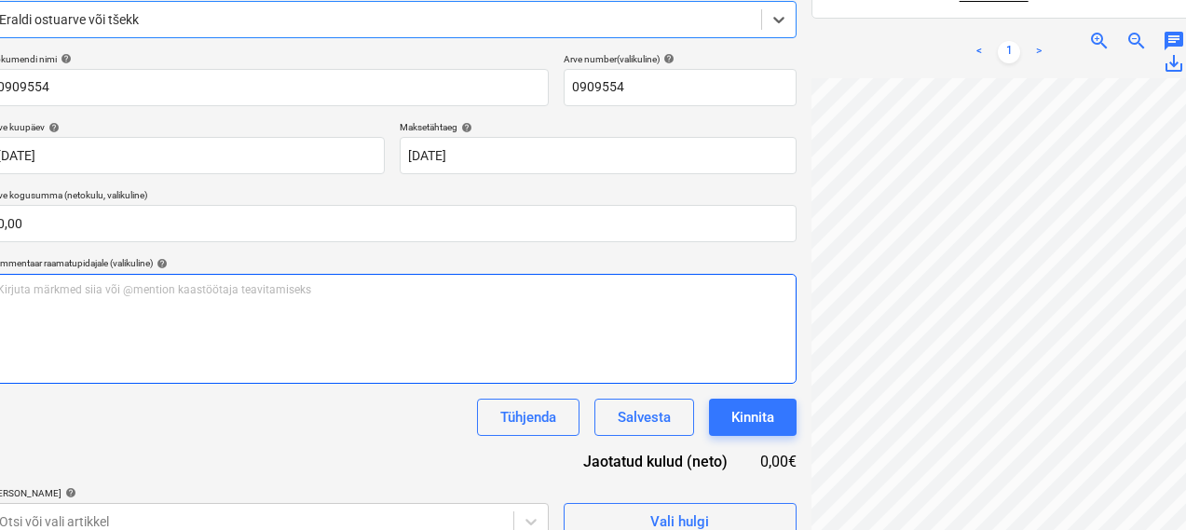
scroll to position [264, 39]
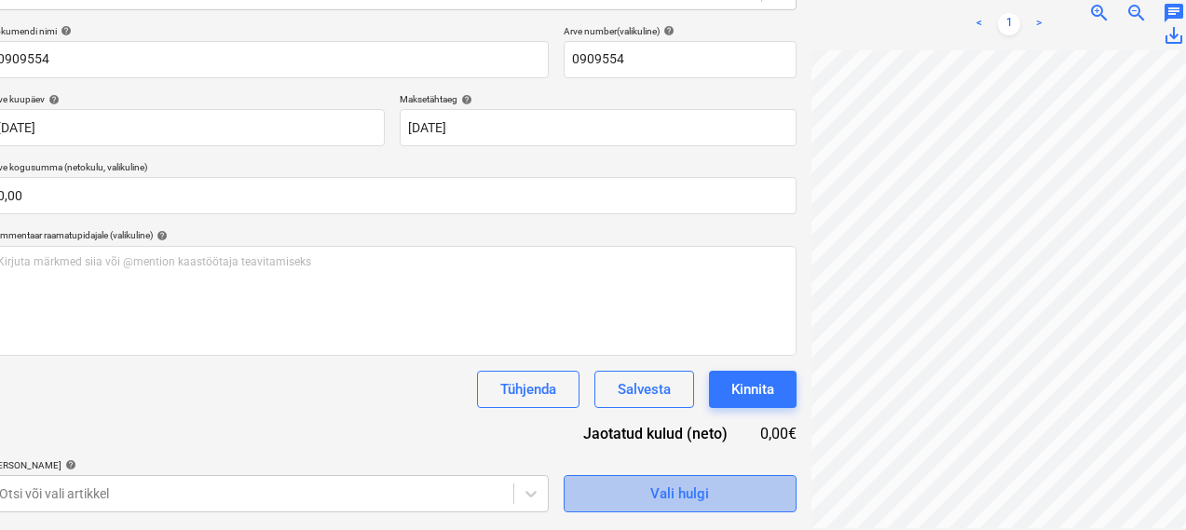
click at [650, 490] on div "Vali hulgi" at bounding box center [679, 493] width 59 height 24
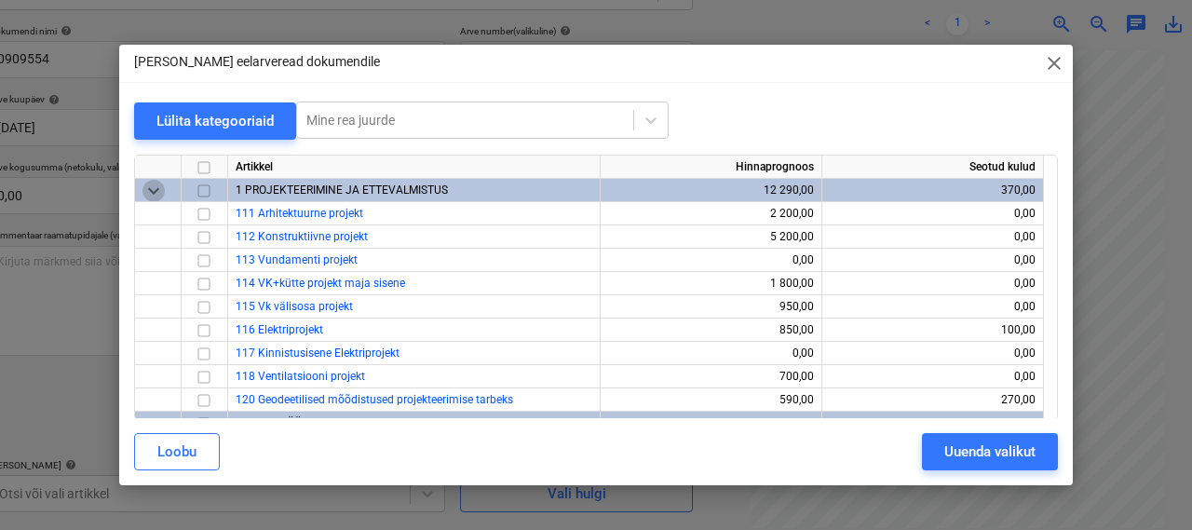
click at [157, 194] on span "keyboard_arrow_down" at bounding box center [153, 191] width 22 height 22
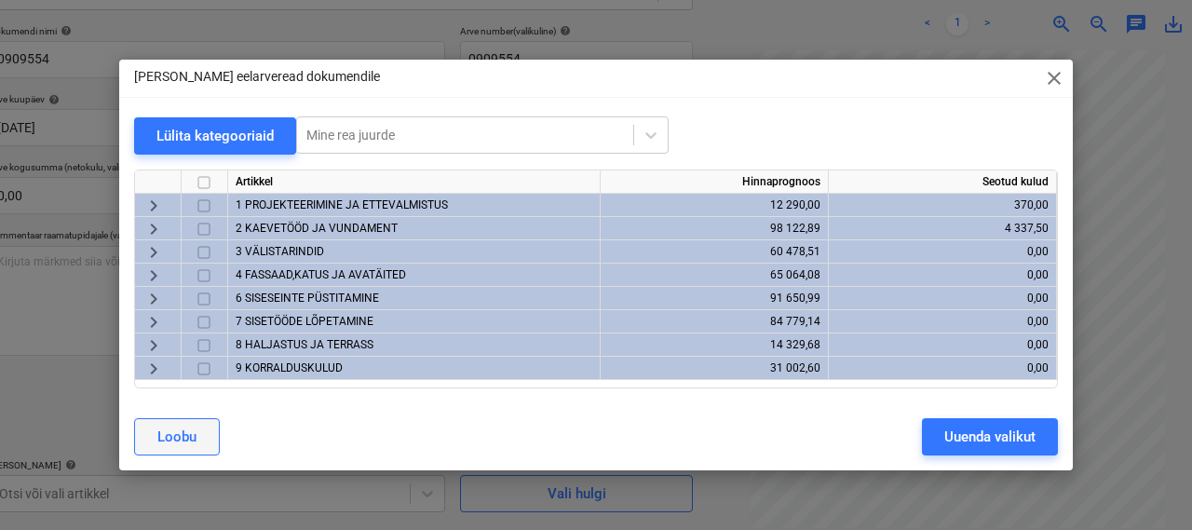
click at [194, 450] on button "Loobu" at bounding box center [177, 436] width 86 height 37
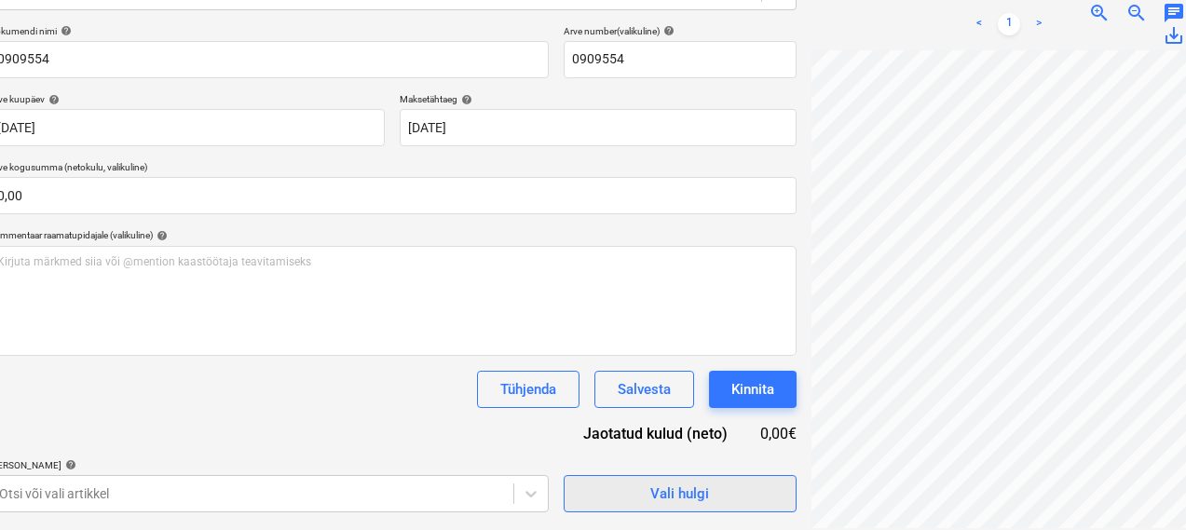
click at [650, 481] on div "Vali hulgi" at bounding box center [679, 493] width 59 height 24
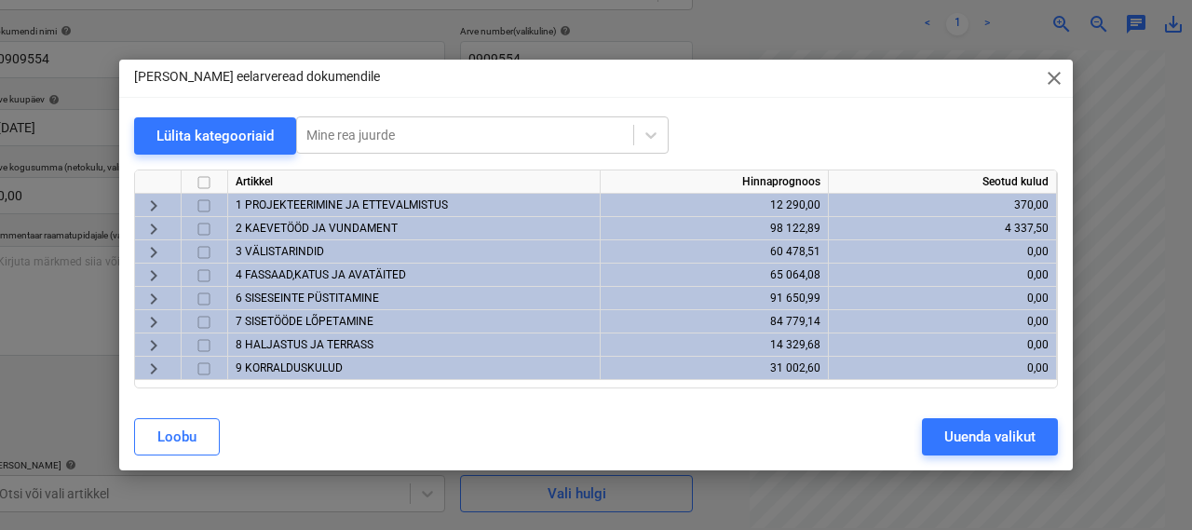
click at [327, 229] on span "2 KAEVETÖÖD JA VUNDAMENT" at bounding box center [317, 228] width 162 height 13
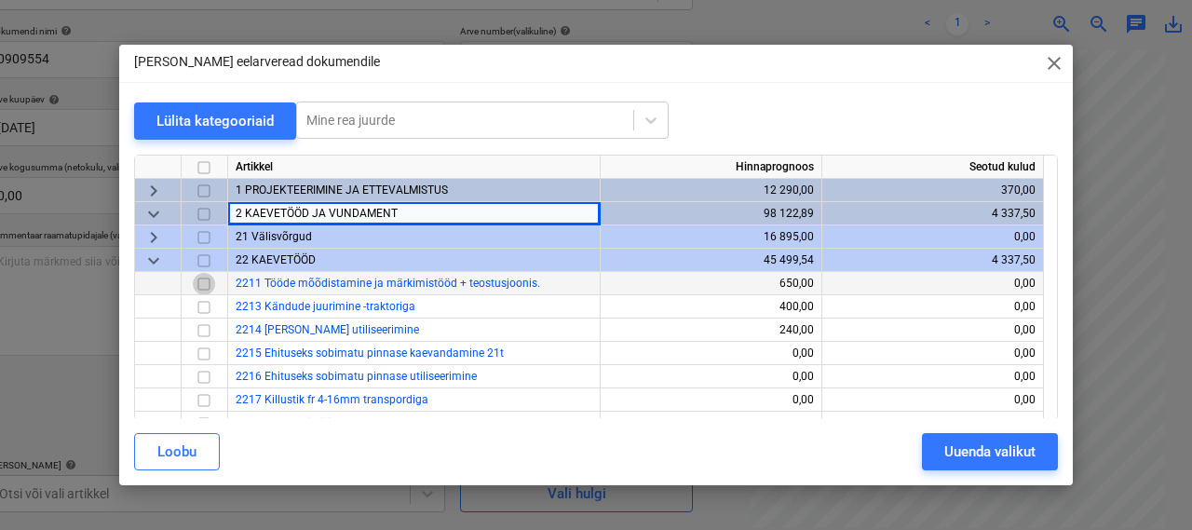
click at [208, 284] on input "checkbox" at bounding box center [204, 284] width 22 height 22
click at [961, 450] on div "Uuenda valikut" at bounding box center [989, 452] width 91 height 24
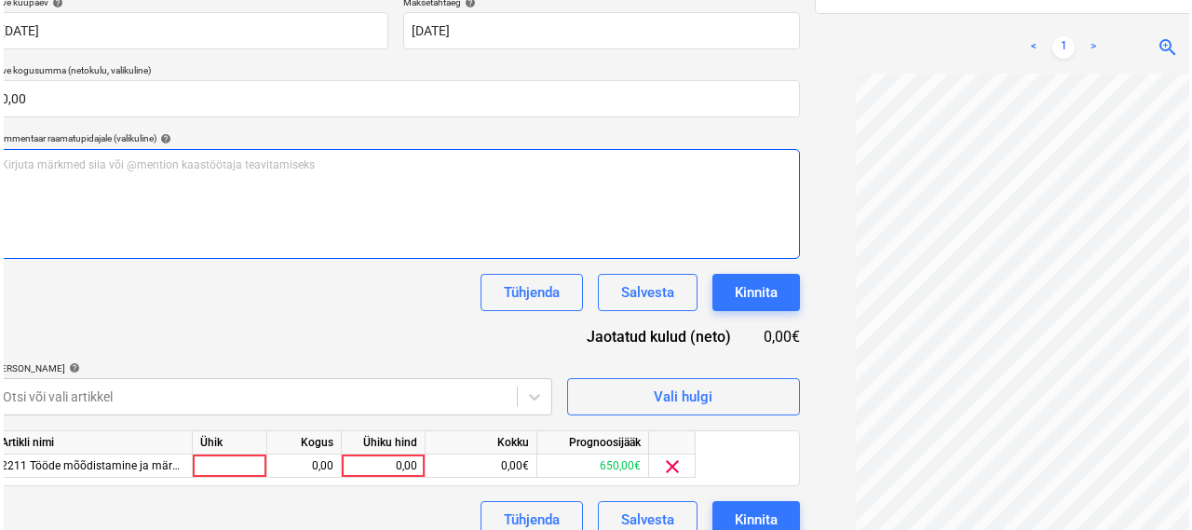
scroll to position [385, 39]
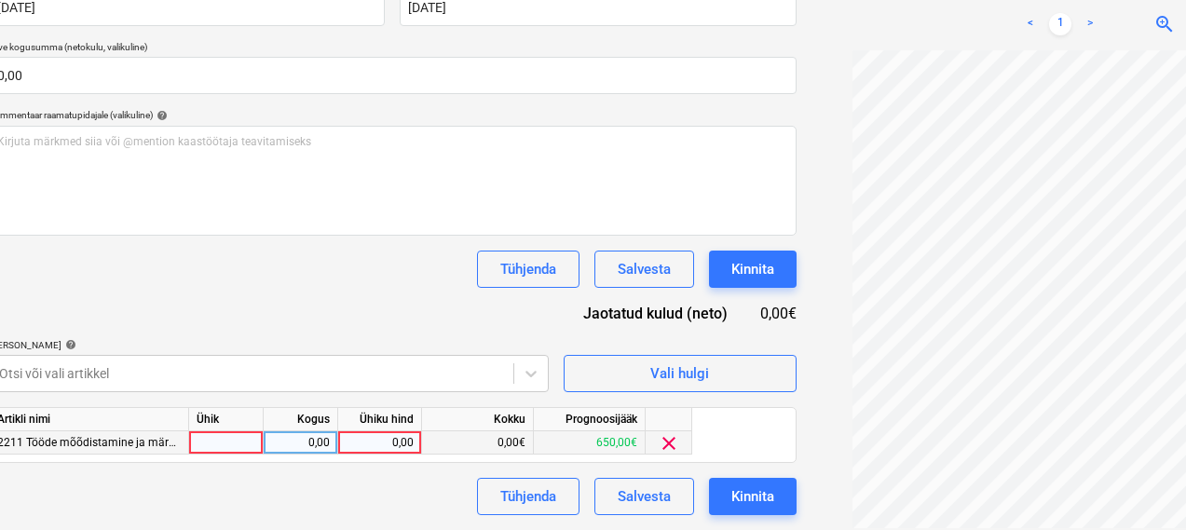
click at [237, 440] on div at bounding box center [226, 442] width 75 height 23
click at [309, 437] on div "0,00" at bounding box center [300, 442] width 59 height 23
click at [392, 439] on div "0,00" at bounding box center [380, 442] width 68 height 23
type input "45,56"
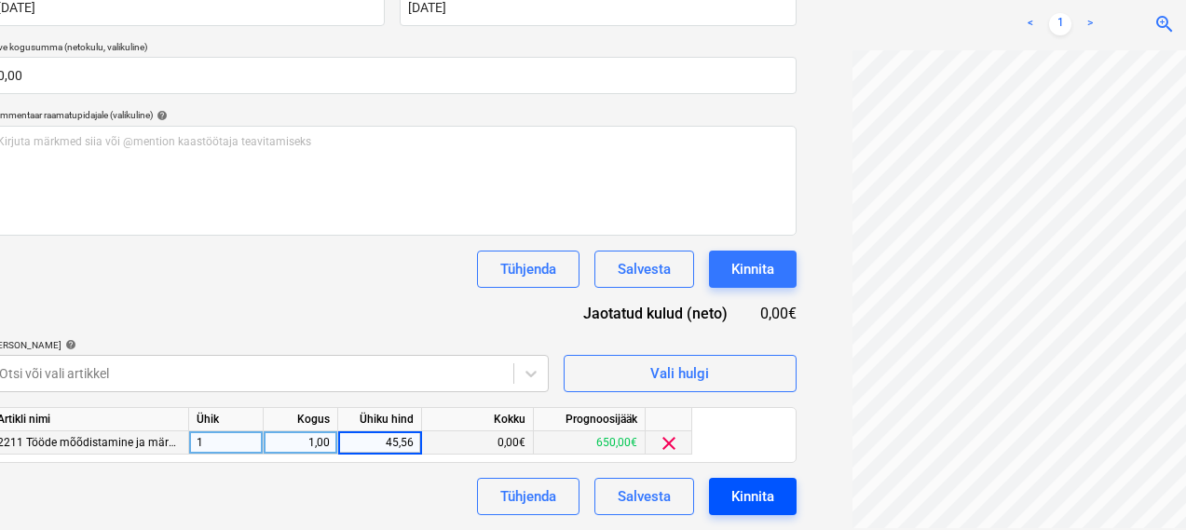
click at [731, 484] on div "Kinnita" at bounding box center [752, 496] width 43 height 24
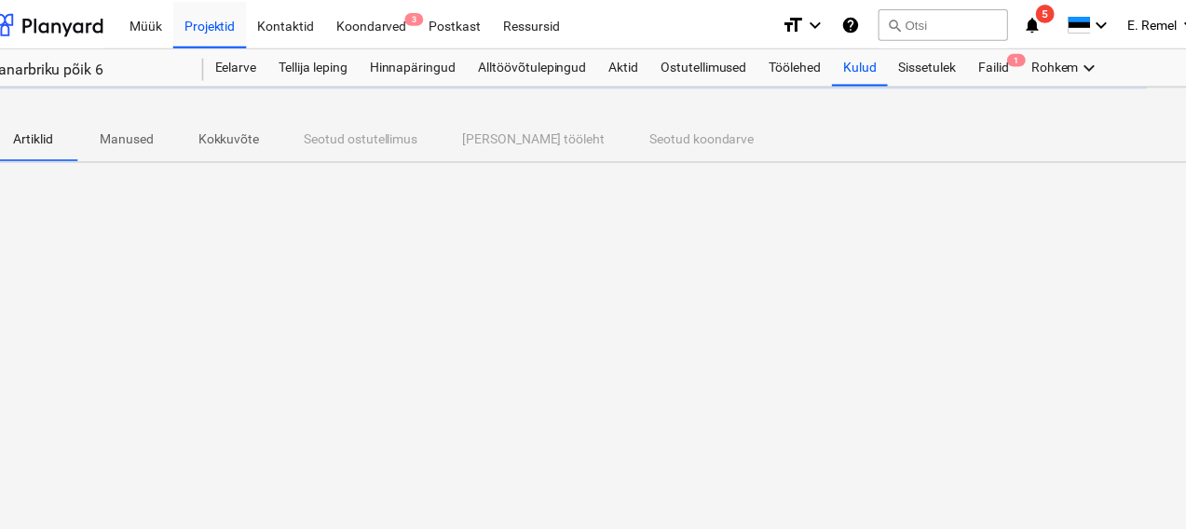
scroll to position [0, 39]
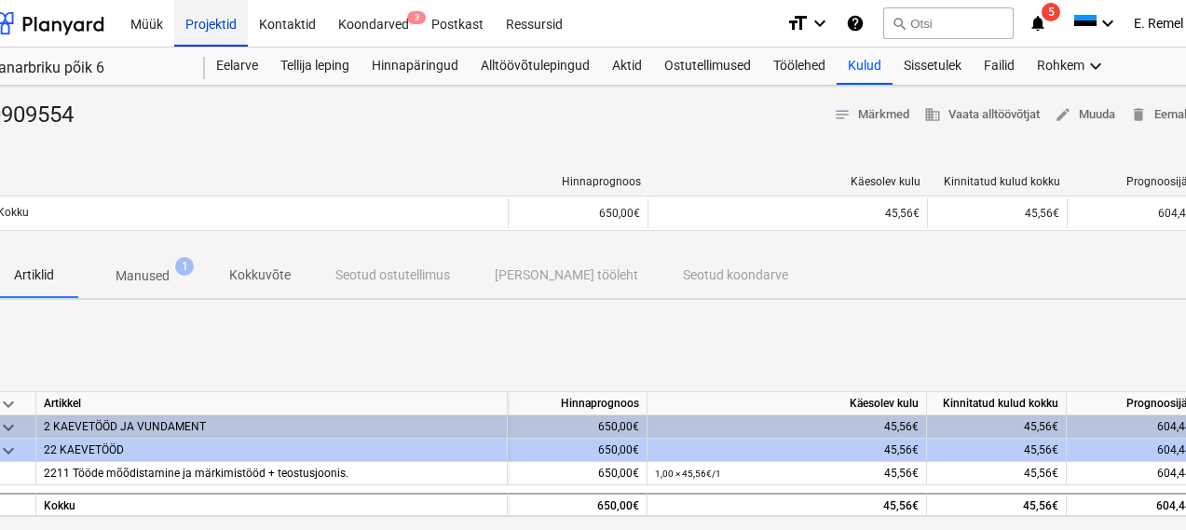
click at [216, 21] on div "Projektid" at bounding box center [211, 22] width 74 height 47
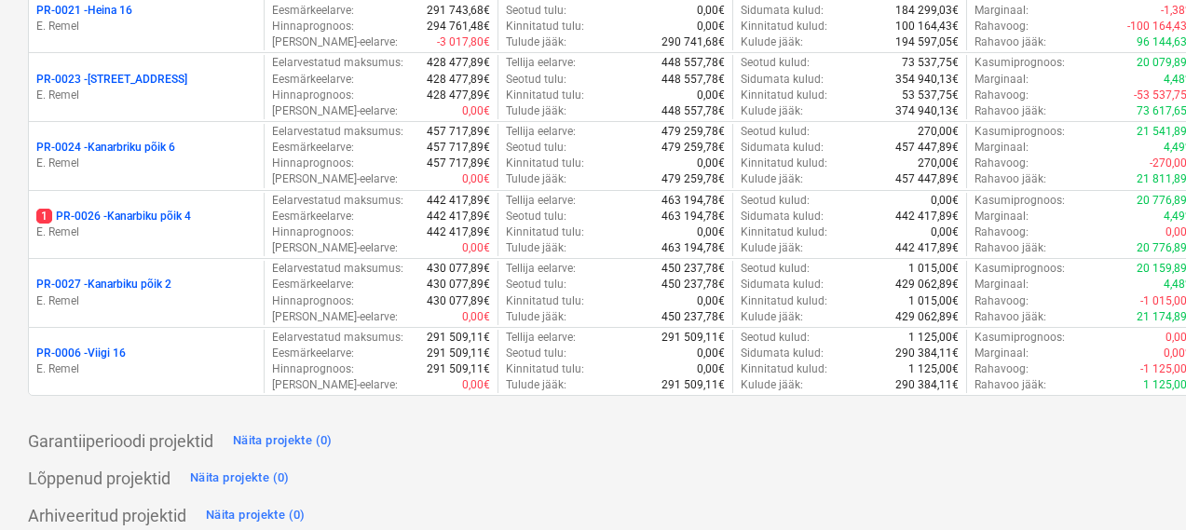
scroll to position [401, 0]
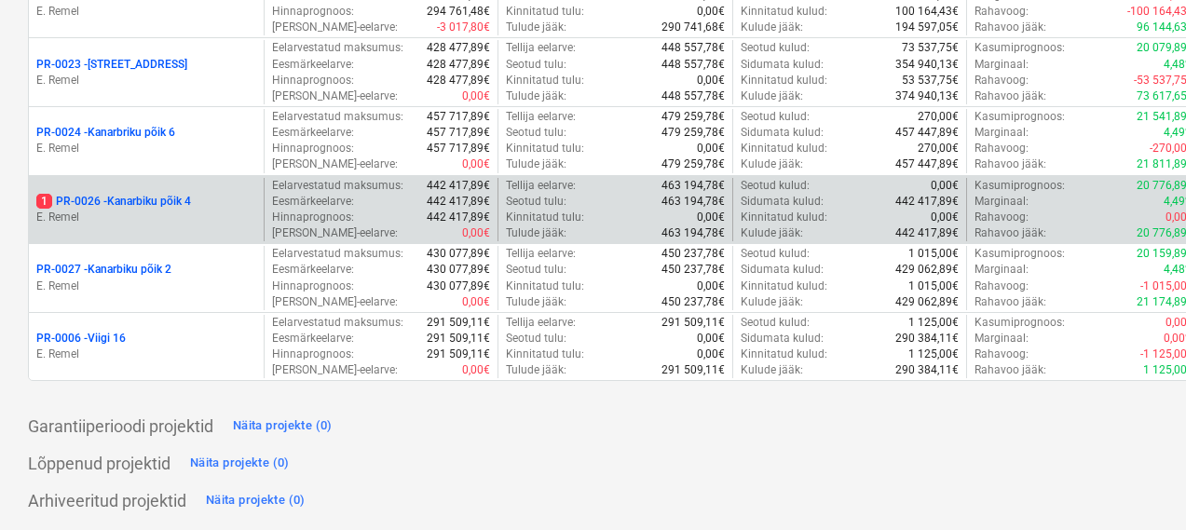
click at [156, 200] on p "1 PR-0026 - Kanarbiku põik 4" at bounding box center [113, 202] width 155 height 16
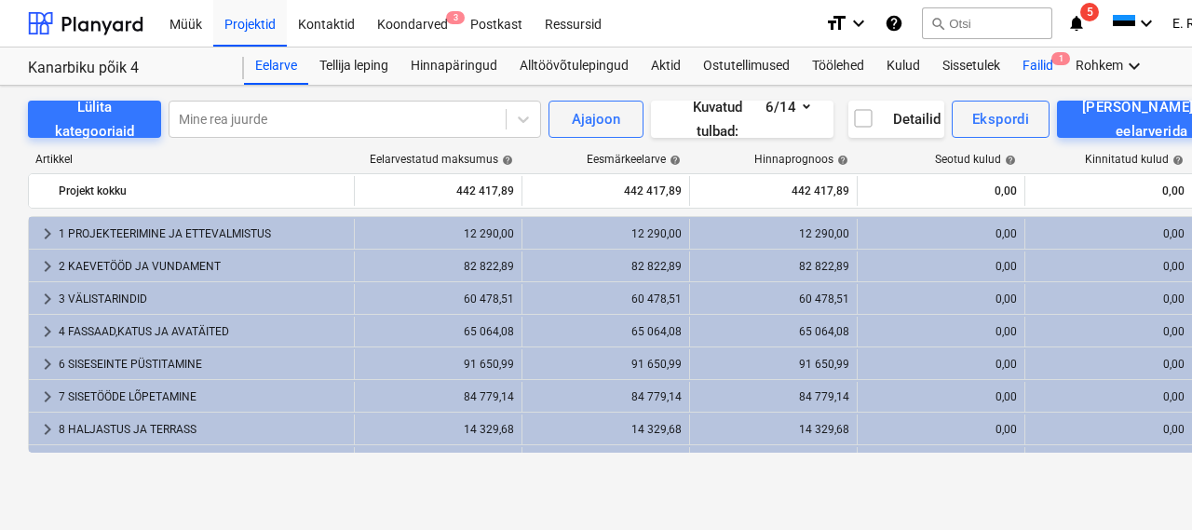
click at [1042, 60] on div "Failid 1" at bounding box center [1037, 65] width 53 height 37
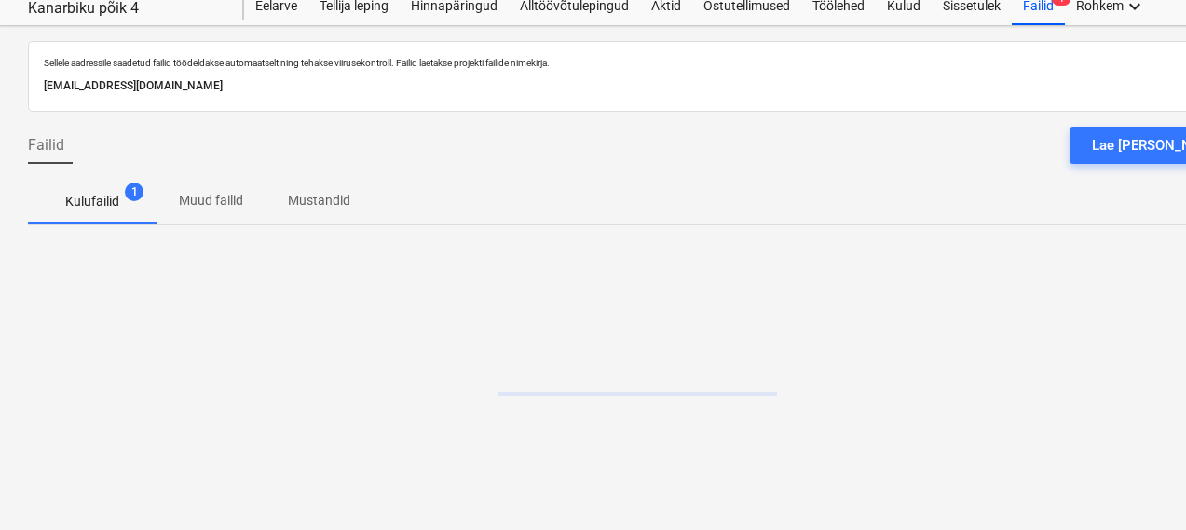
scroll to position [79, 0]
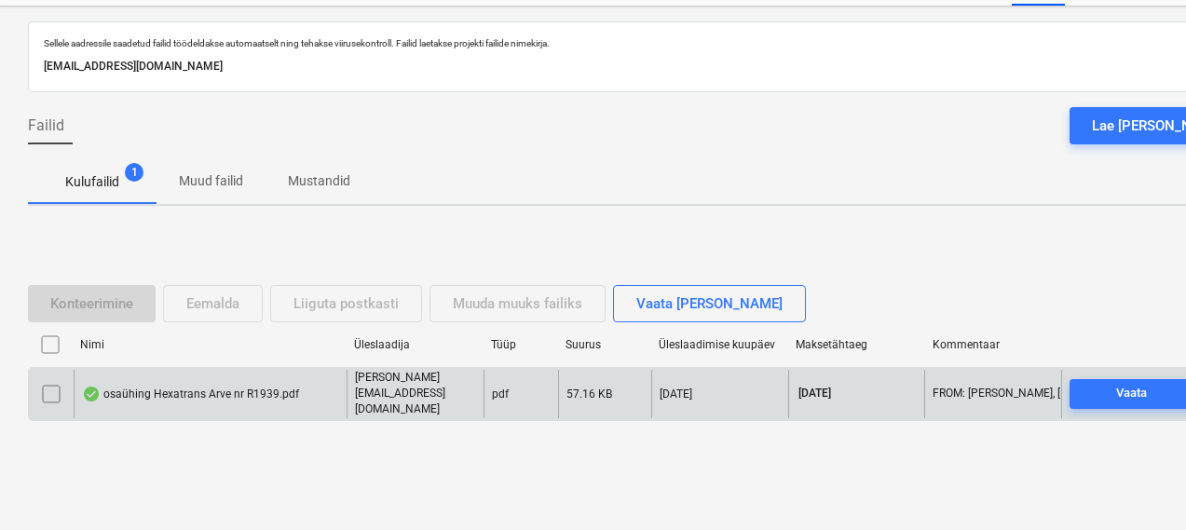
click at [182, 384] on div "osaühing Hexatrans Arve nr R1939.pdf" at bounding box center [210, 393] width 273 height 47
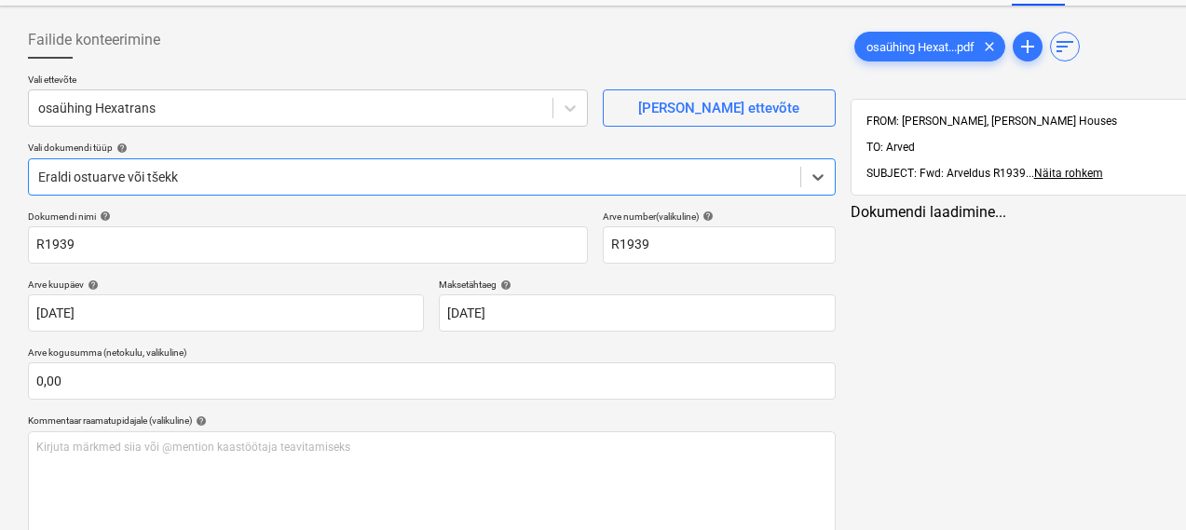
type input "R1939"
type input "21 Sep 2025"
type input "12 Oct 2025"
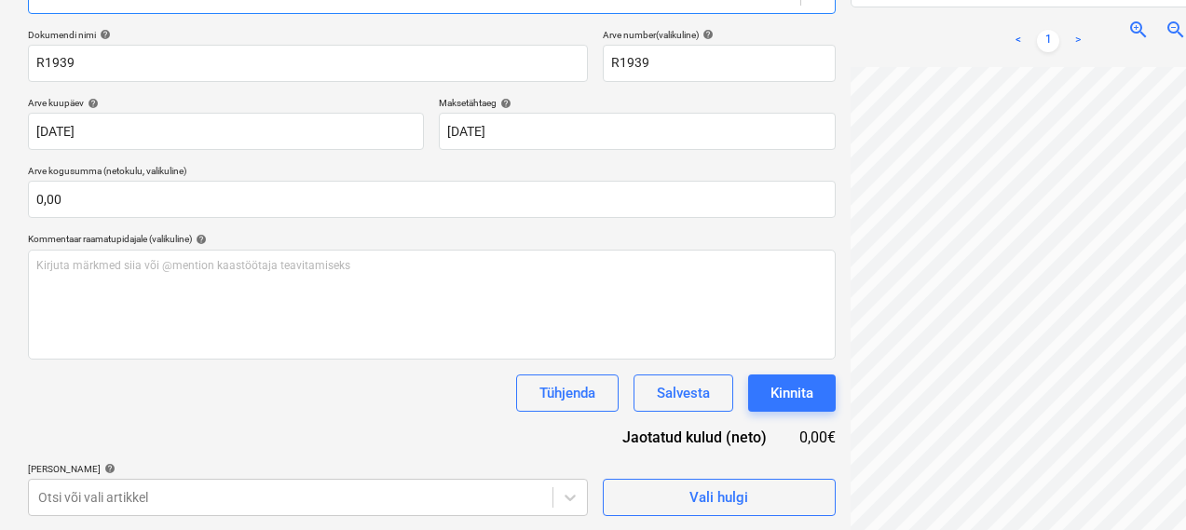
scroll to position [264, 0]
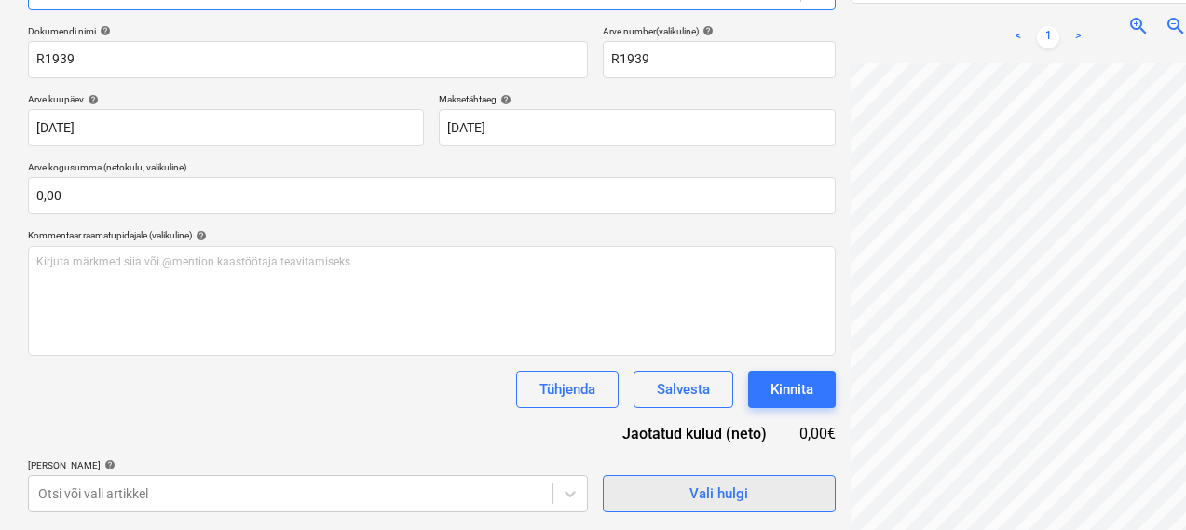
click at [626, 491] on span "Vali hulgi" at bounding box center [719, 493] width 186 height 24
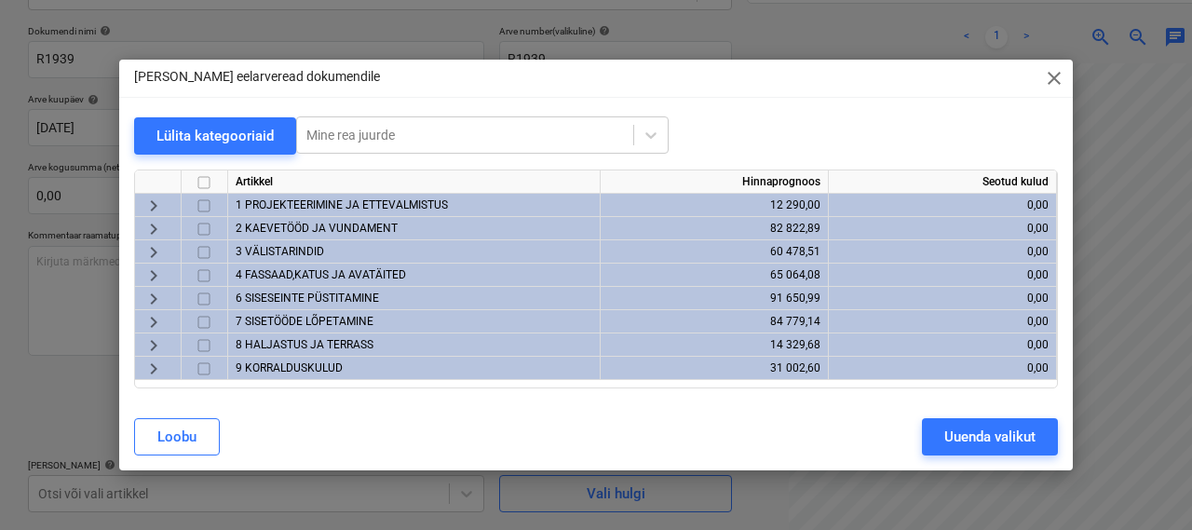
click at [335, 220] on div "2 KAEVETÖÖD JA VUNDAMENT" at bounding box center [414, 228] width 373 height 23
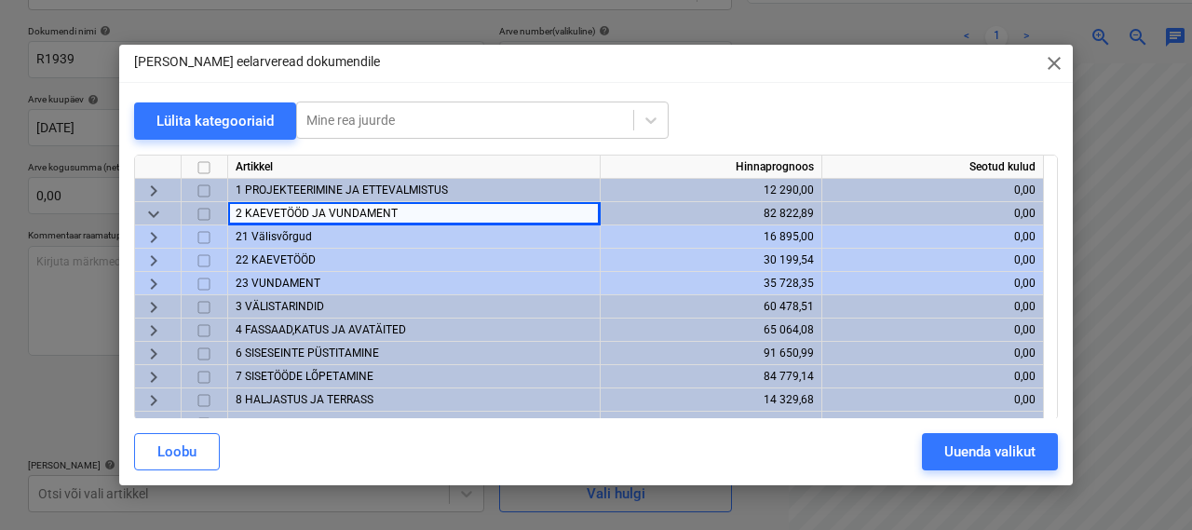
click at [274, 251] on div "22 KAEVETÖÖD" at bounding box center [414, 260] width 373 height 23
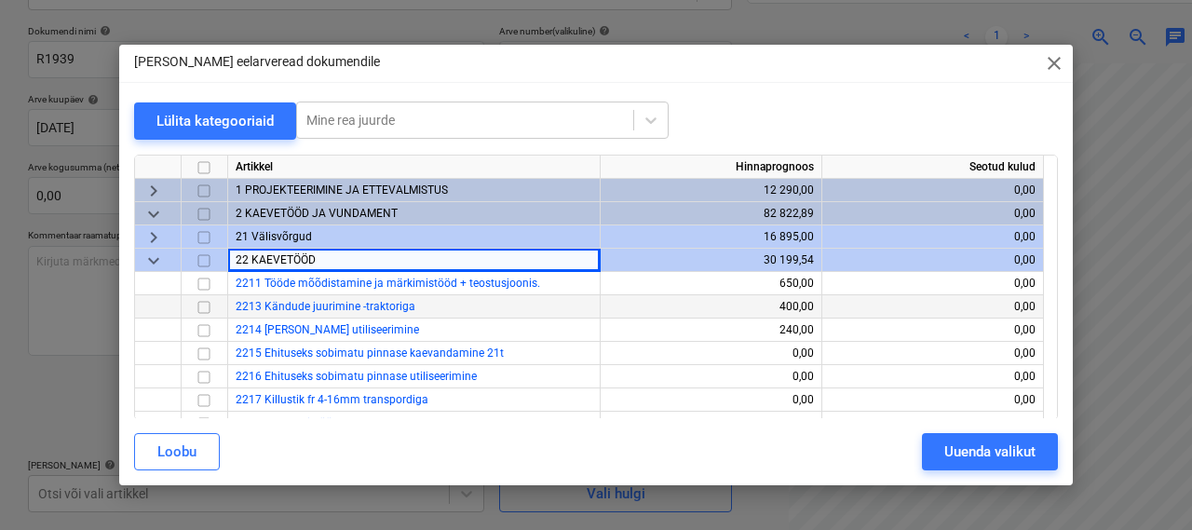
click at [205, 305] on input "checkbox" at bounding box center [204, 307] width 22 height 22
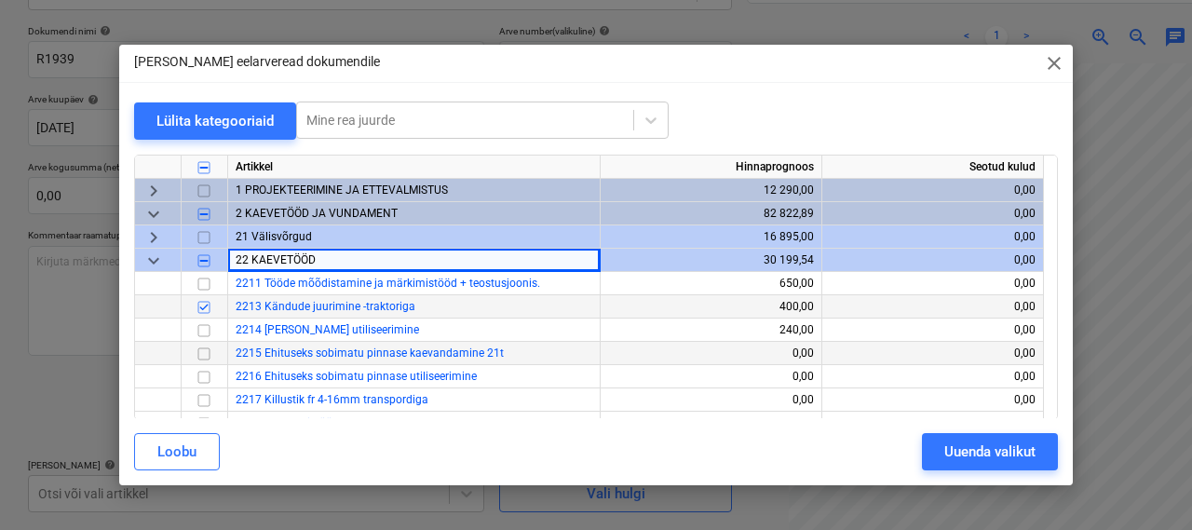
click at [209, 357] on input "checkbox" at bounding box center [204, 354] width 22 height 22
click at [940, 444] on button "Uuenda valikut" at bounding box center [990, 451] width 136 height 37
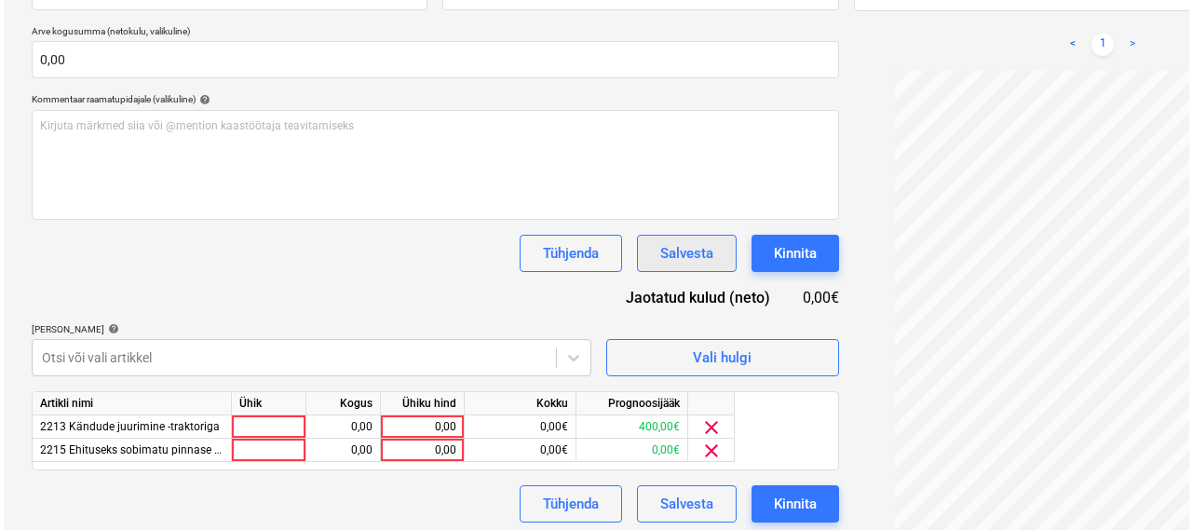
scroll to position [408, 0]
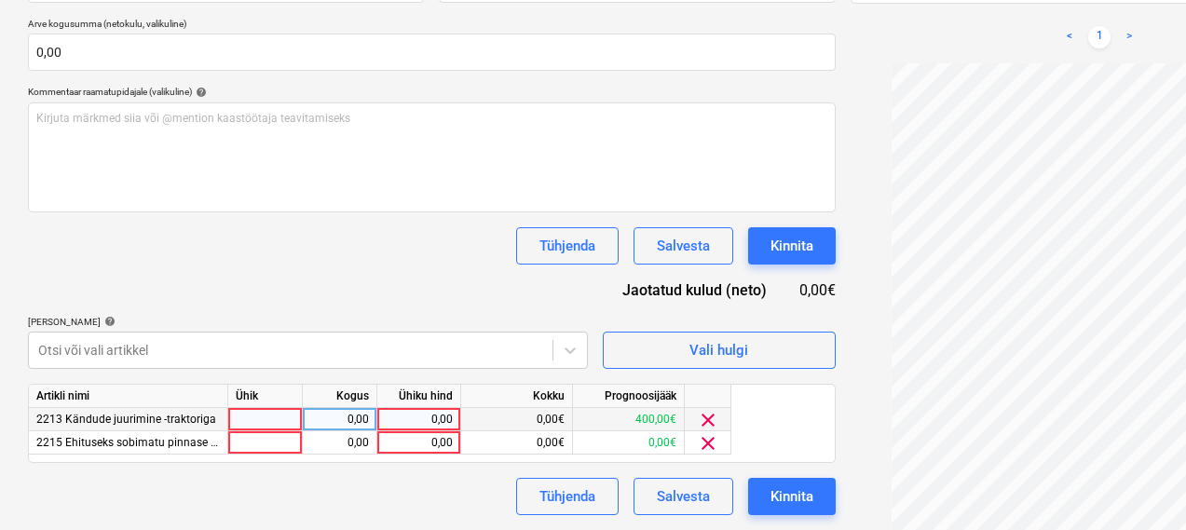
click at [284, 423] on div at bounding box center [265, 419] width 75 height 23
type input "1"
click at [337, 424] on div "0,00" at bounding box center [339, 419] width 59 height 23
type input "1"
click at [429, 413] on div "0,00" at bounding box center [419, 419] width 68 height 23
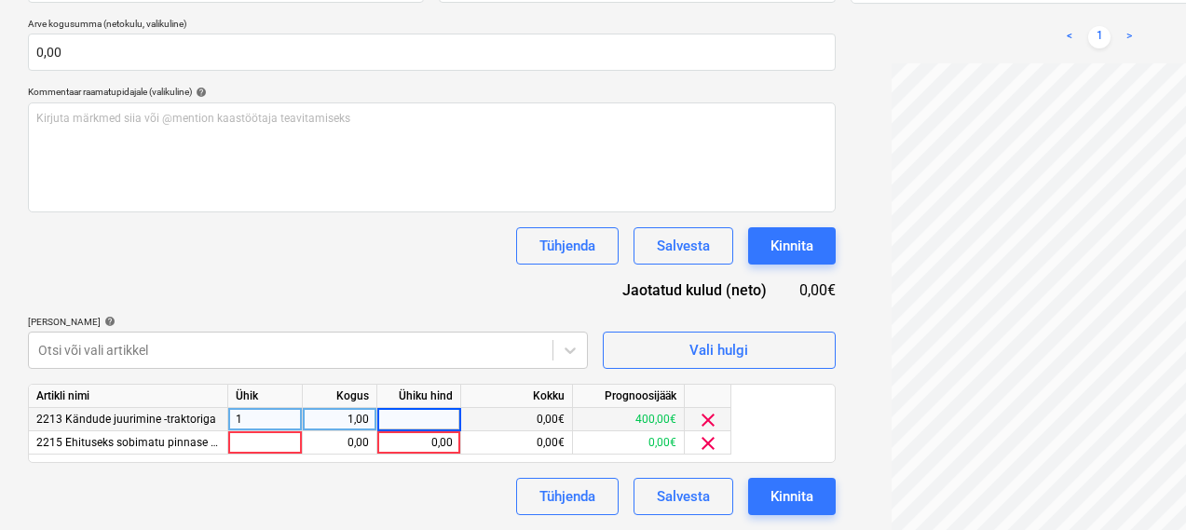
type input "3"
type input "400"
click at [326, 273] on div "Dokumendi nimi help R1939 Arve number (valikuline) help R1939 Arve kuupäev help…" at bounding box center [431, 198] width 807 height 633
click at [281, 439] on div at bounding box center [265, 442] width 75 height 23
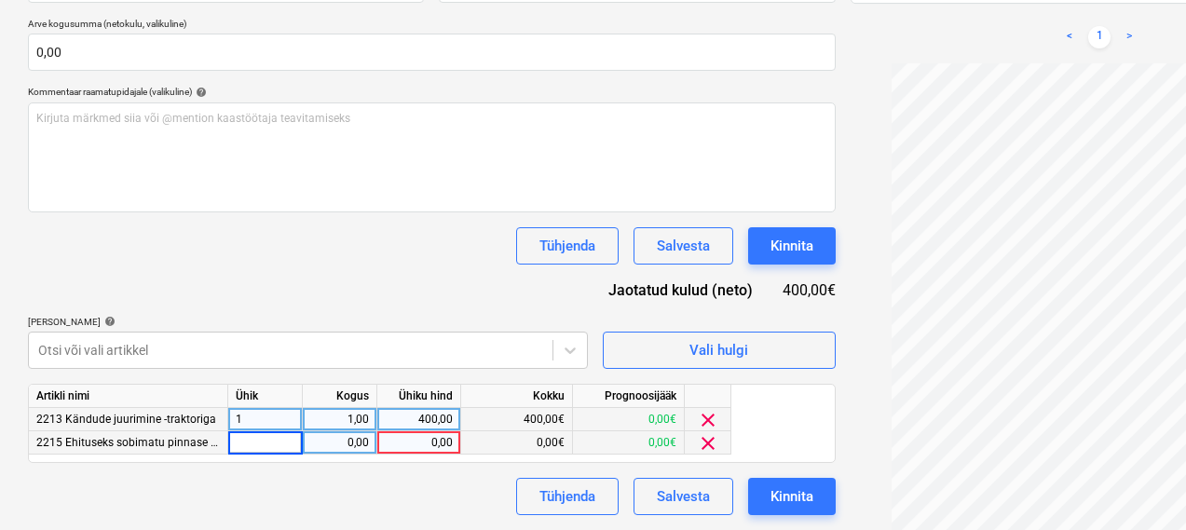
click at [292, 442] on input at bounding box center [265, 442] width 74 height 22
type input "1"
click at [348, 446] on div "0,00" at bounding box center [339, 442] width 59 height 23
click at [431, 440] on div "0,00" at bounding box center [419, 442] width 68 height 23
type input "425"
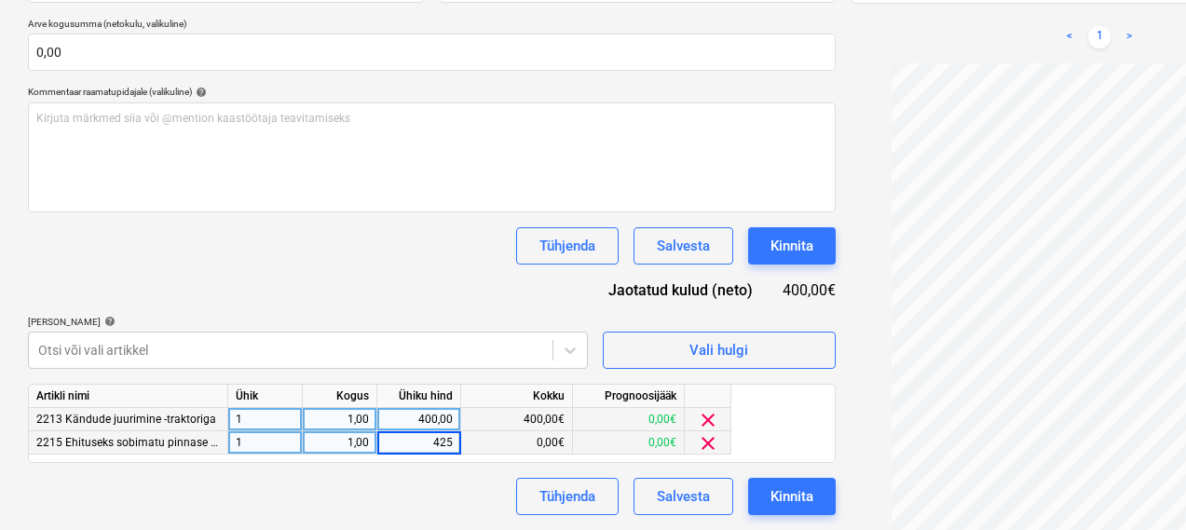
click at [352, 483] on div "Tühjenda Salvesta Kinnita" at bounding box center [431, 496] width 807 height 37
click at [770, 496] on div "Kinnita" at bounding box center [791, 496] width 43 height 24
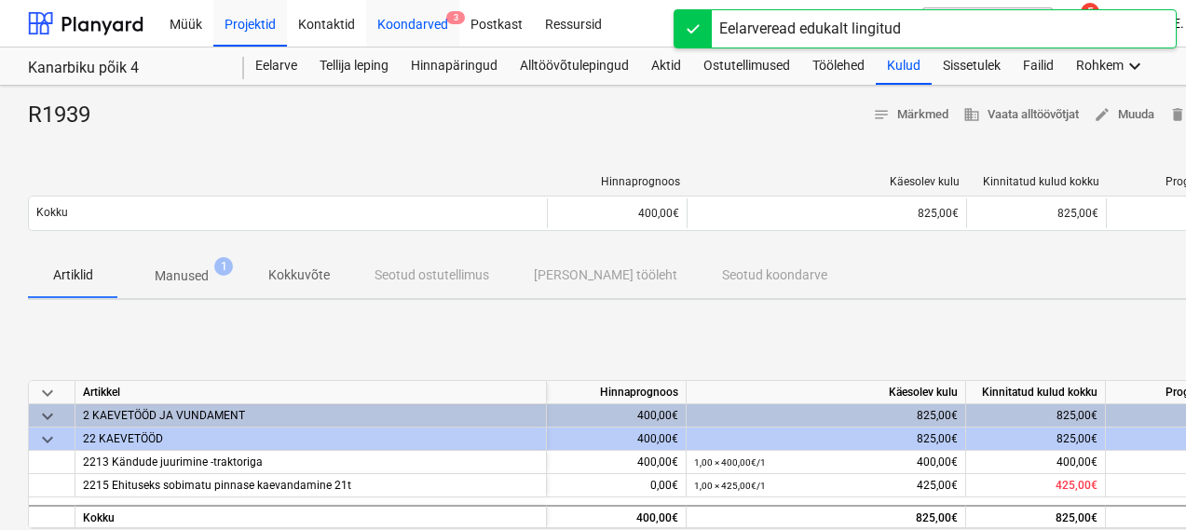
click at [409, 18] on div "Koondarved 3" at bounding box center [412, 22] width 93 height 47
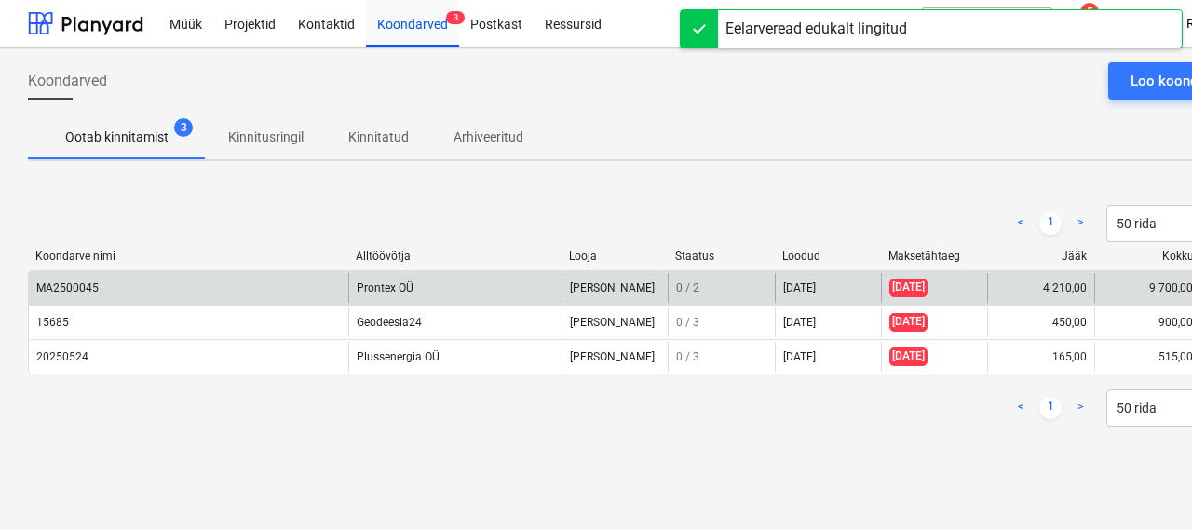
click at [117, 278] on div "MA2500045" at bounding box center [188, 288] width 319 height 30
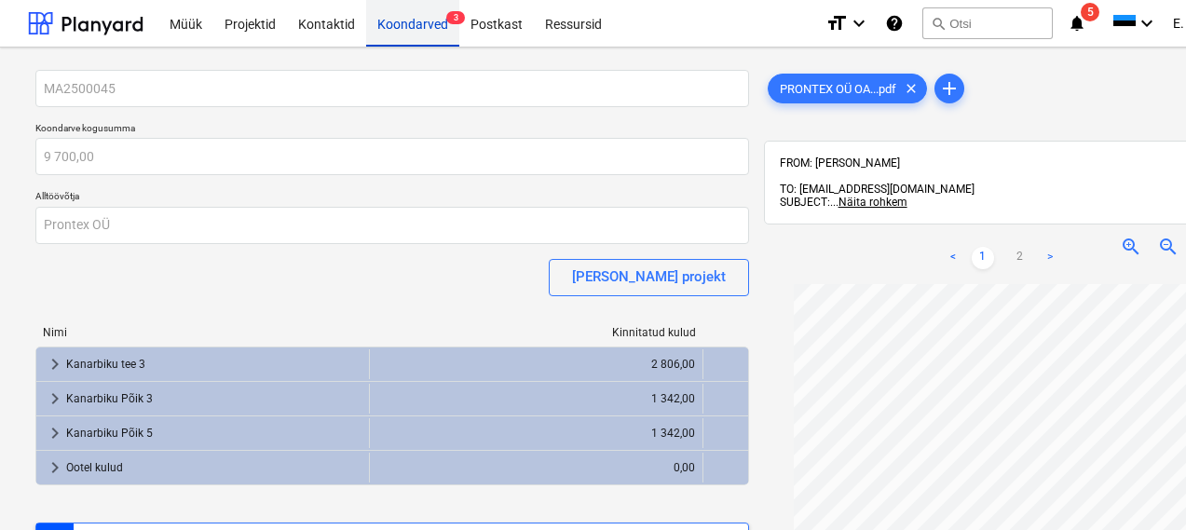
click at [429, 21] on div "Koondarved 3" at bounding box center [412, 22] width 93 height 47
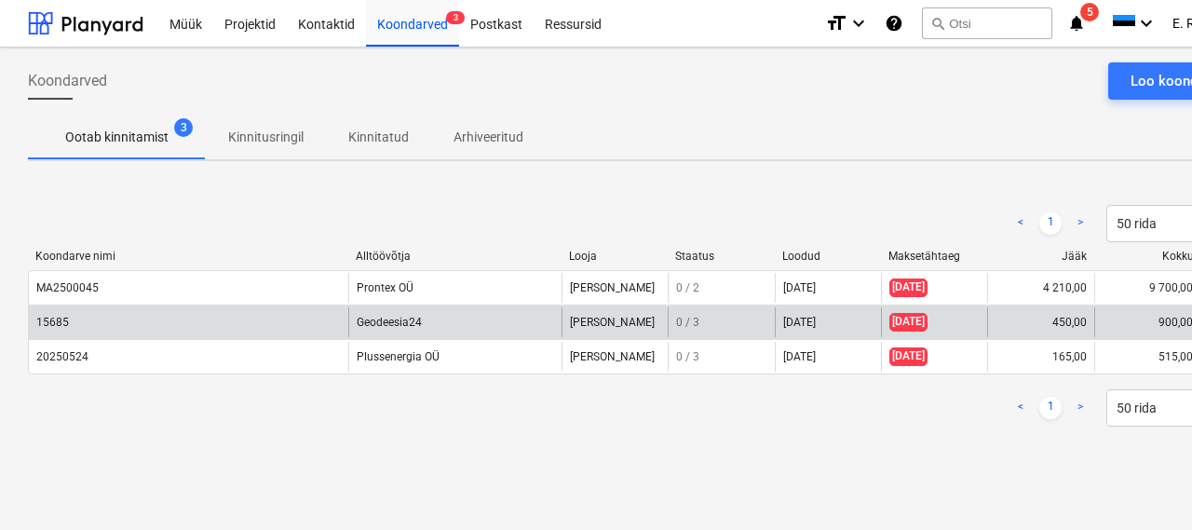
click at [94, 321] on div "15685" at bounding box center [188, 322] width 319 height 30
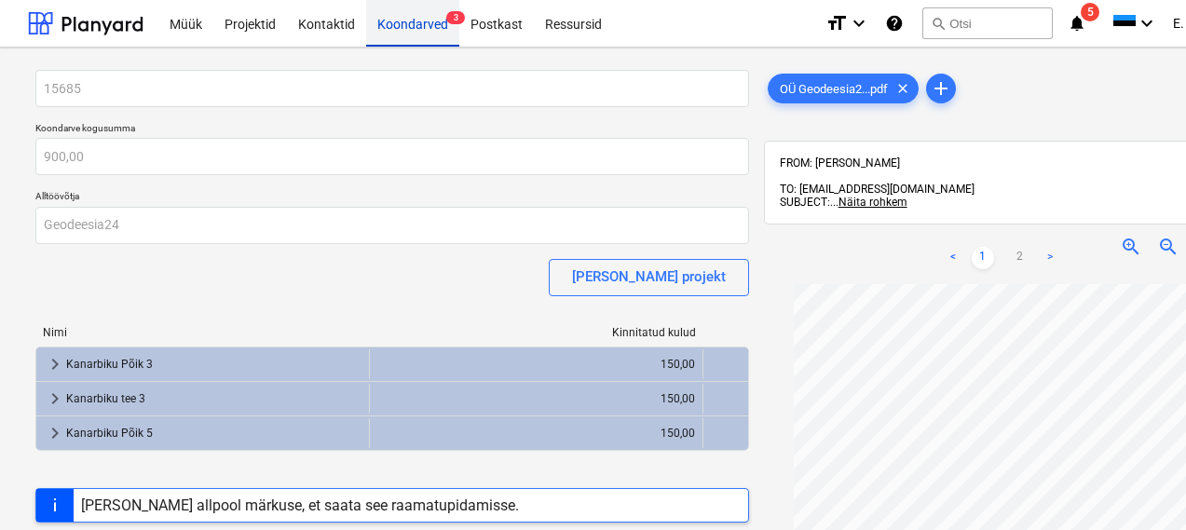
click at [395, 30] on div "Koondarved 3" at bounding box center [412, 22] width 93 height 47
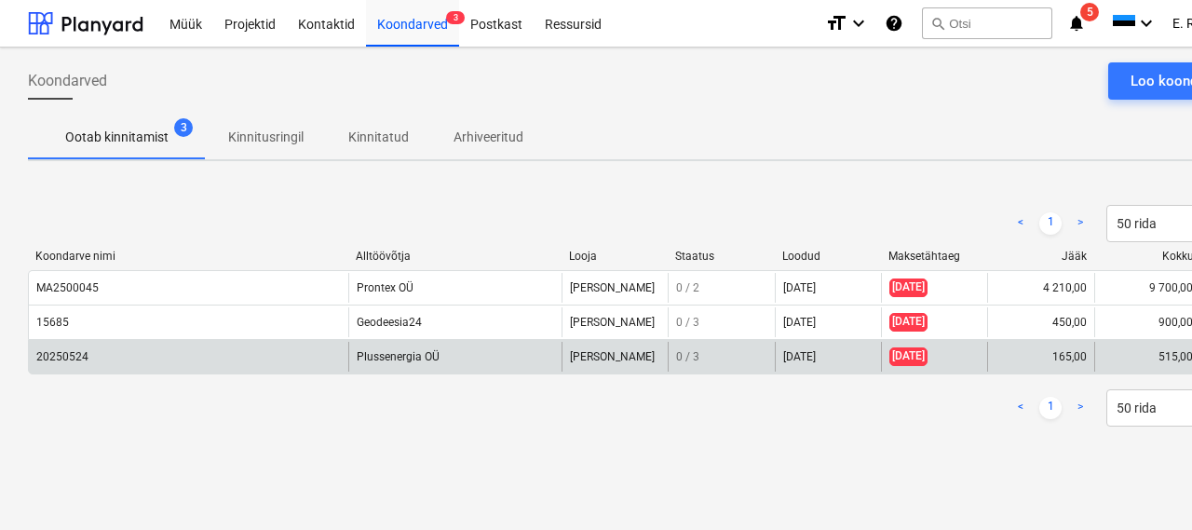
click at [146, 359] on div "20250524" at bounding box center [188, 357] width 319 height 30
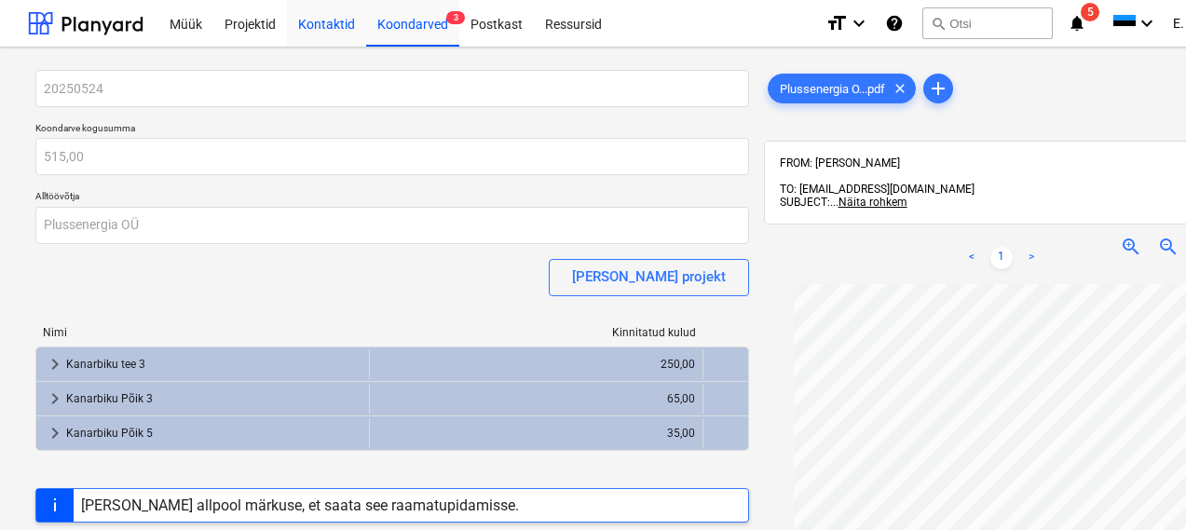
click at [234, 22] on div "Projektid" at bounding box center [250, 22] width 74 height 47
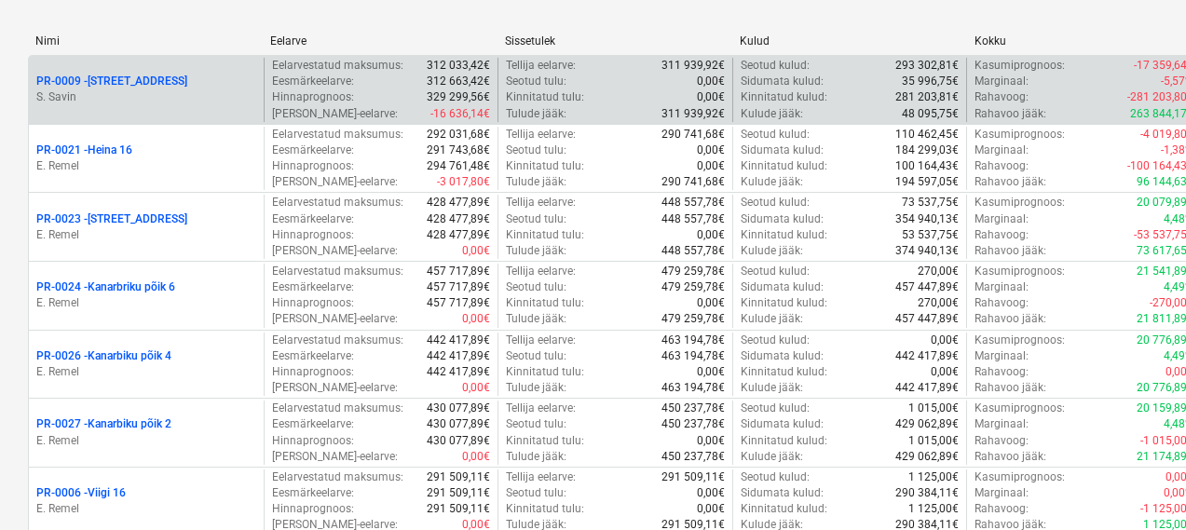
scroll to position [240, 0]
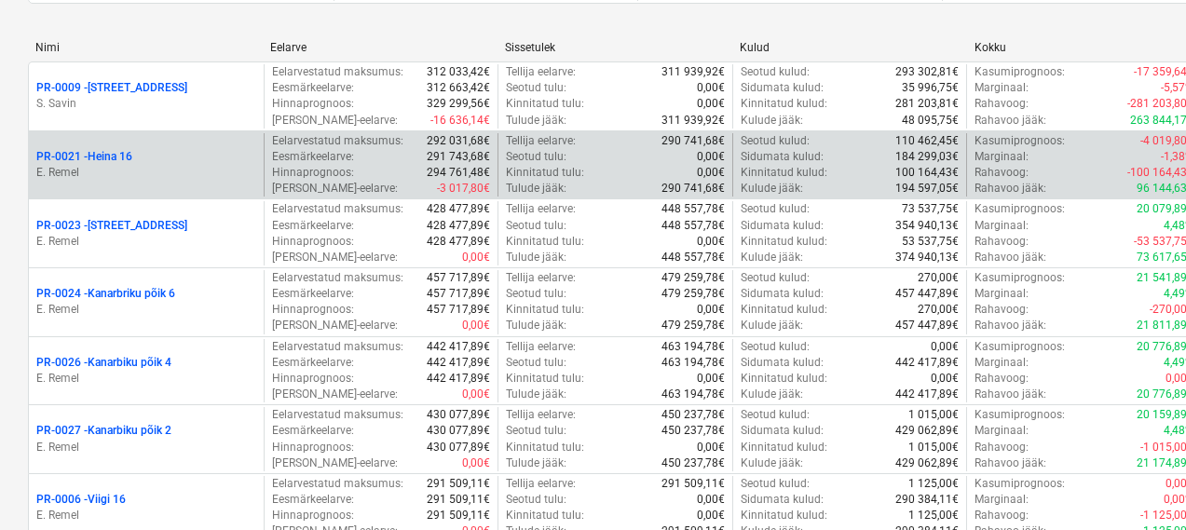
click at [176, 162] on div "PR-0021 - Heina 16" at bounding box center [146, 157] width 220 height 16
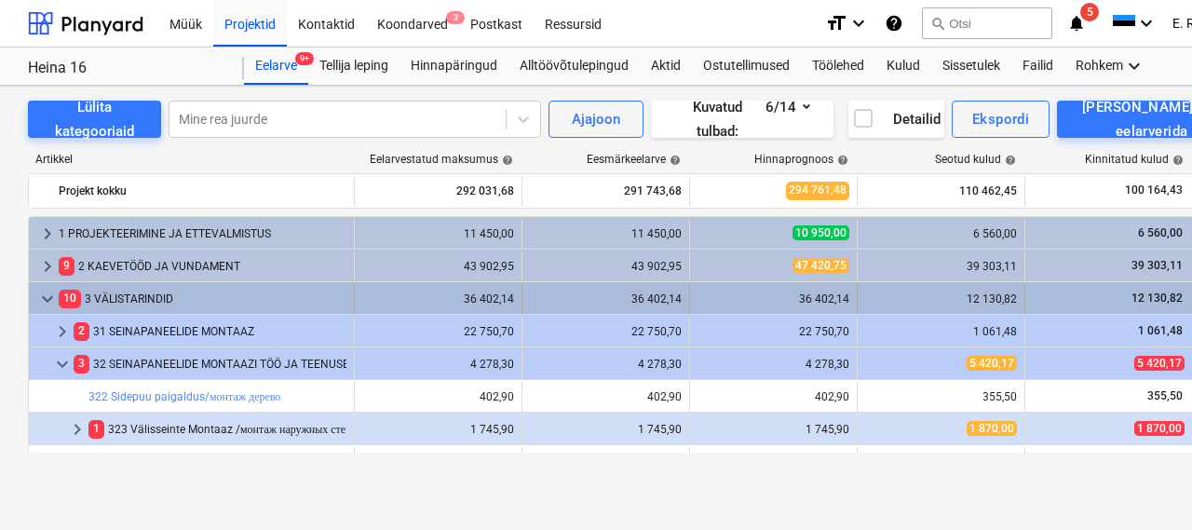
click at [45, 293] on span "keyboard_arrow_down" at bounding box center [47, 299] width 22 height 22
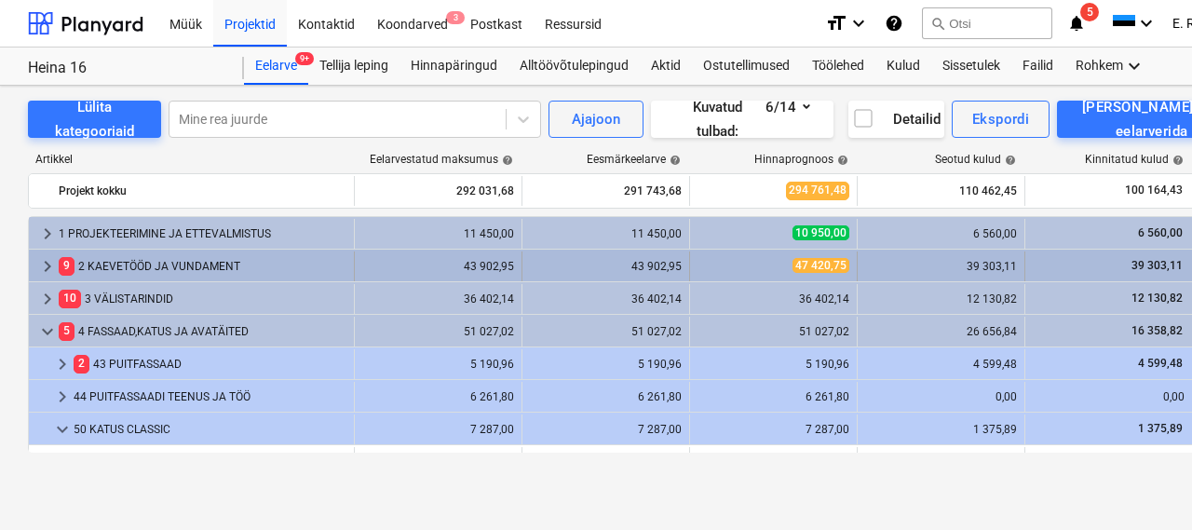
click at [93, 261] on div "9 2 KAEVETÖÖD JA VUNDAMENT" at bounding box center [203, 266] width 288 height 30
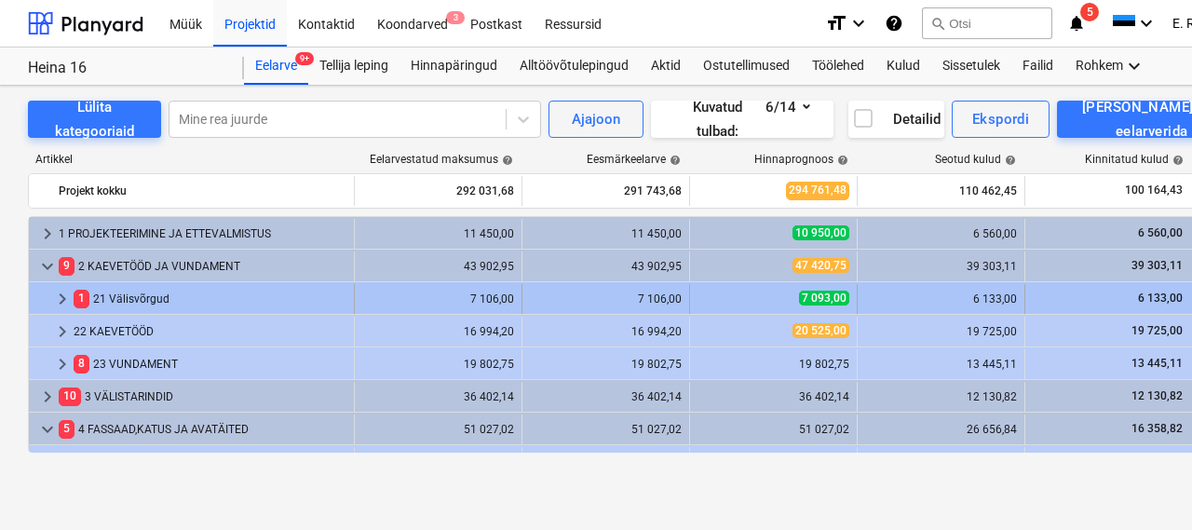
click at [110, 296] on div "1 21 Välisvõrgud" at bounding box center [210, 299] width 273 height 30
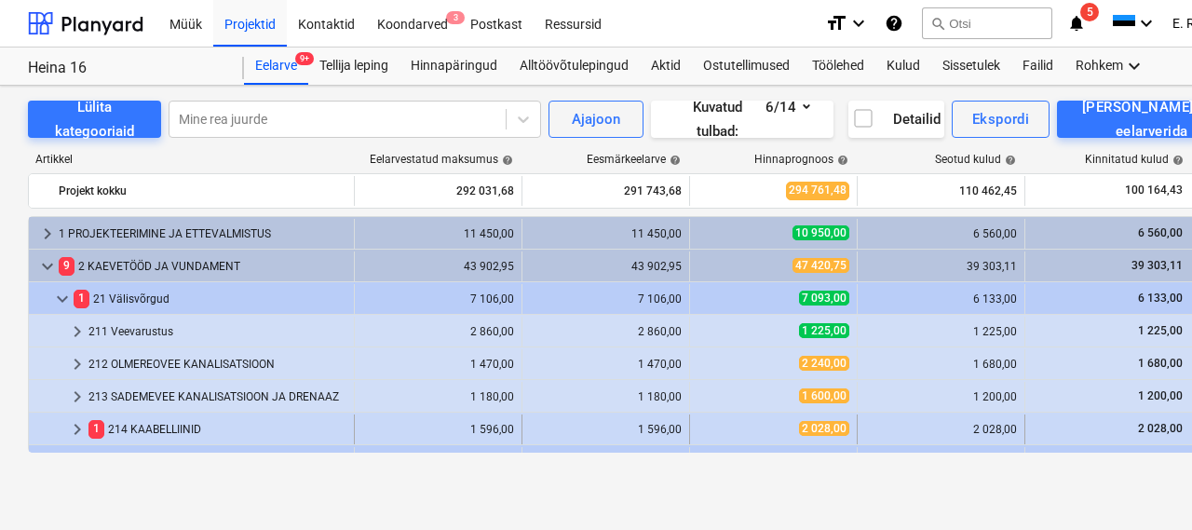
click at [142, 419] on div "1 214 KAABELLIINID" at bounding box center [217, 429] width 258 height 30
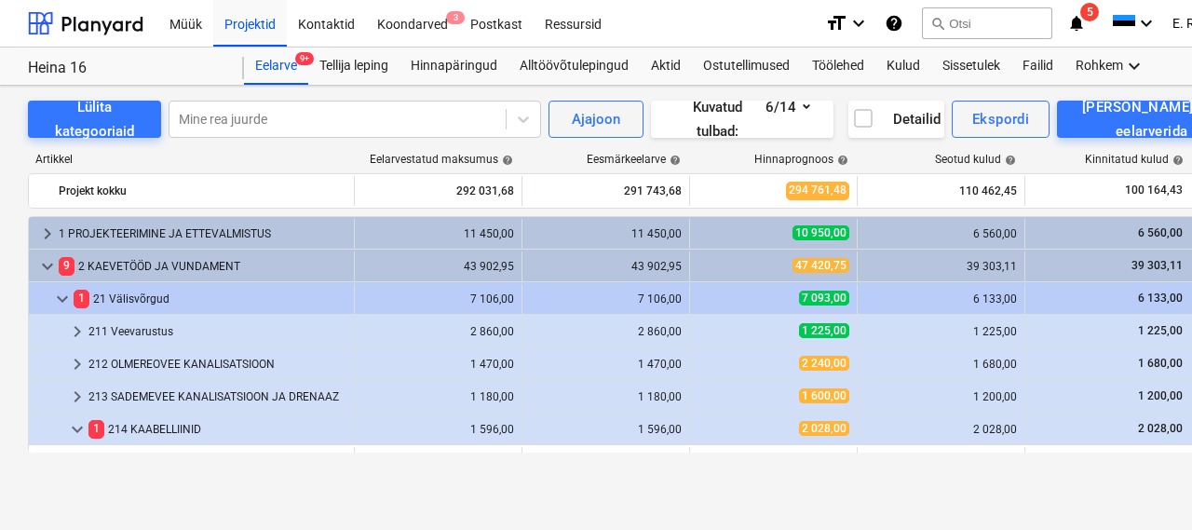
scroll to position [102, 0]
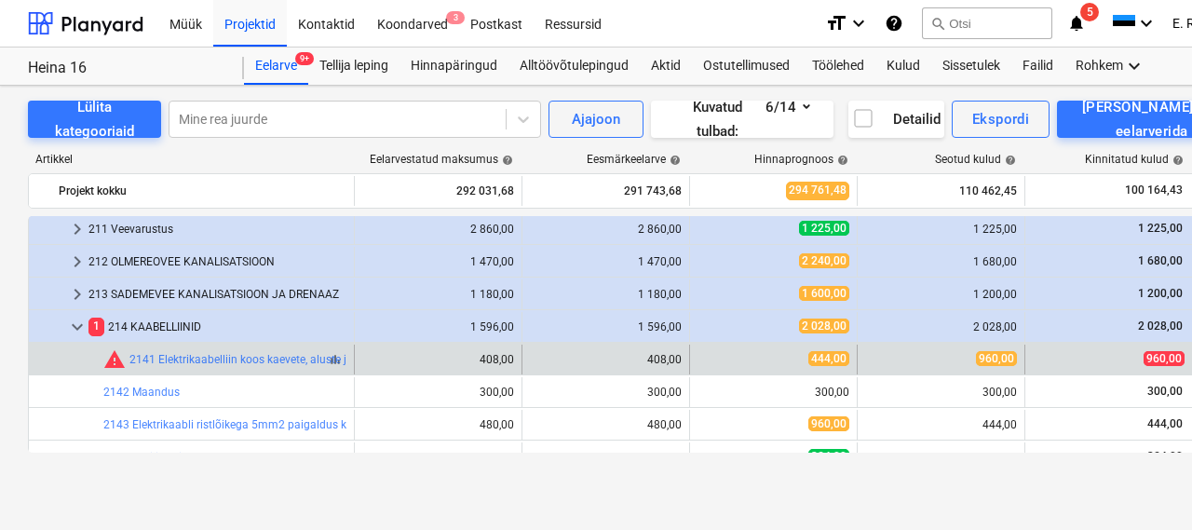
click at [113, 362] on span "warning" at bounding box center [114, 359] width 22 height 22
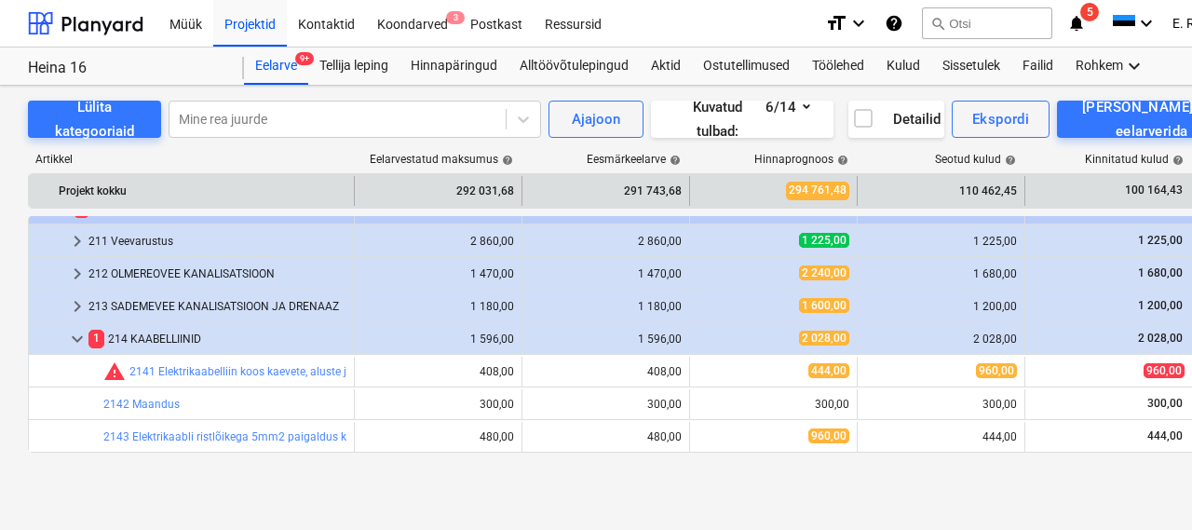
scroll to position [411, 0]
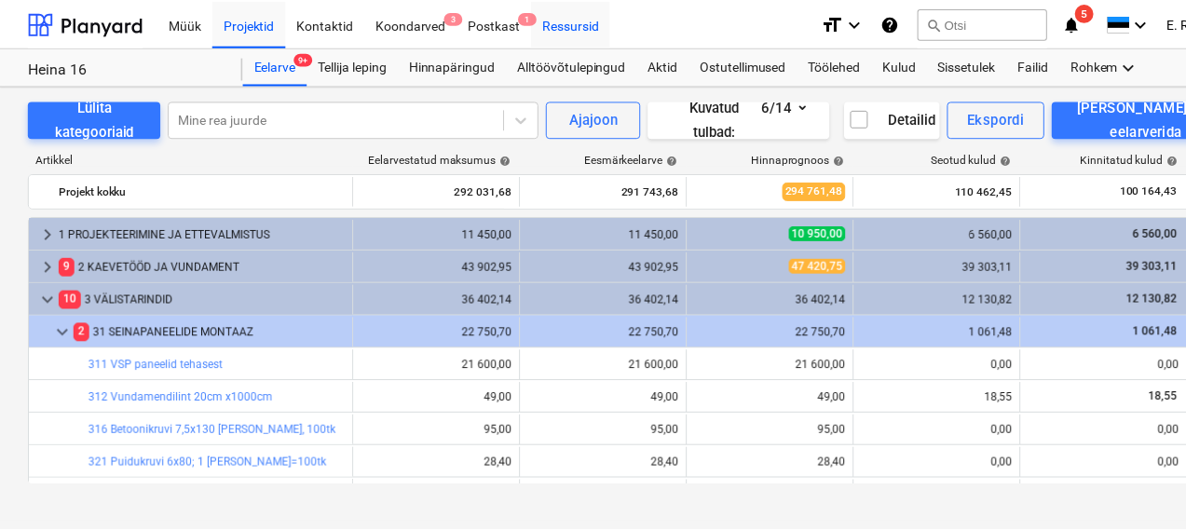
scroll to position [514, 0]
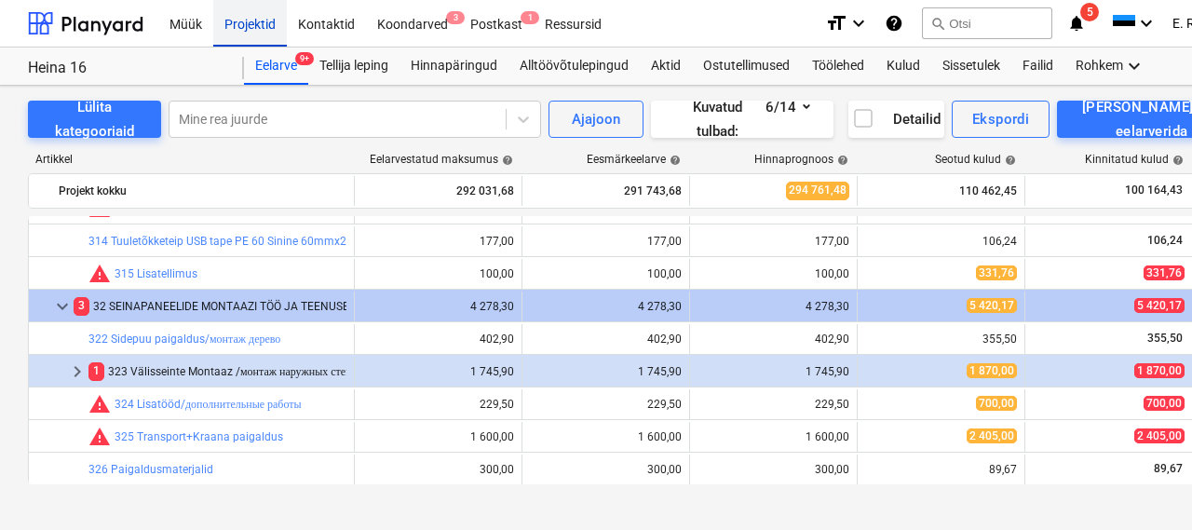
click at [259, 28] on div "Projektid" at bounding box center [250, 22] width 74 height 47
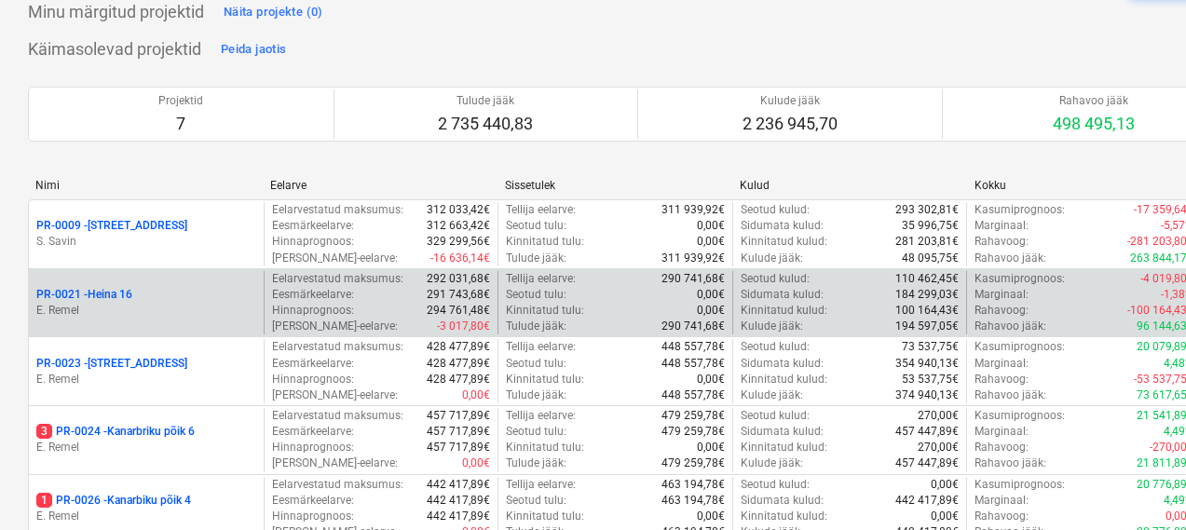
scroll to position [105, 0]
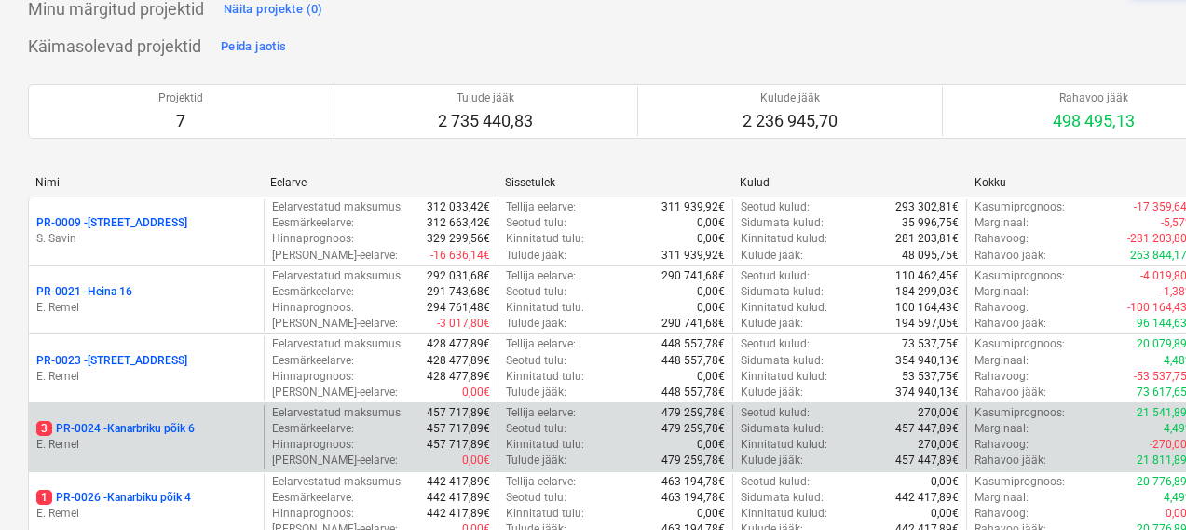
click at [202, 418] on div "3 PR-0024 - Kanarbriku põik 6 E. Remel" at bounding box center [146, 437] width 235 height 64
click at [177, 429] on p "3 PR-0024 - Kanarbriku põik 6" at bounding box center [115, 429] width 158 height 16
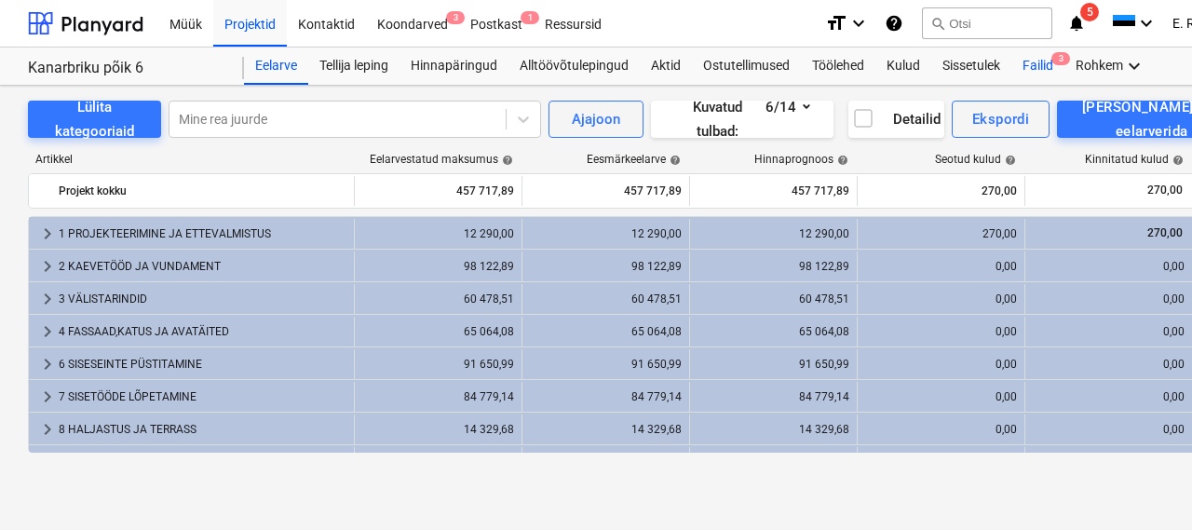
click at [1041, 64] on div "Failid 3" at bounding box center [1037, 65] width 53 height 37
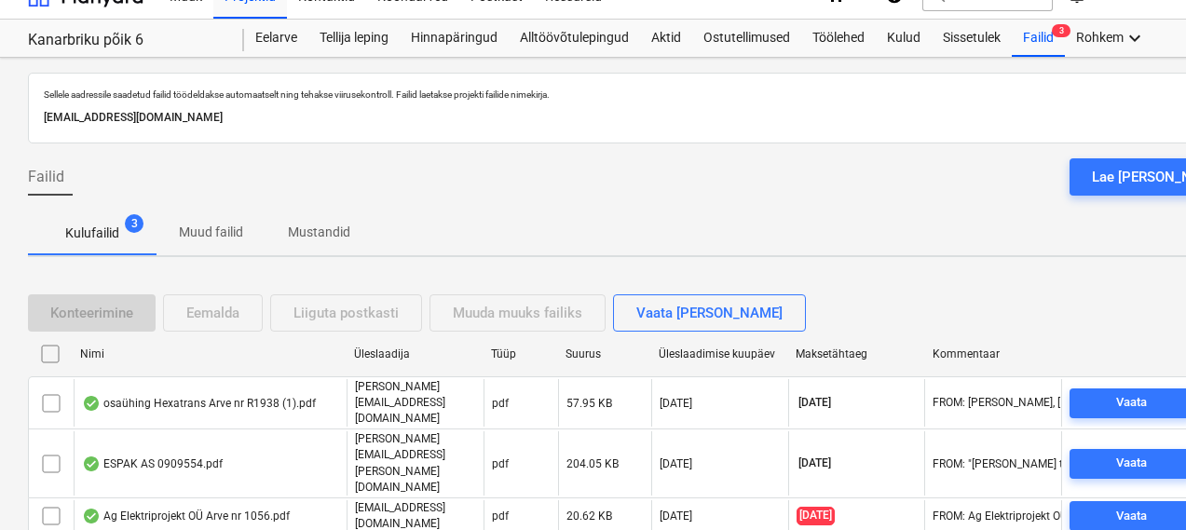
scroll to position [79, 0]
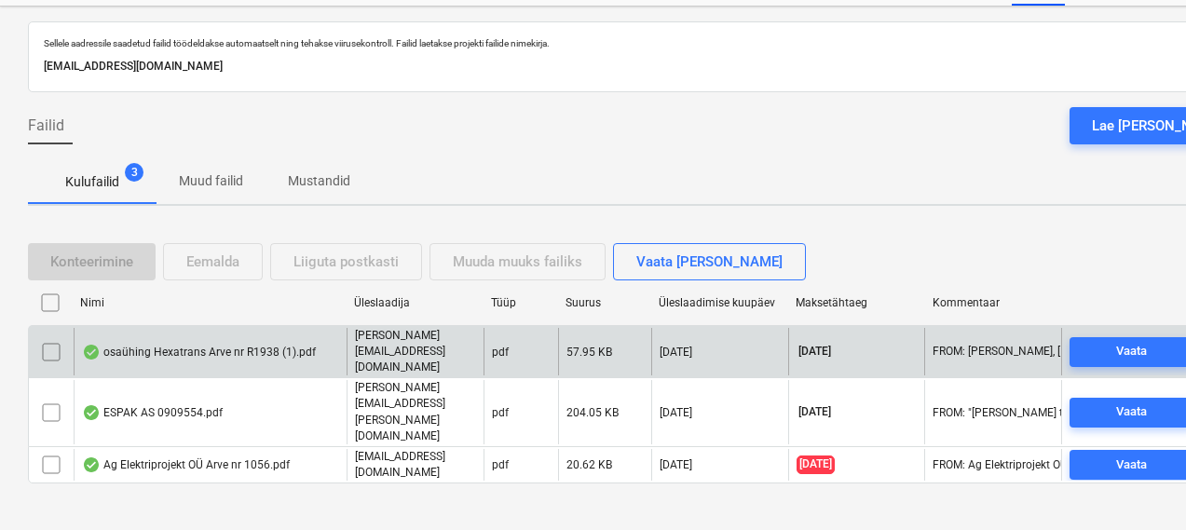
click at [248, 352] on div "osaühing Hexatrans Arve nr R1938 (1).pdf" at bounding box center [199, 352] width 234 height 15
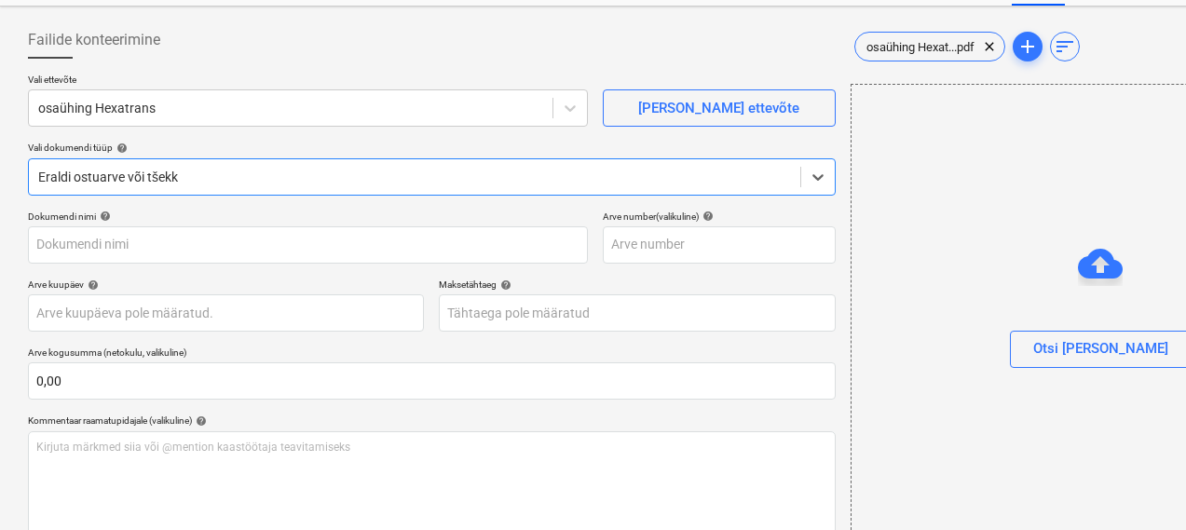
type input "R1938"
type input "21 Sep 2025"
type input "12 Oct 2025"
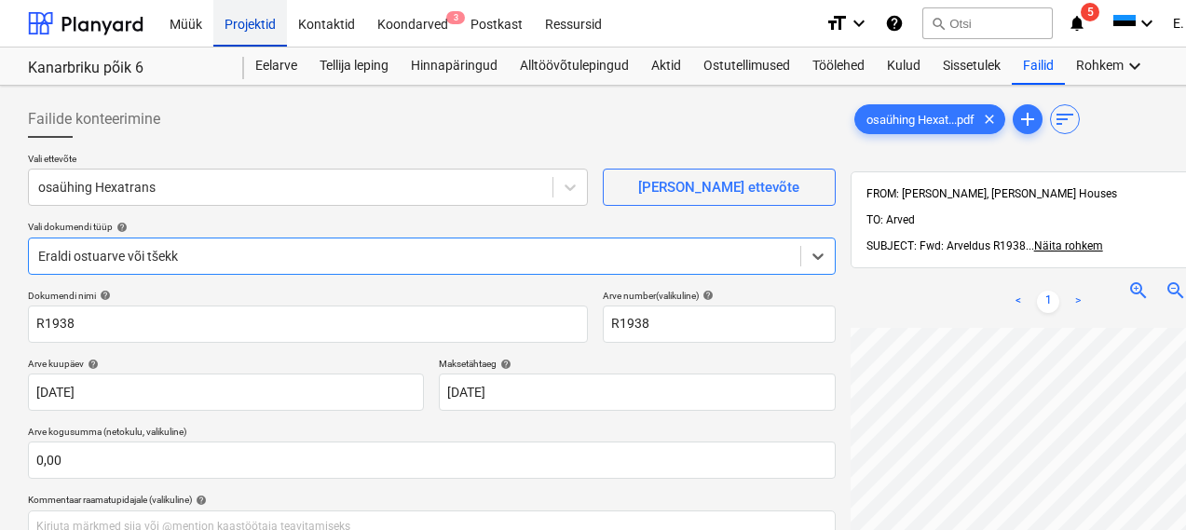
click at [252, 13] on div "Projektid" at bounding box center [250, 22] width 74 height 47
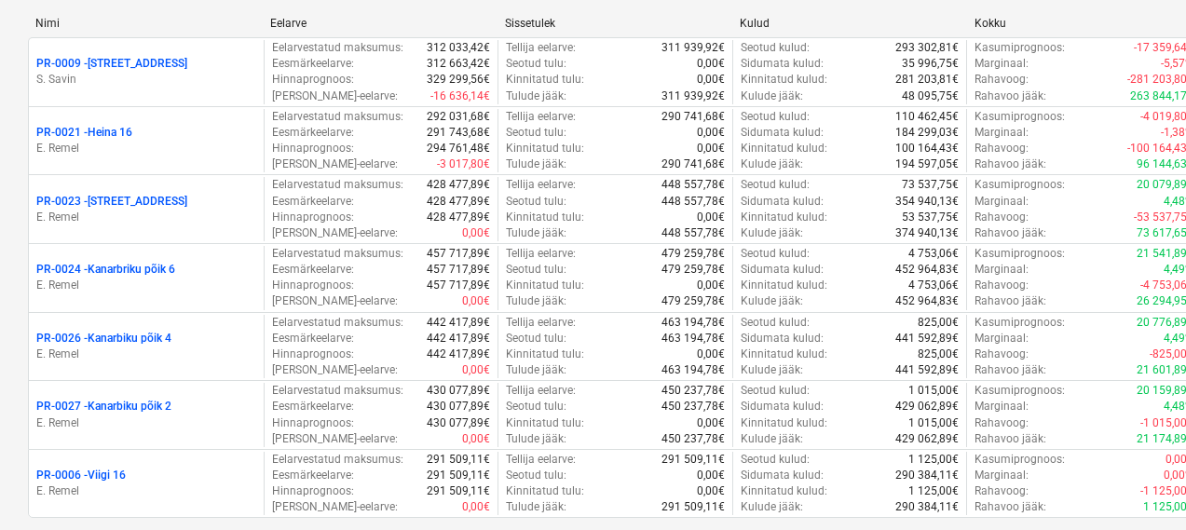
scroll to position [264, 0]
